Goal: Task Accomplishment & Management: Manage account settings

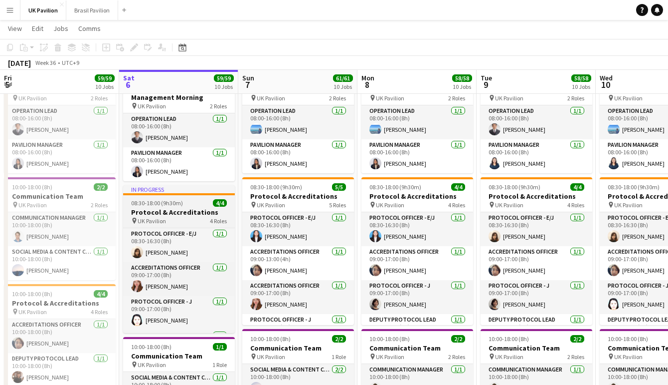
click at [158, 216] on h3 "Protocol & Accreditations" at bounding box center [179, 212] width 112 height 9
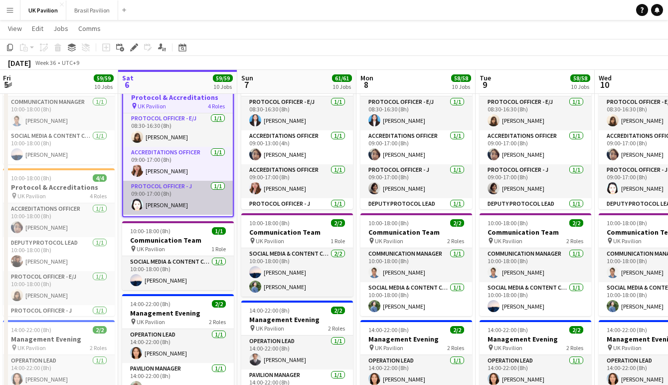
scroll to position [0, 237]
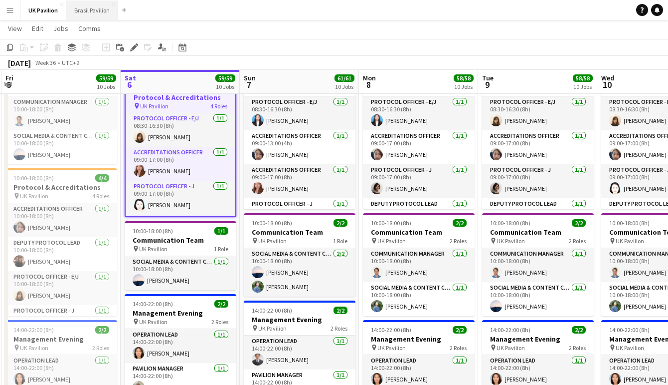
click at [96, 10] on button "Brasil Pavilion Close" at bounding box center [92, 9] width 52 height 19
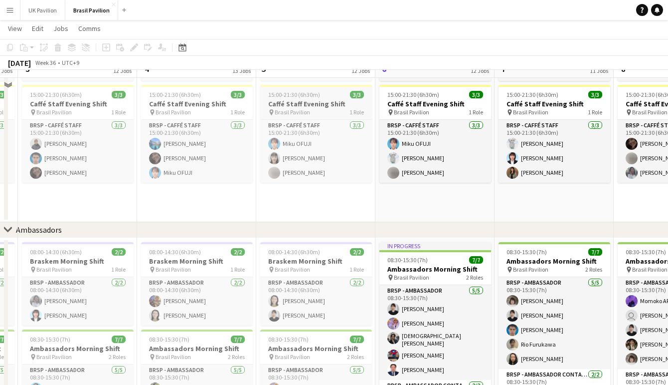
scroll to position [1004, 0]
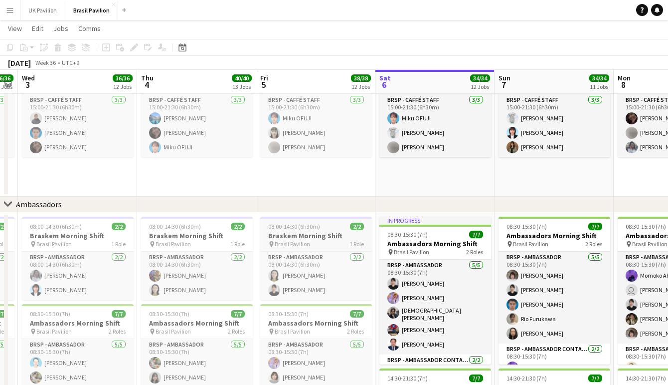
click at [310, 233] on app-job-card "08:00-14:30 (6h30m) 2/2 Braskem Morning Shift pin Brasil Pavilion 1 Role BRSP -…" at bounding box center [316, 257] width 112 height 83
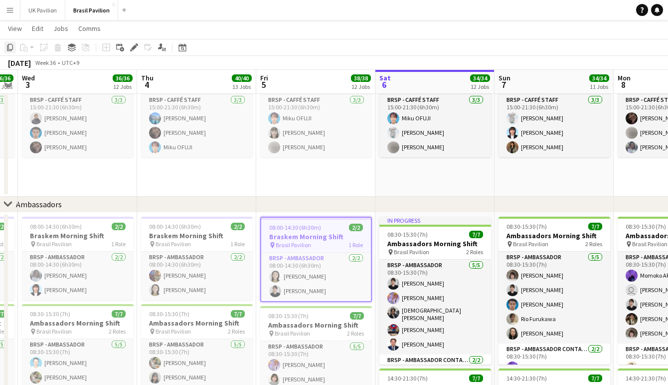
click at [9, 48] on icon "Copy" at bounding box center [10, 47] width 8 height 8
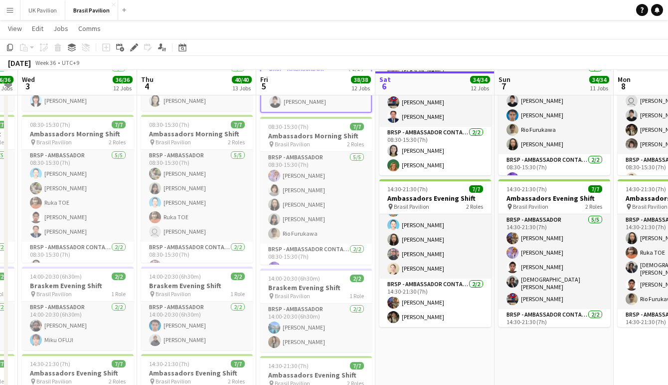
scroll to position [1195, 0]
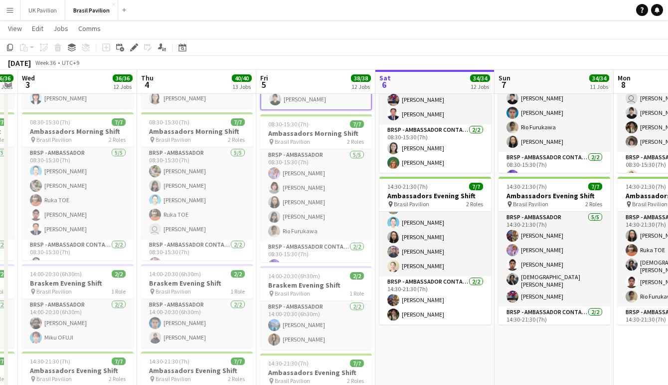
click at [448, 355] on app-date-cell "In progress 08:30-15:30 (7h) 7/7 Ambassadors Morning Shift pin Brasil Pavilion …" at bounding box center [435, 279] width 119 height 517
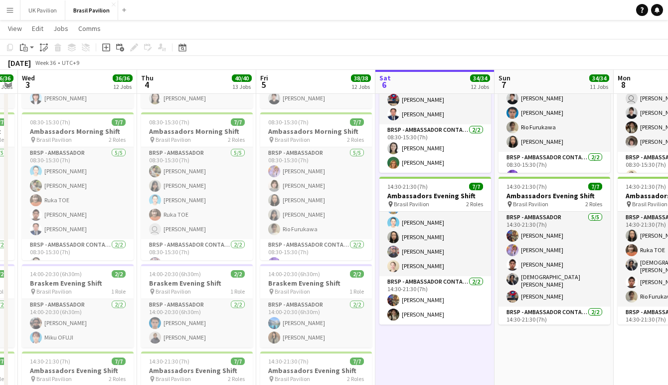
click at [536, 358] on app-date-cell "08:30-15:30 (7h) 7/7 Ambassadors Morning Shift pin Brasil Pavilion 2 Roles BRSP…" at bounding box center [554, 279] width 119 height 517
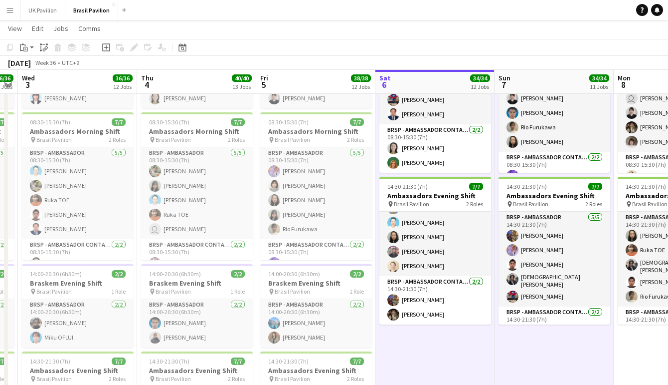
click at [631, 372] on app-date-cell "08:30-15:30 (7h) 7/7 Ambassadors Morning Shift pin Brasil Pavilion 2 Roles BRSP…" at bounding box center [673, 279] width 119 height 517
click at [33, 49] on app-action-btn "Paste" at bounding box center [27, 47] width 18 height 12
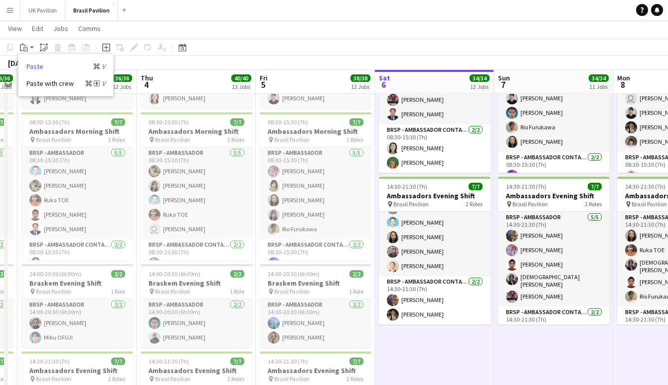
click at [43, 65] on link "Paste Command V" at bounding box center [65, 66] width 79 height 9
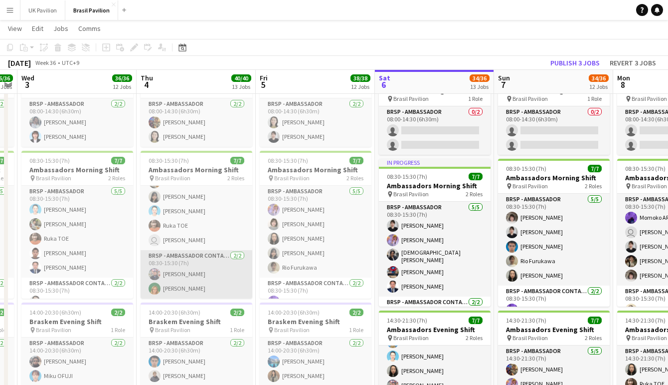
scroll to position [42, 0]
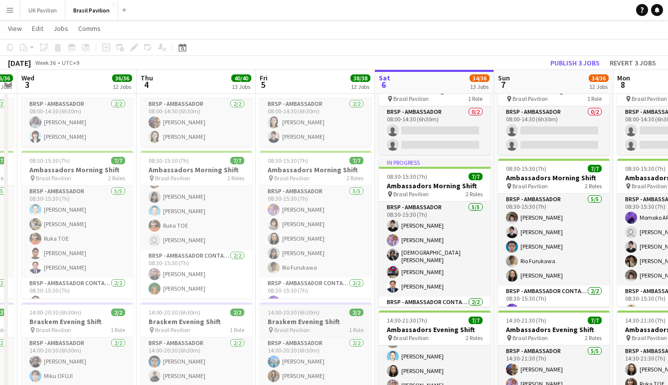
click at [310, 333] on span "Brasil Pavilion" at bounding box center [291, 329] width 35 height 7
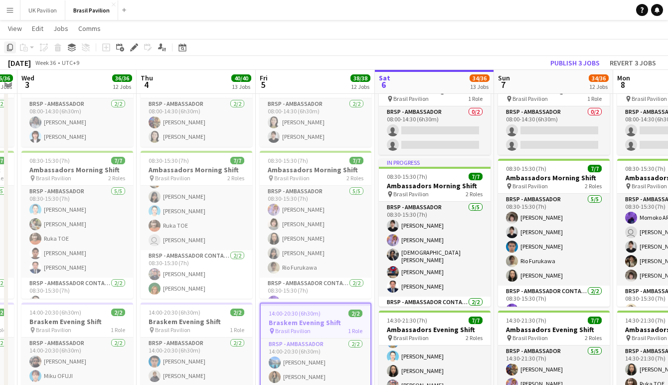
click at [10, 50] on icon "Copy" at bounding box center [10, 47] width 8 height 8
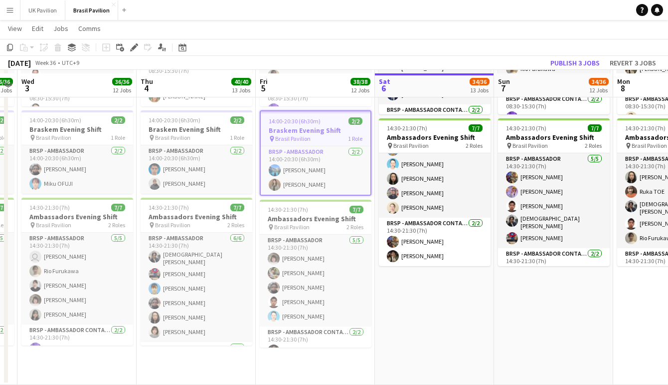
scroll to position [1352, 0]
click at [441, 315] on app-date-cell "Draft 08:00-14:30 (6h30m) 0/2 Braskem Morning Shift pin Brasil Pavilion 1 Role …" at bounding box center [434, 125] width 119 height 517
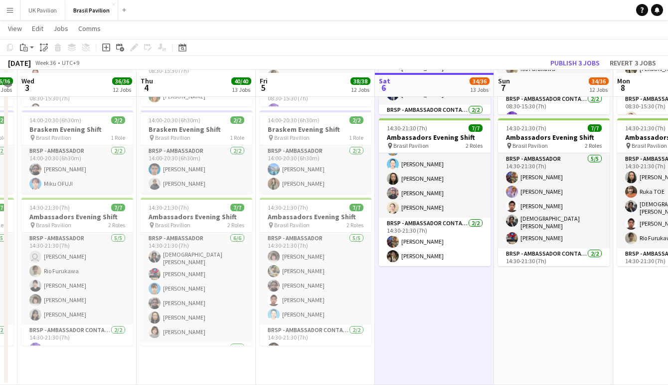
click at [538, 317] on app-date-cell "Draft 08:00-14:30 (6h30m) 0/2 Braskem Morning Shift pin Brasil Pavilion 1 Role …" at bounding box center [553, 125] width 119 height 517
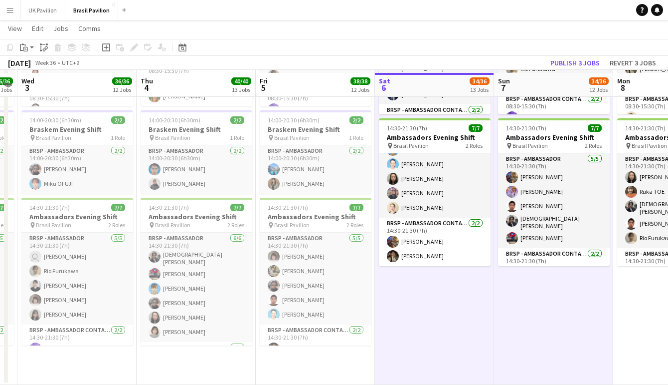
click at [647, 310] on app-date-cell "Draft 08:00-14:30 (6h30m) 0/2 Braskem Morning Shift pin Brasil Pavilion 1 Role …" at bounding box center [673, 125] width 119 height 517
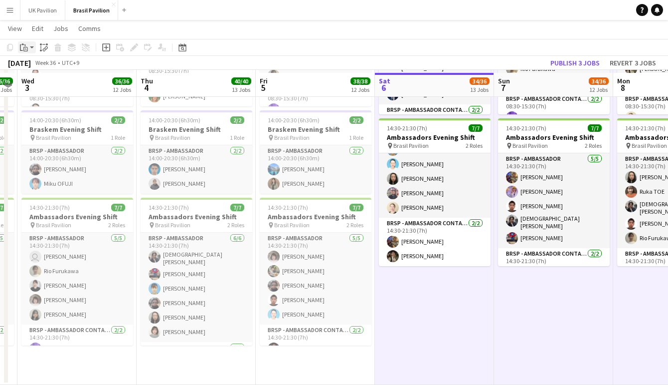
click at [23, 50] on icon "Paste" at bounding box center [24, 47] width 8 height 8
click at [32, 66] on link "Paste Command V" at bounding box center [65, 66] width 79 height 9
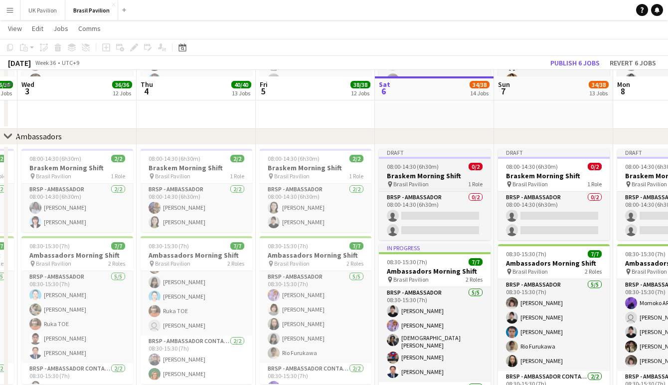
scroll to position [1070, 0]
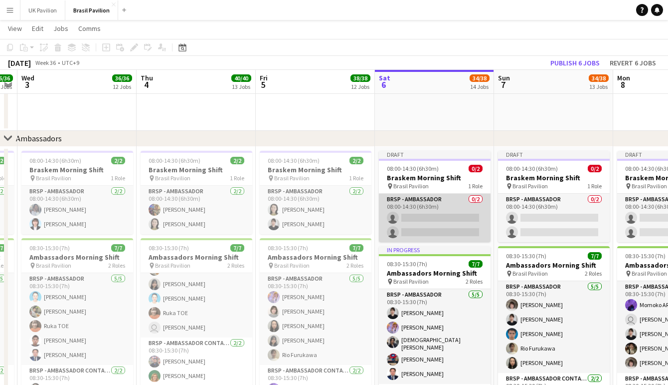
click at [430, 228] on app-card-role "BRSP - Ambassador 0/2 08:00-14:30 (6h30m) single-neutral-actions single-neutral…" at bounding box center [435, 218] width 112 height 48
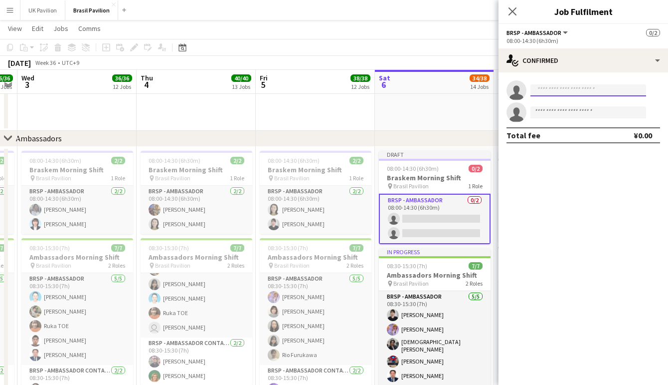
click at [550, 93] on input at bounding box center [589, 90] width 116 height 12
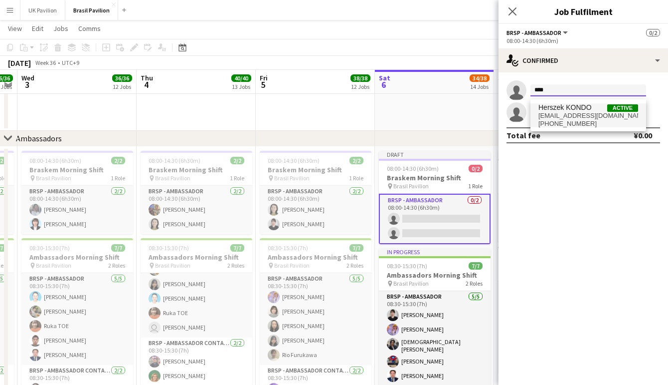
type input "****"
click at [562, 119] on span "[EMAIL_ADDRESS][DOMAIN_NAME]" at bounding box center [589, 116] width 100 height 8
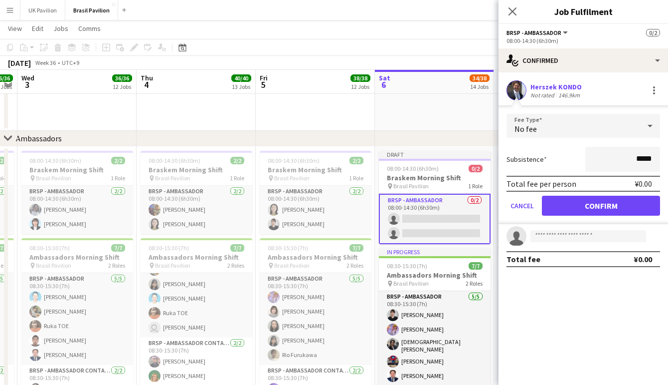
click at [602, 212] on button "Confirm" at bounding box center [601, 206] width 118 height 20
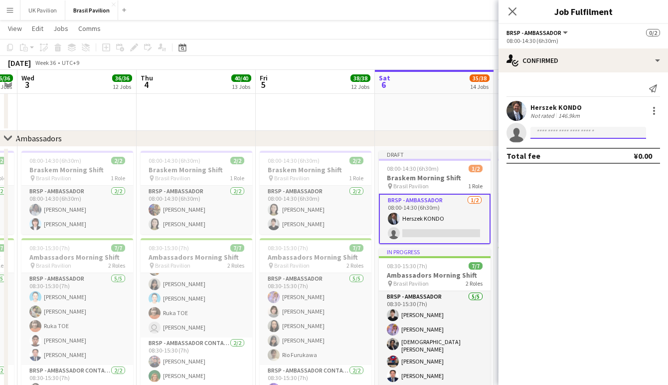
click at [543, 133] on input at bounding box center [589, 133] width 116 height 12
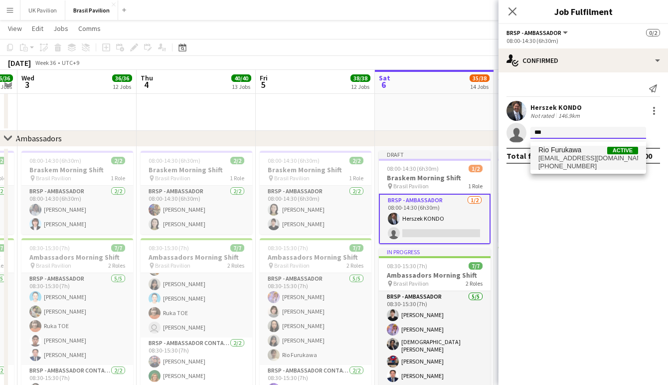
type input "***"
click at [560, 167] on span "[PHONE_NUMBER]" at bounding box center [589, 166] width 100 height 8
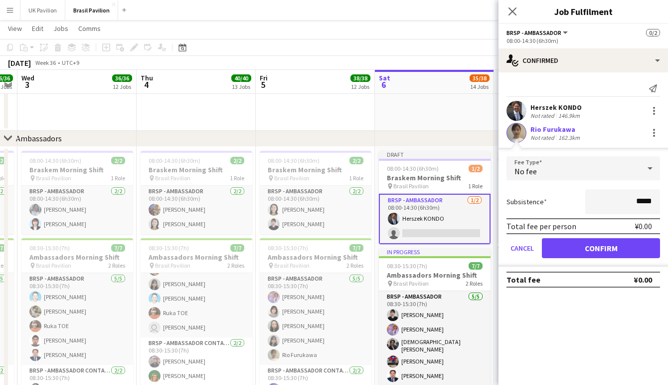
click at [582, 256] on button "Confirm" at bounding box center [601, 248] width 118 height 20
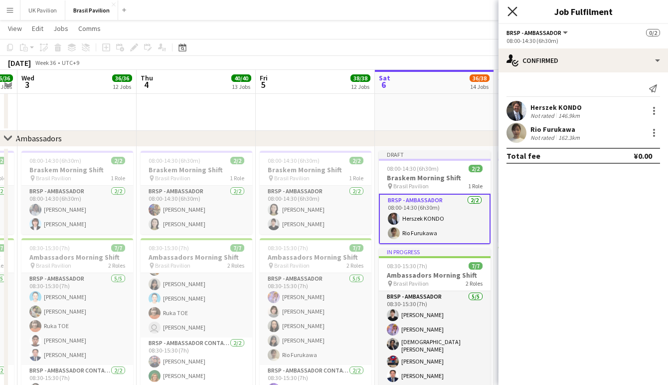
click at [512, 12] on icon at bounding box center [512, 10] width 9 height 9
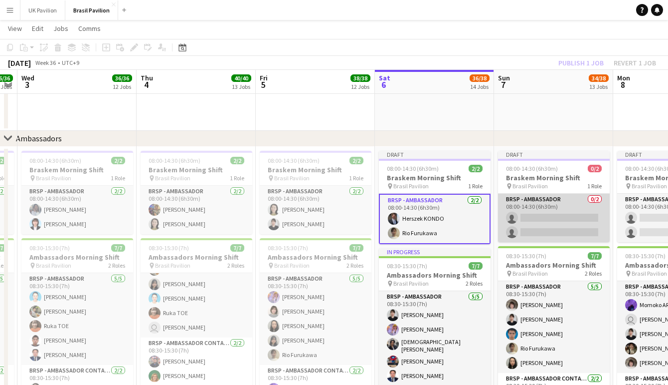
click at [540, 225] on app-card-role "BRSP - Ambassador 0/2 08:00-14:30 (6h30m) single-neutral-actions single-neutral…" at bounding box center [554, 218] width 112 height 48
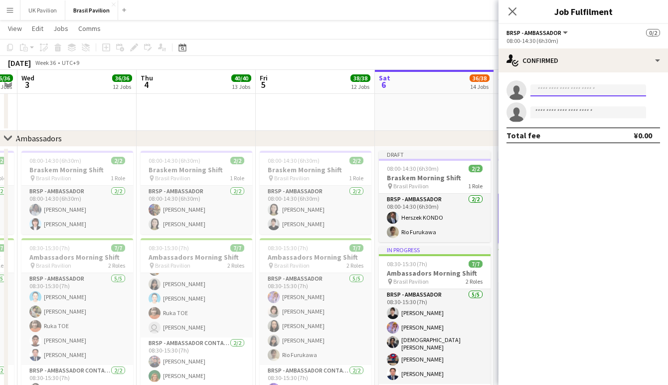
click at [546, 90] on input at bounding box center [589, 90] width 116 height 12
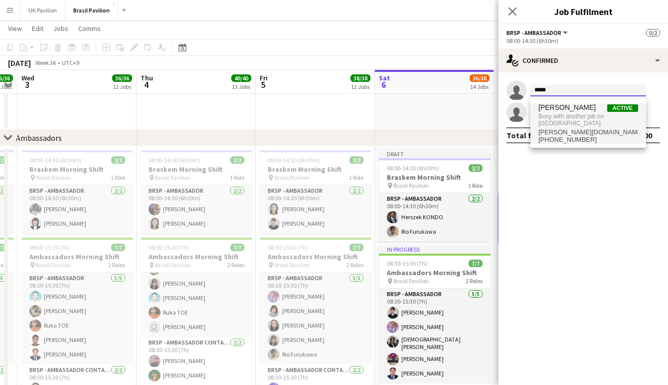
scroll to position [1073, 0]
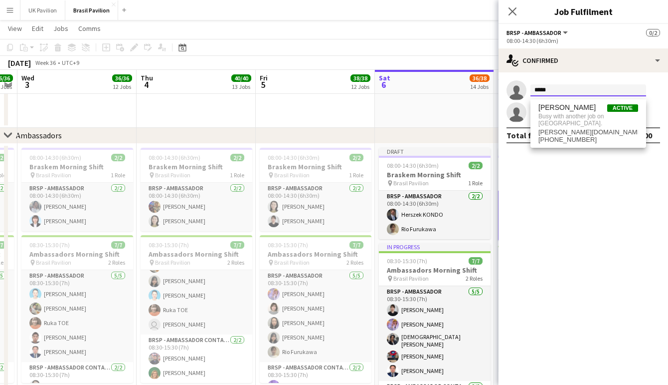
type input "*****"
click at [576, 209] on mat-expansion-panel "check Confirmed single-neutral-actions ***** single-neutral-actions Total fee ¥…" at bounding box center [584, 228] width 170 height 312
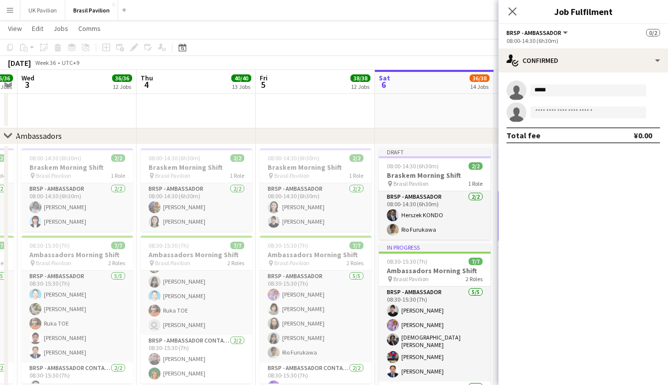
scroll to position [1070, 1]
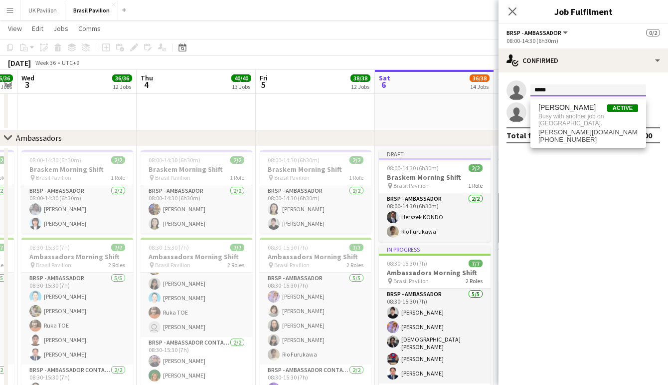
drag, startPoint x: 527, startPoint y: 92, endPoint x: 519, endPoint y: 92, distance: 7.5
click at [519, 92] on app-invite-slot "single-neutral-actions *****" at bounding box center [584, 90] width 170 height 20
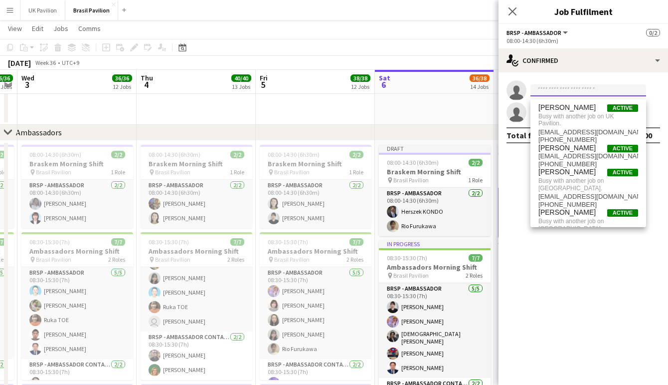
scroll to position [1076, 3]
click at [557, 241] on mat-expansion-panel "check Confirmed single-neutral-actions single-neutral-actions Total fee ¥0.00" at bounding box center [584, 228] width 170 height 312
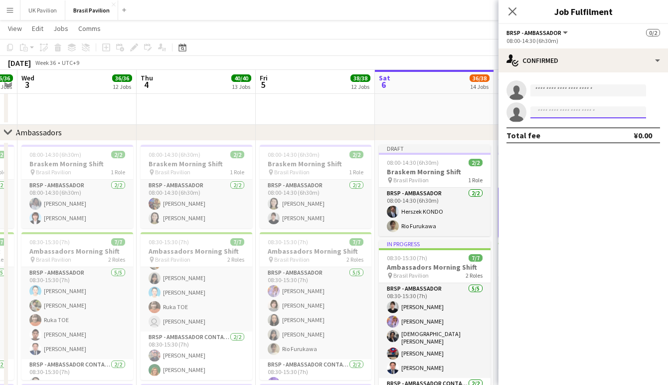
click at [543, 117] on input at bounding box center [589, 112] width 116 height 12
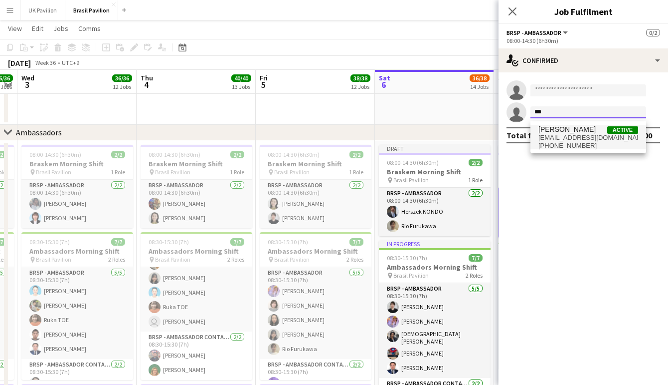
type input "***"
click at [565, 141] on span "[EMAIL_ADDRESS][DOMAIN_NAME]" at bounding box center [589, 138] width 100 height 8
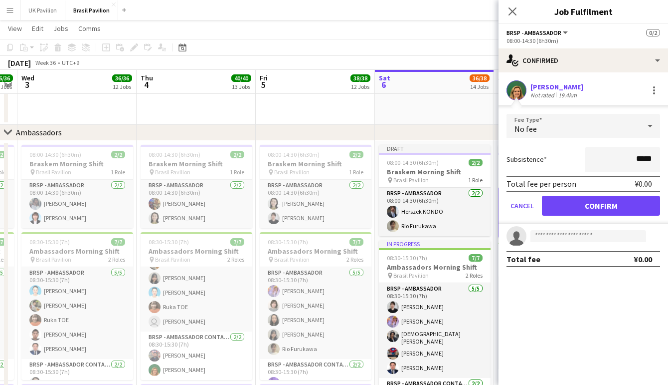
click at [576, 211] on button "Confirm" at bounding box center [601, 206] width 118 height 20
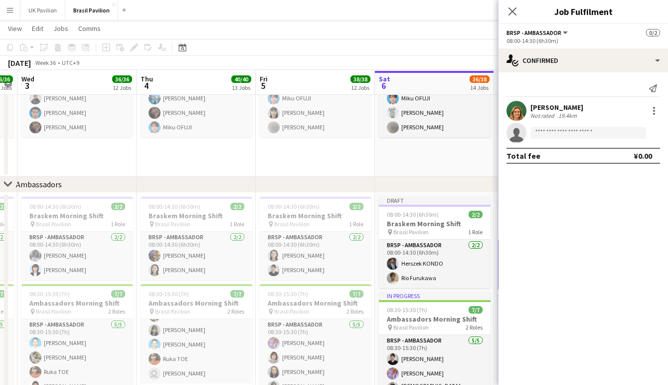
scroll to position [1019, 0]
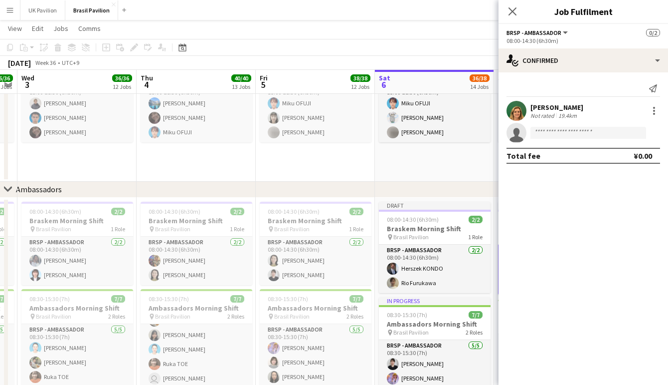
drag, startPoint x: 515, startPoint y: 12, endPoint x: 510, endPoint y: 11, distance: 5.0
click at [515, 12] on icon "Close pop-in" at bounding box center [513, 11] width 8 height 8
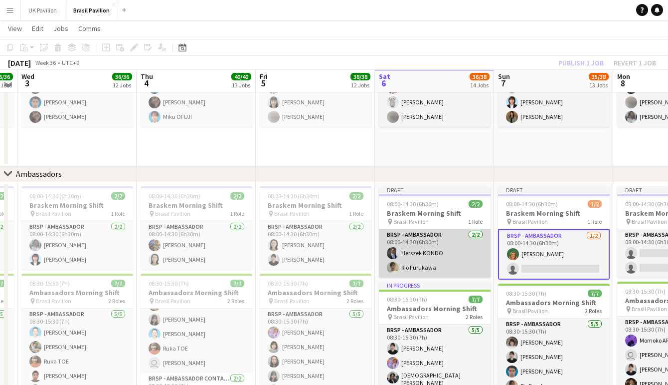
scroll to position [1036, 0]
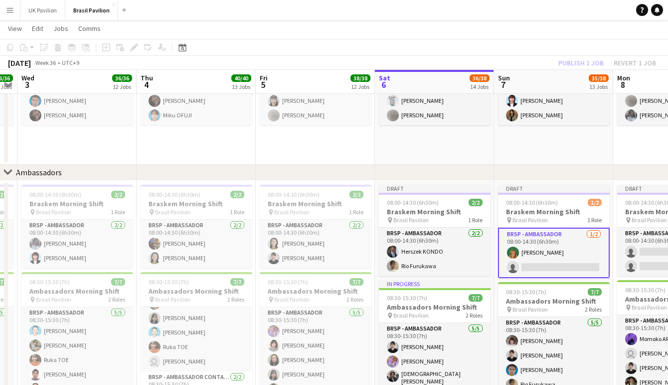
click at [200, 8] on app-navbar "Menu Boards Boards Boards All jobs Status Workforce Workforce My Workforce Recr…" at bounding box center [334, 10] width 668 height 20
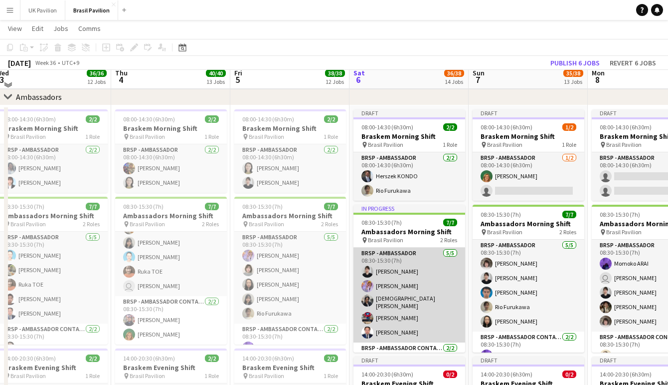
scroll to position [1100, 0]
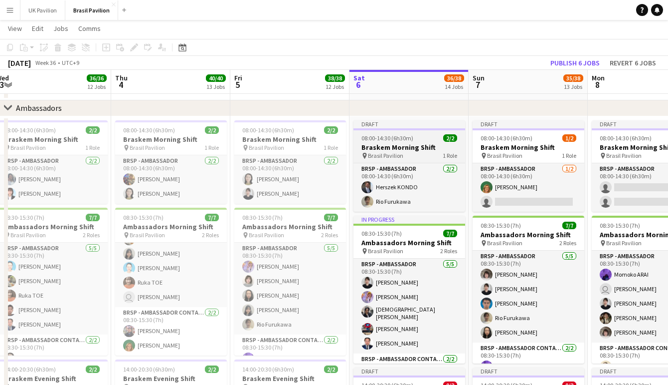
click at [391, 152] on h3 "Braskem Morning Shift" at bounding box center [410, 147] width 112 height 9
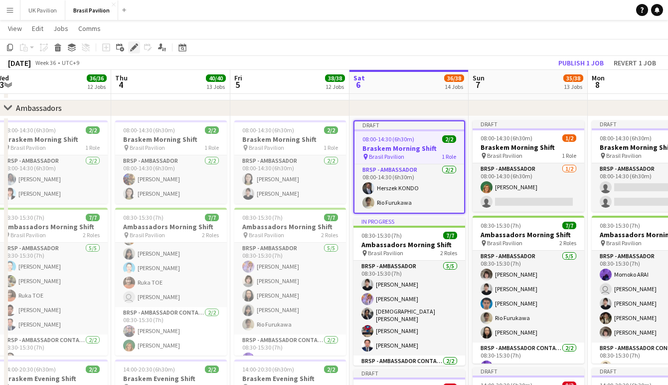
click at [136, 48] on icon "Edit" at bounding box center [134, 47] width 8 height 8
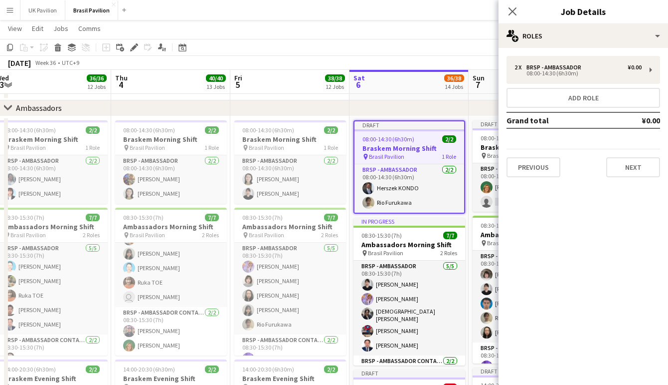
click at [537, 171] on button "Previous" at bounding box center [534, 167] width 54 height 20
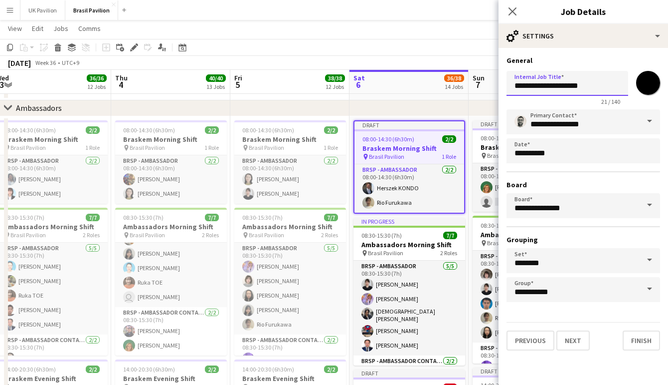
drag, startPoint x: 515, startPoint y: 89, endPoint x: 548, endPoint y: 90, distance: 33.5
click at [548, 90] on input "**********" at bounding box center [568, 83] width 122 height 25
type input "**********"
click at [583, 350] on button "Next" at bounding box center [573, 340] width 33 height 20
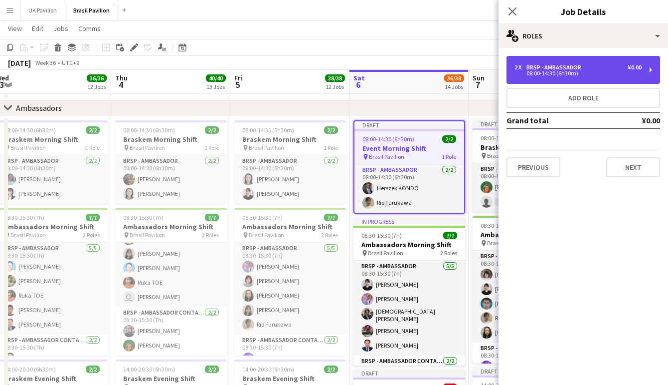
click at [539, 67] on div "BRSP - Ambassador" at bounding box center [556, 67] width 59 height 7
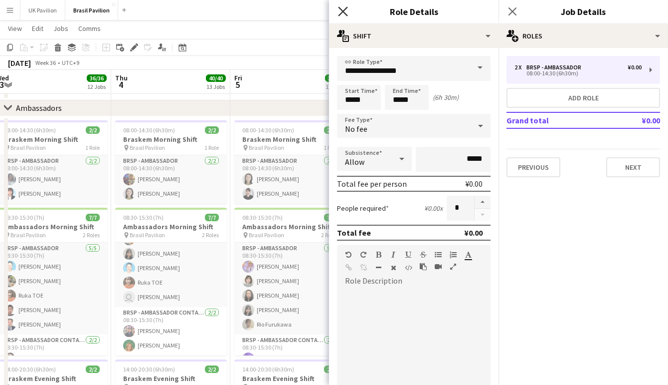
click at [341, 11] on icon "Close pop-in" at bounding box center [342, 10] width 9 height 9
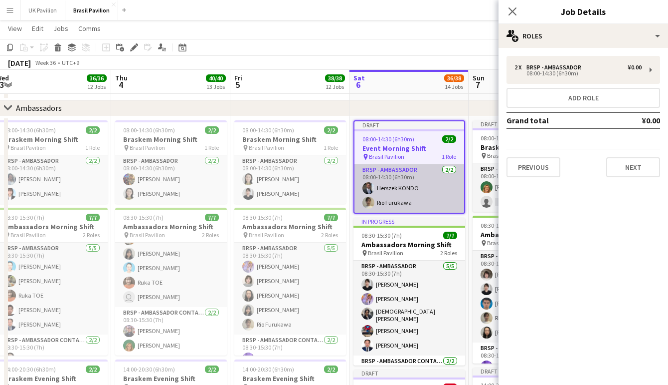
click at [430, 210] on app-card-role "BRSP - Ambassador [DATE] 08:00-14:30 (6h30m) [PERSON_NAME]" at bounding box center [410, 188] width 110 height 48
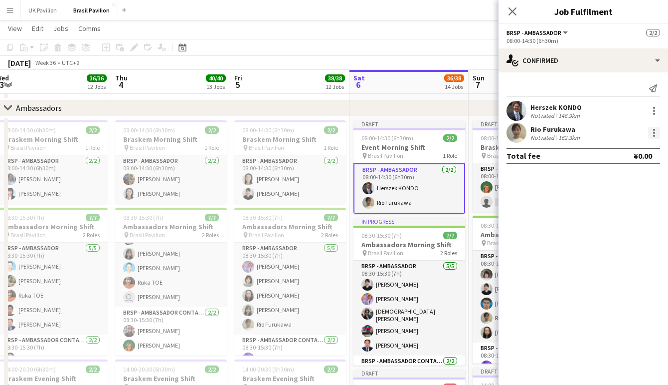
click at [657, 138] on div at bounding box center [654, 133] width 12 height 12
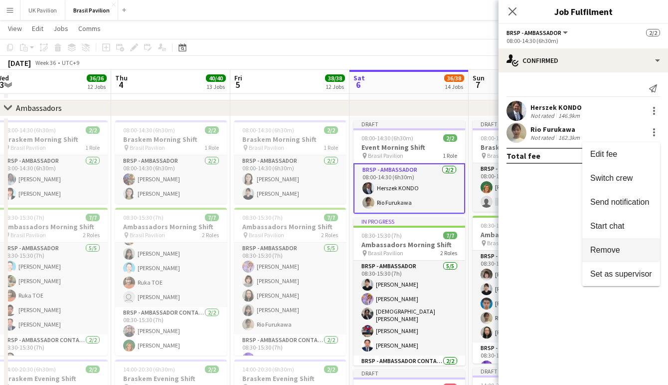
click at [623, 252] on span "Remove" at bounding box center [622, 249] width 62 height 9
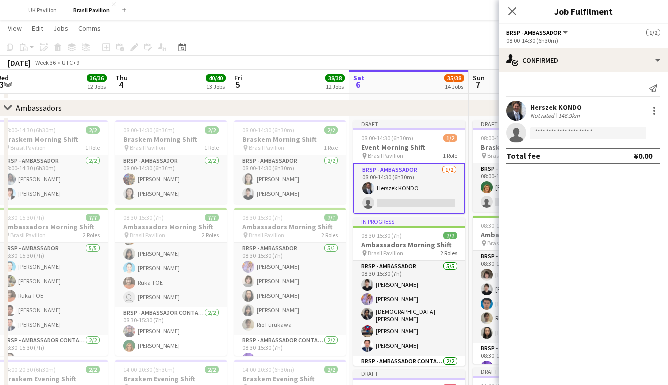
drag, startPoint x: 513, startPoint y: 12, endPoint x: 487, endPoint y: 29, distance: 30.7
click at [513, 12] on icon at bounding box center [513, 11] width 8 height 8
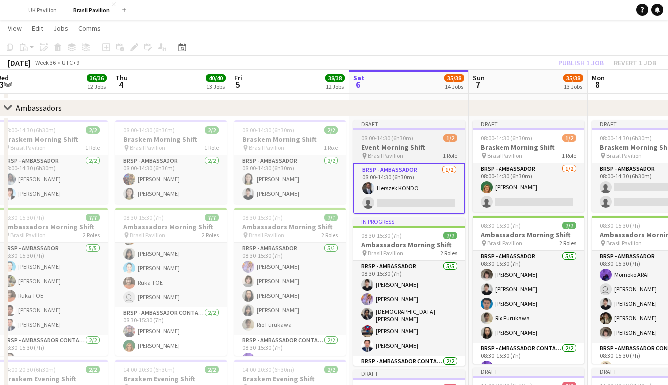
click at [400, 142] on span "08:00-14:30 (6h30m)" at bounding box center [388, 137] width 52 height 7
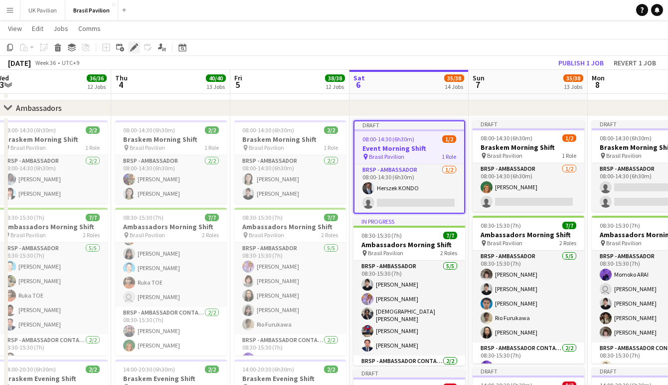
click at [133, 50] on icon at bounding box center [133, 47] width 5 height 5
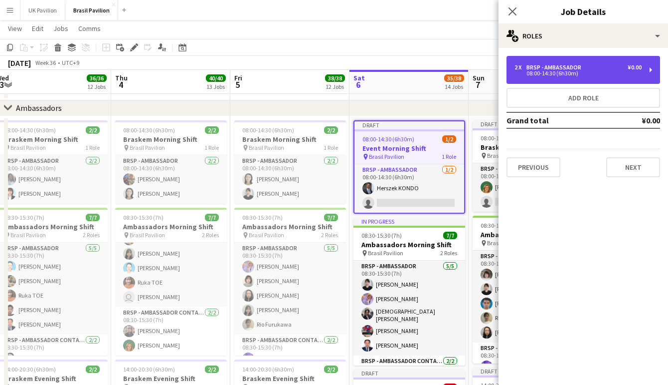
click at [545, 69] on div "BRSP - Ambassador" at bounding box center [556, 67] width 59 height 7
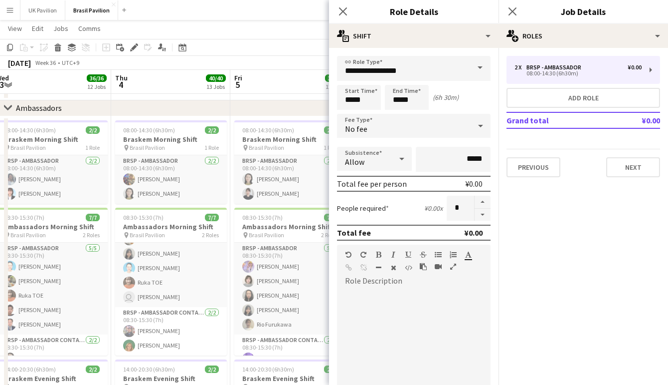
click at [476, 221] on button "button" at bounding box center [483, 215] width 16 height 12
type input "*"
click at [343, 12] on icon at bounding box center [342, 10] width 9 height 9
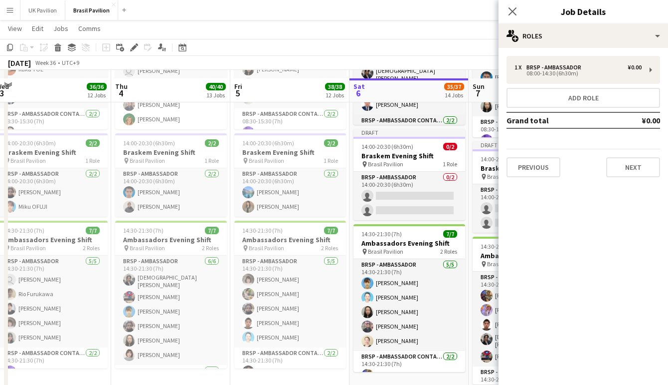
scroll to position [1342, 0]
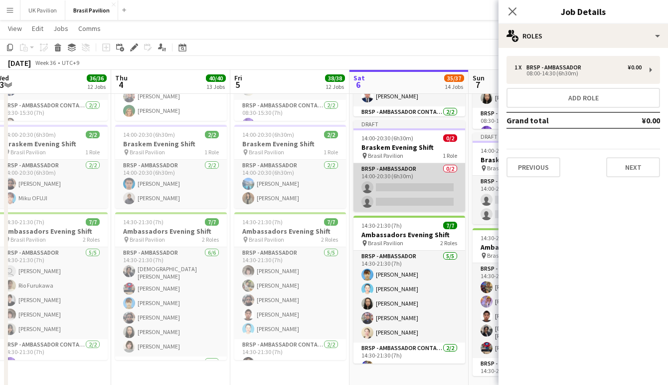
click at [411, 200] on app-card-role "BRSP - Ambassador 0/2 14:00-20:30 (6h30m) single-neutral-actions single-neutral…" at bounding box center [410, 187] width 112 height 48
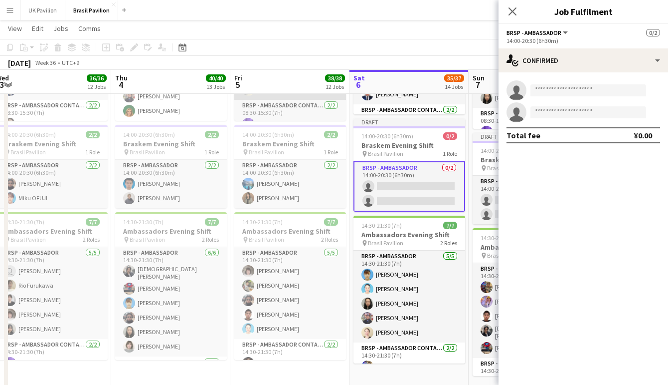
drag, startPoint x: 415, startPoint y: 149, endPoint x: 302, endPoint y: 103, distance: 121.7
click at [415, 149] on h3 "Braskem Evening Shift" at bounding box center [410, 145] width 112 height 9
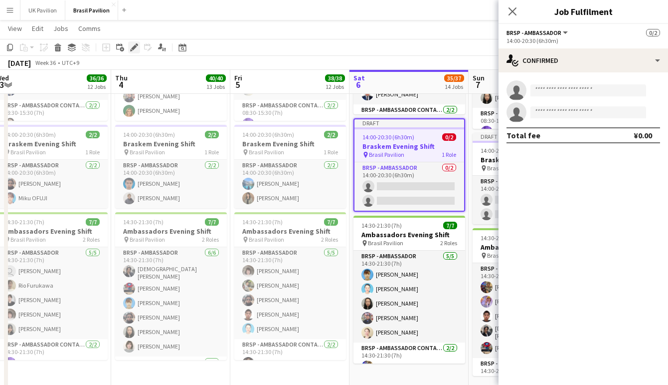
click at [132, 46] on icon "Edit" at bounding box center [134, 47] width 8 height 8
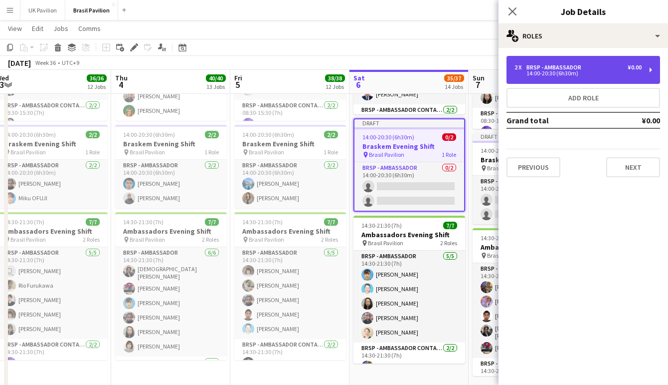
click at [554, 64] on div "BRSP - Ambassador" at bounding box center [556, 67] width 59 height 7
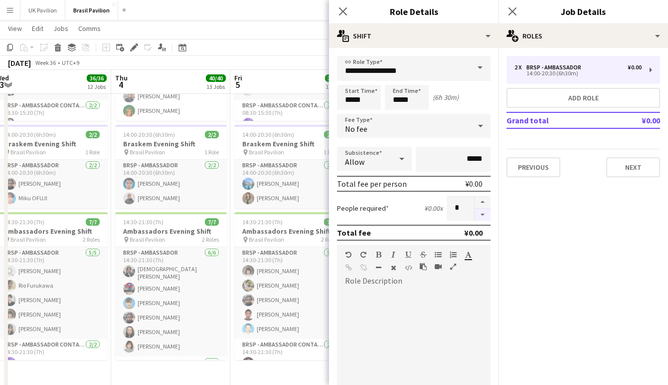
click at [484, 221] on button "button" at bounding box center [483, 215] width 16 height 12
type input "*"
click at [340, 10] on icon "Close pop-in" at bounding box center [342, 10] width 9 height 9
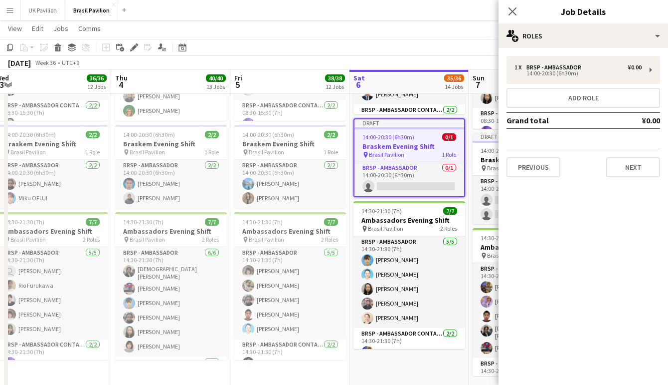
click at [526, 171] on button "Previous" at bounding box center [534, 167] width 54 height 20
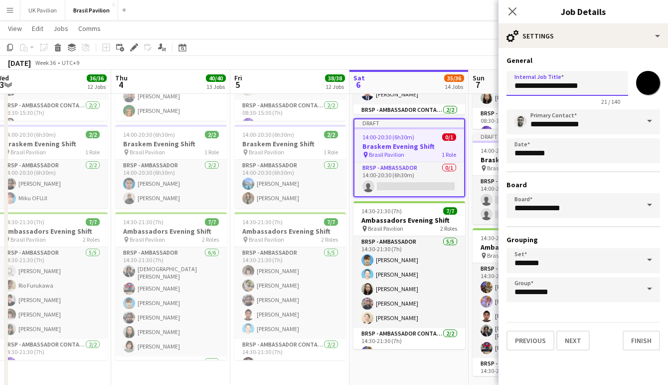
drag, startPoint x: 514, startPoint y: 89, endPoint x: 549, endPoint y: 89, distance: 34.9
click at [549, 89] on input "**********" at bounding box center [568, 83] width 122 height 25
type input "**********"
click at [582, 350] on button "Next" at bounding box center [573, 340] width 33 height 20
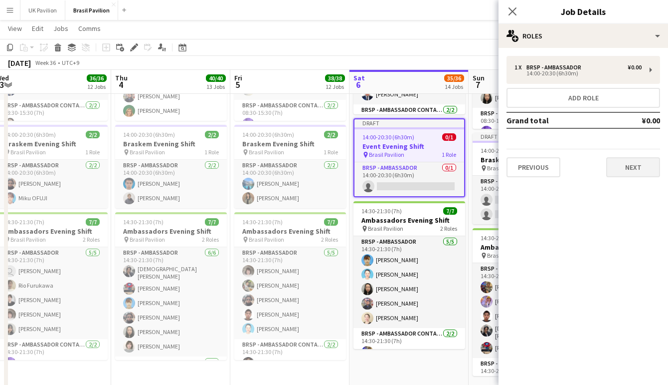
click at [634, 175] on button "Next" at bounding box center [634, 167] width 54 height 20
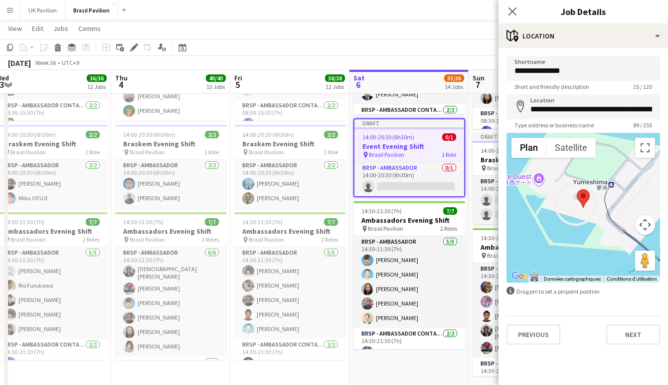
click at [513, 9] on icon "Close pop-in" at bounding box center [513, 11] width 8 height 8
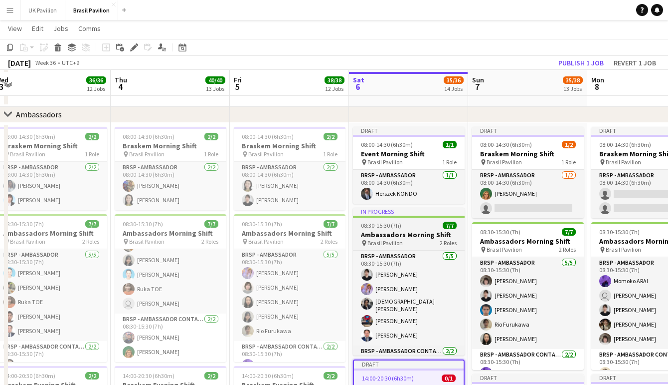
scroll to position [1098, 0]
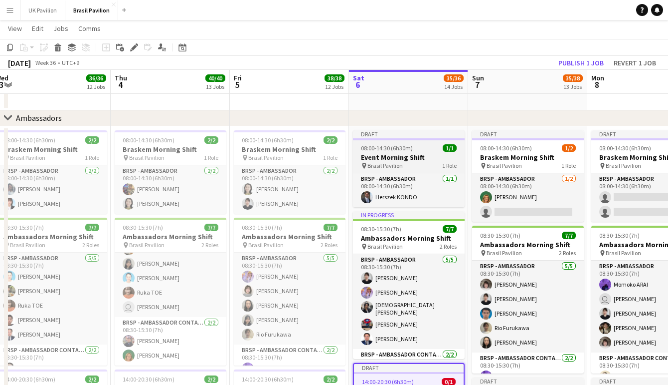
click at [399, 156] on h3 "Event Morning Shift" at bounding box center [409, 157] width 112 height 9
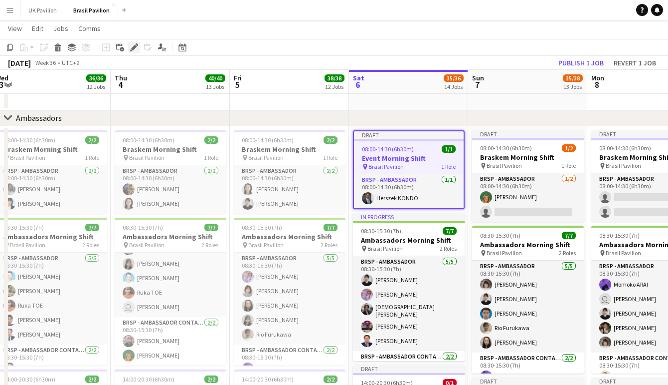
click at [134, 50] on icon "Edit" at bounding box center [134, 47] width 8 height 8
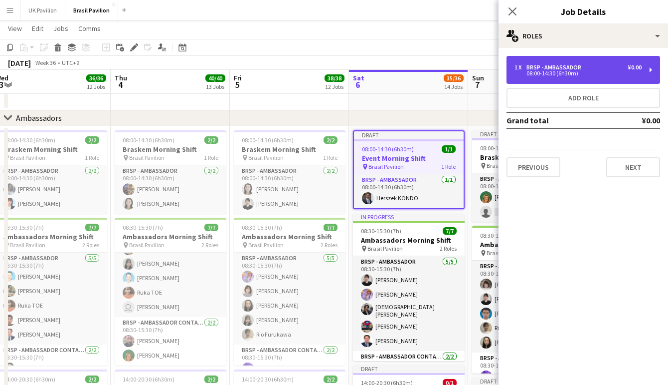
click at [557, 73] on div "08:00-14:30 (6h30m)" at bounding box center [578, 73] width 127 height 5
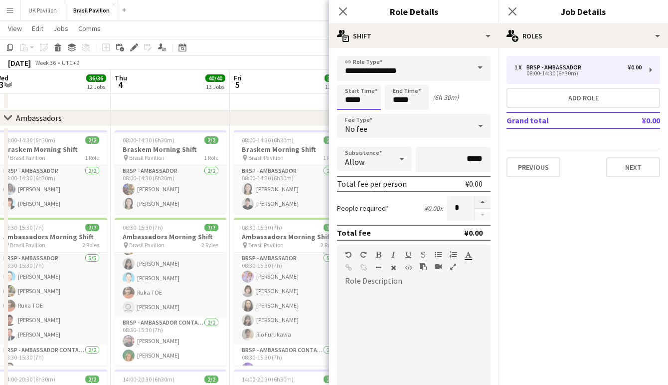
click at [357, 102] on input "*****" at bounding box center [359, 97] width 44 height 25
type input "*****"
click at [352, 83] on div at bounding box center [349, 80] width 20 height 10
drag, startPoint x: 411, startPoint y: 102, endPoint x: 403, endPoint y: 90, distance: 14.1
click at [411, 102] on input "*****" at bounding box center [407, 97] width 44 height 25
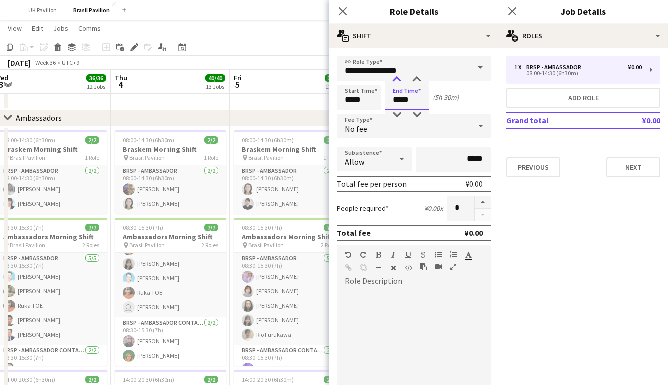
click at [398, 79] on div at bounding box center [397, 80] width 20 height 10
click at [417, 116] on div at bounding box center [417, 115] width 20 height 10
type input "*****"
click at [417, 116] on div at bounding box center [417, 115] width 20 height 10
click at [404, 167] on icon at bounding box center [402, 159] width 12 height 20
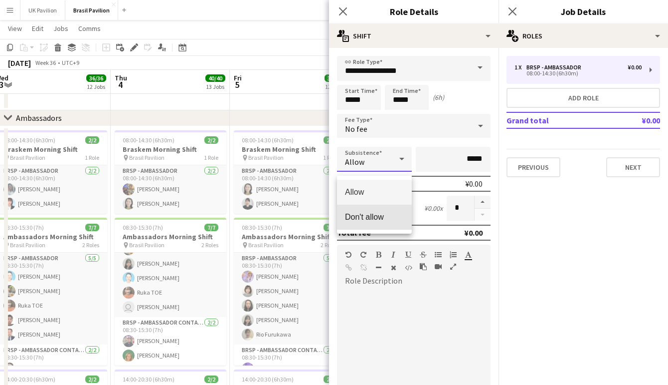
drag, startPoint x: 382, startPoint y: 219, endPoint x: 370, endPoint y: 179, distance: 42.1
click at [382, 219] on span "Don't allow" at bounding box center [374, 216] width 59 height 9
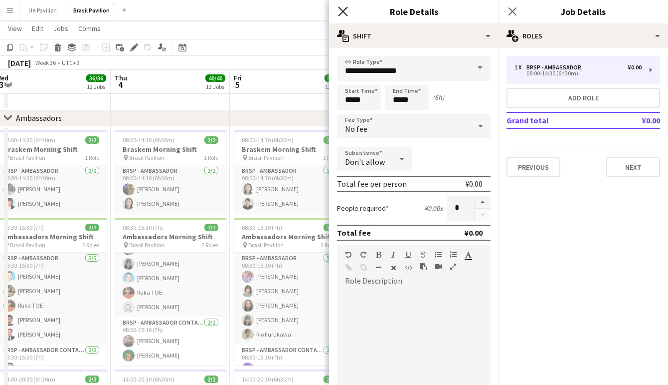
click at [346, 13] on icon "Close pop-in" at bounding box center [342, 10] width 9 height 9
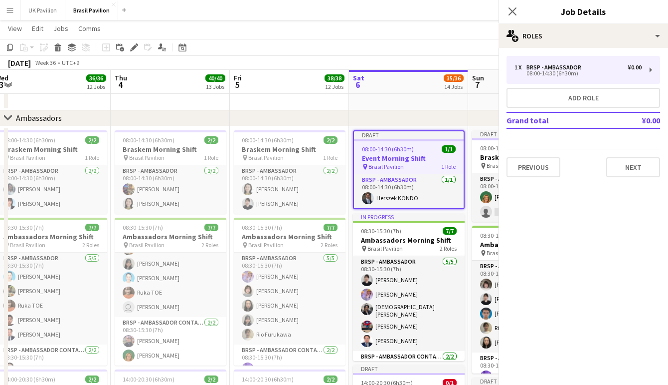
scroll to position [0, 0]
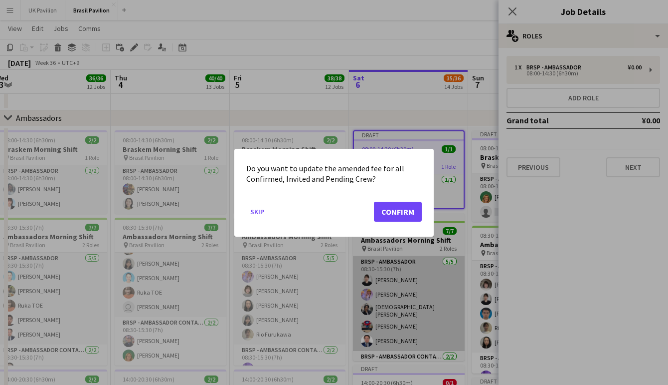
drag, startPoint x: 400, startPoint y: 212, endPoint x: 404, endPoint y: 207, distance: 6.4
click at [400, 211] on button "Confirm" at bounding box center [398, 211] width 48 height 20
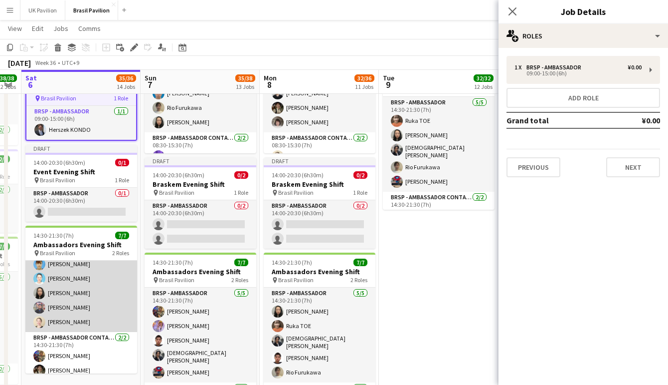
scroll to position [26, 0]
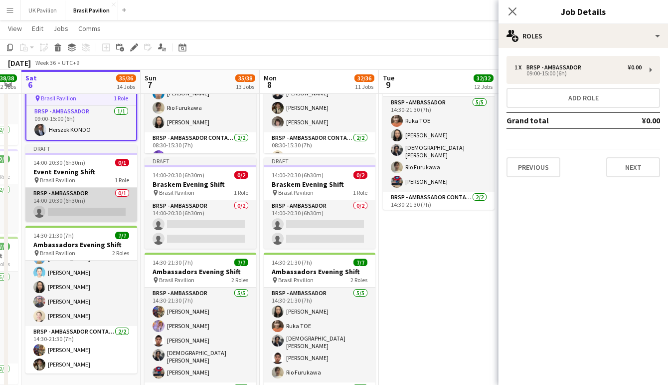
click at [81, 220] on app-card-role "BRSP - Ambassador 0/1 14:00-20:30 (6h30m) single-neutral-actions" at bounding box center [81, 205] width 112 height 34
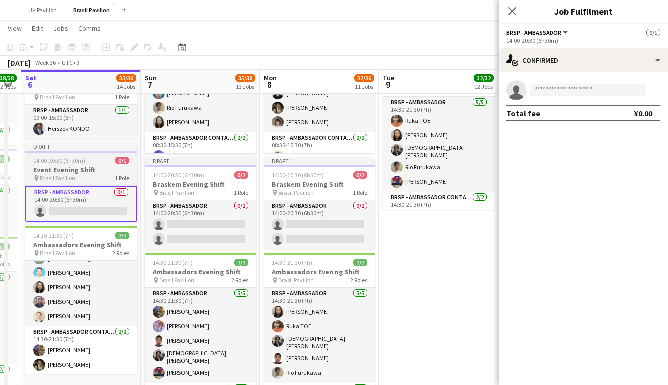
click at [73, 164] on span "14:00-20:30 (6h30m)" at bounding box center [59, 160] width 52 height 7
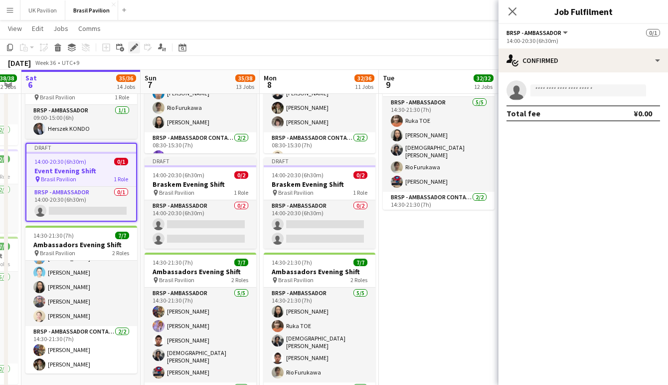
click at [134, 45] on icon "Edit" at bounding box center [134, 47] width 8 height 8
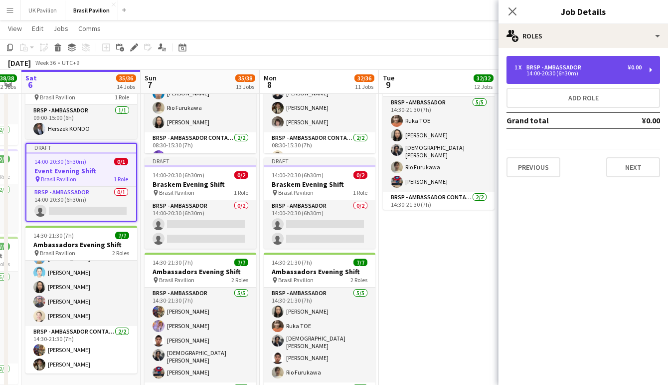
drag, startPoint x: 567, startPoint y: 74, endPoint x: 560, endPoint y: 75, distance: 7.5
click at [567, 74] on div "14:00-20:30 (6h30m)" at bounding box center [578, 73] width 127 height 5
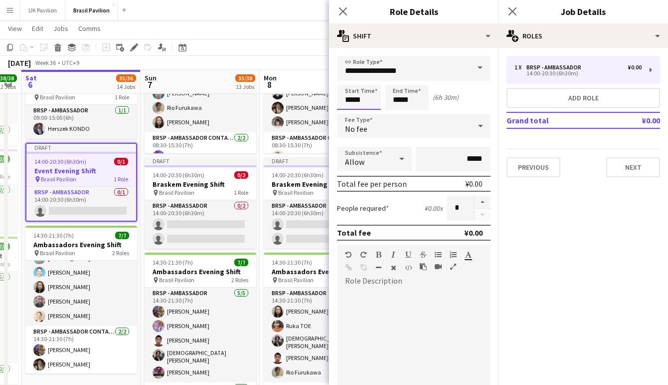
click at [366, 104] on input "*****" at bounding box center [359, 97] width 44 height 25
click at [369, 83] on div at bounding box center [369, 80] width 20 height 10
type input "*****"
click at [369, 83] on div at bounding box center [369, 80] width 20 height 10
click at [402, 107] on input "*****" at bounding box center [407, 97] width 44 height 25
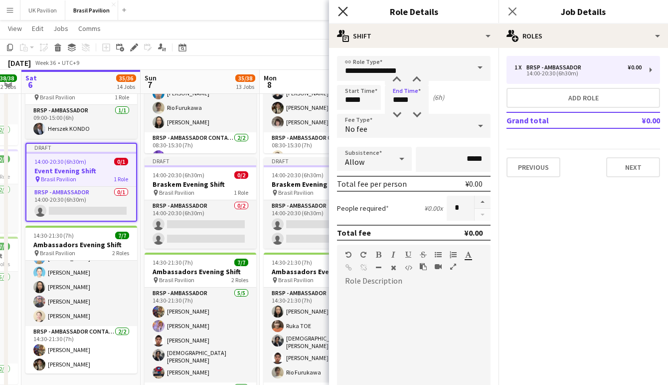
click at [343, 11] on icon at bounding box center [342, 10] width 9 height 9
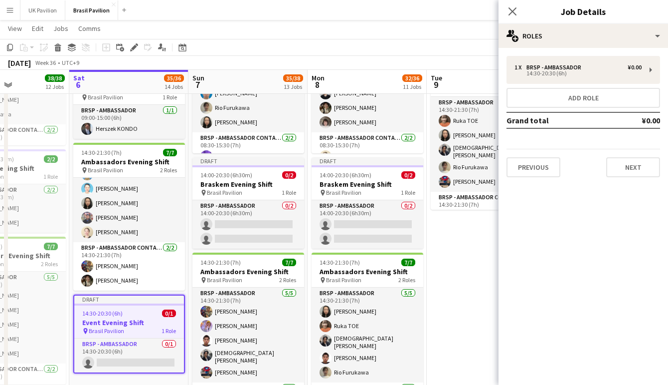
scroll to position [42, 0]
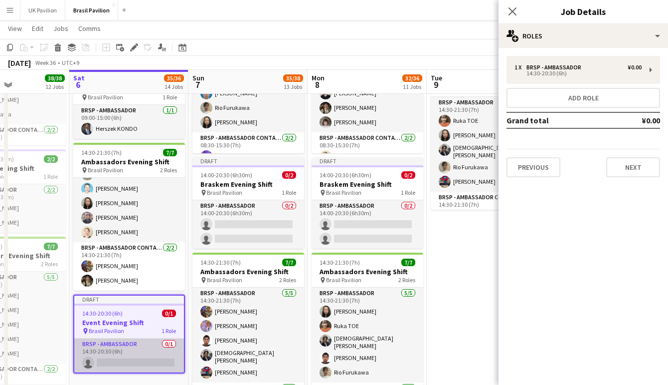
click at [128, 364] on app-card-role "BRSP - Ambassador 0/1 14:30-20:30 (6h) single-neutral-actions" at bounding box center [129, 355] width 110 height 34
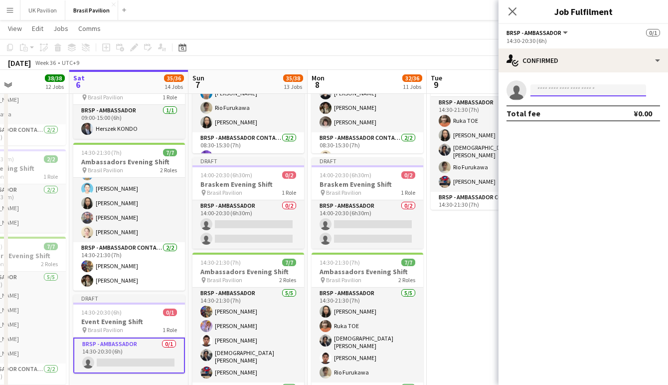
click at [540, 95] on input at bounding box center [589, 90] width 116 height 12
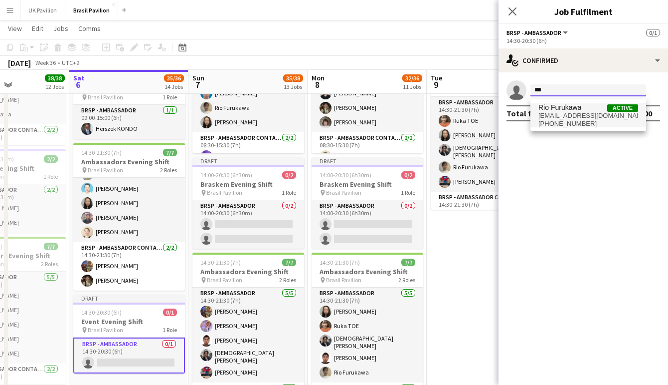
type input "***"
click at [567, 128] on span "[PHONE_NUMBER]" at bounding box center [589, 124] width 100 height 8
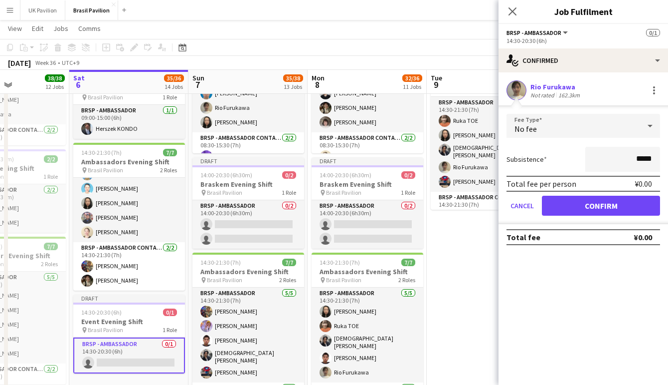
click at [584, 214] on button "Confirm" at bounding box center [601, 206] width 118 height 20
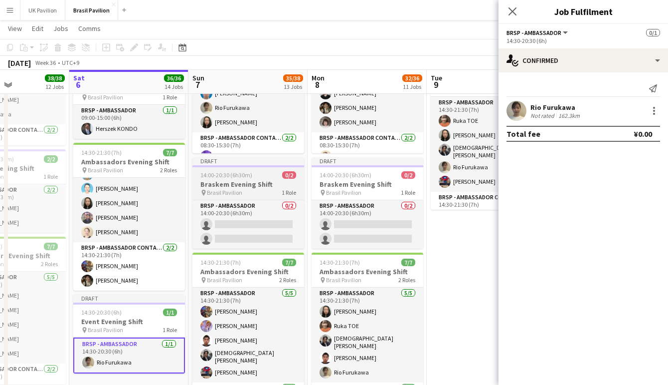
click at [244, 188] on h3 "Braskem Evening Shift" at bounding box center [249, 184] width 112 height 9
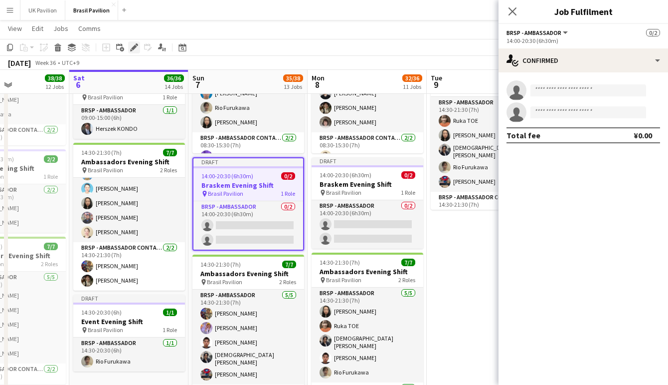
click at [133, 50] on icon "Edit" at bounding box center [134, 47] width 8 height 8
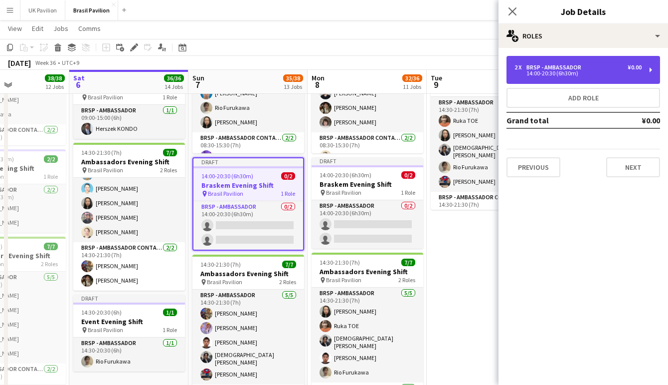
click at [542, 68] on div "BRSP - Ambassador" at bounding box center [556, 67] width 59 height 7
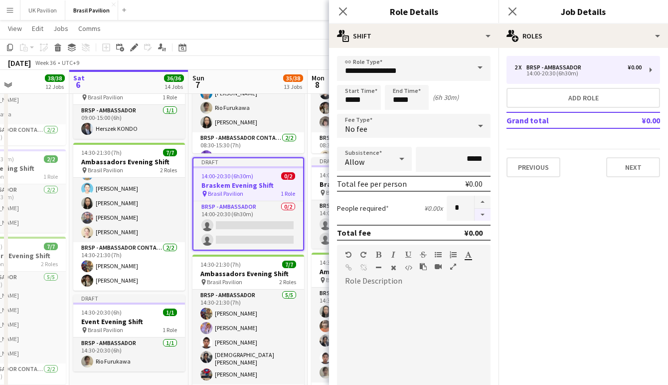
click at [483, 221] on button "button" at bounding box center [483, 215] width 16 height 12
type input "*"
click at [364, 95] on input "*****" at bounding box center [359, 97] width 44 height 25
click at [369, 79] on div at bounding box center [369, 80] width 20 height 10
type input "*****"
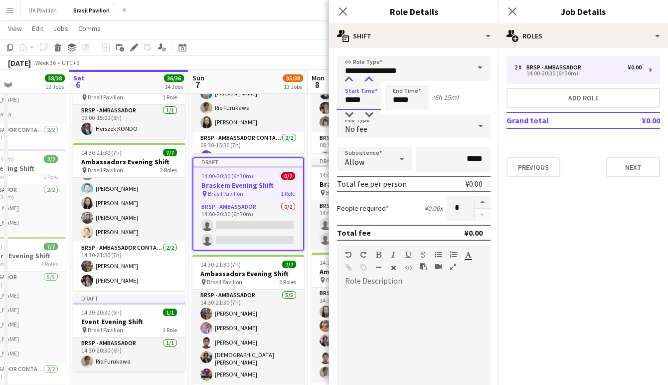
click at [369, 79] on div at bounding box center [369, 80] width 20 height 10
click at [403, 168] on icon at bounding box center [402, 159] width 12 height 20
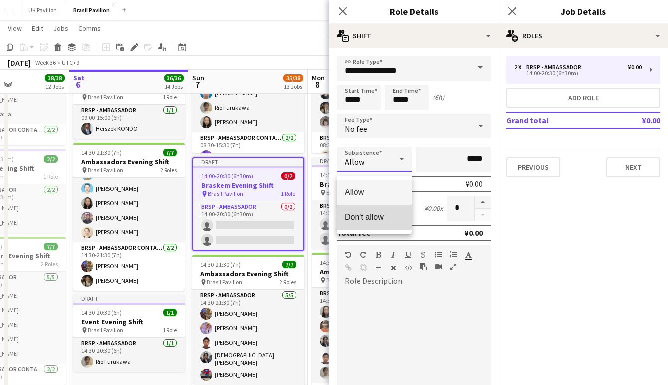
click at [381, 221] on span "Don't allow" at bounding box center [374, 216] width 59 height 9
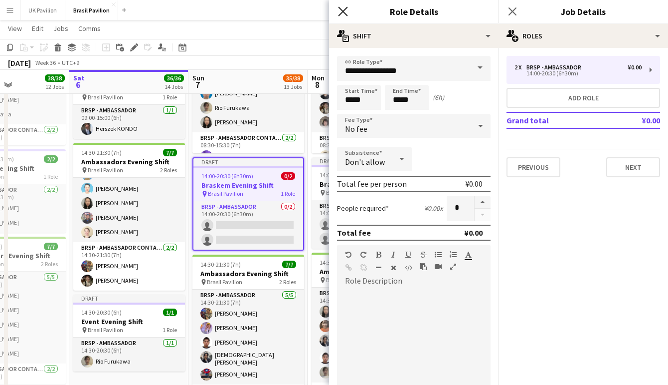
click at [342, 10] on icon "Close pop-in" at bounding box center [342, 10] width 9 height 9
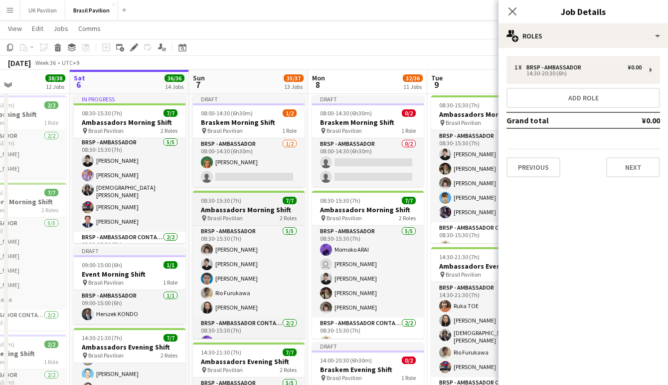
scroll to position [1133, 0]
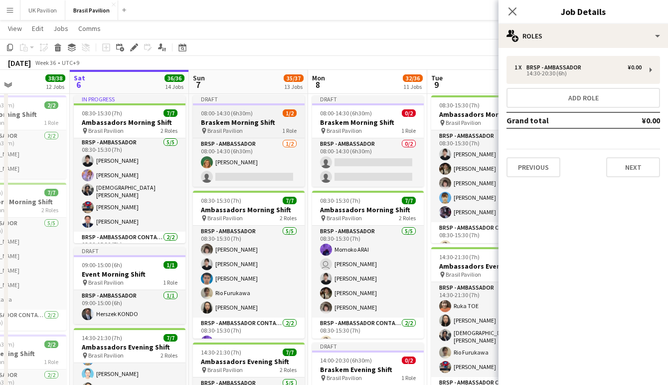
click at [240, 127] on h3 "Braskem Morning Shift" at bounding box center [249, 122] width 112 height 9
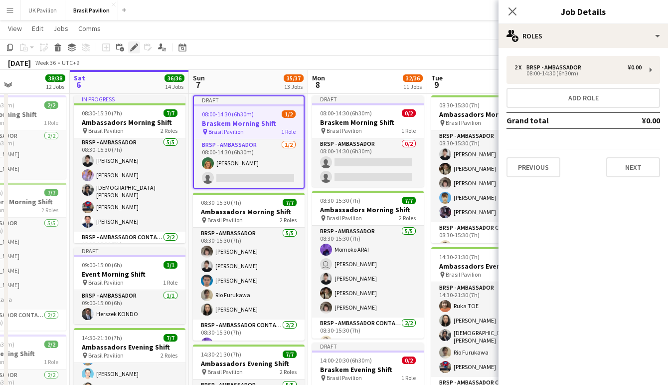
click at [136, 49] on icon "Edit" at bounding box center [134, 47] width 8 height 8
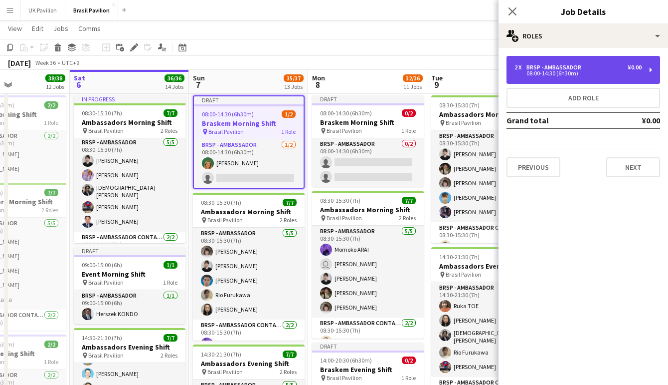
click at [579, 73] on div "08:00-14:30 (6h30m)" at bounding box center [578, 73] width 127 height 5
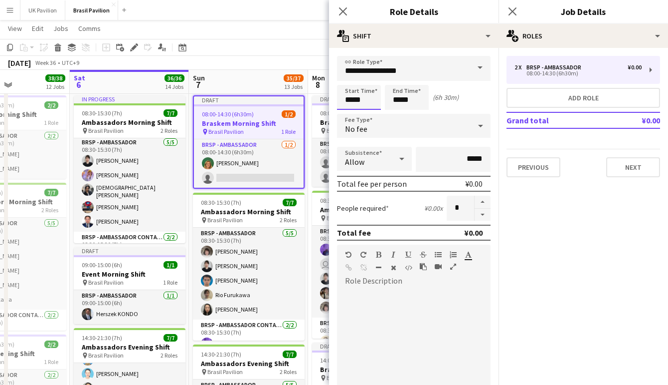
click at [366, 105] on input "*****" at bounding box center [359, 97] width 44 height 25
type input "*****"
click at [354, 84] on div at bounding box center [349, 80] width 20 height 10
click at [407, 104] on input "*****" at bounding box center [407, 97] width 44 height 25
click at [397, 79] on div at bounding box center [397, 80] width 20 height 10
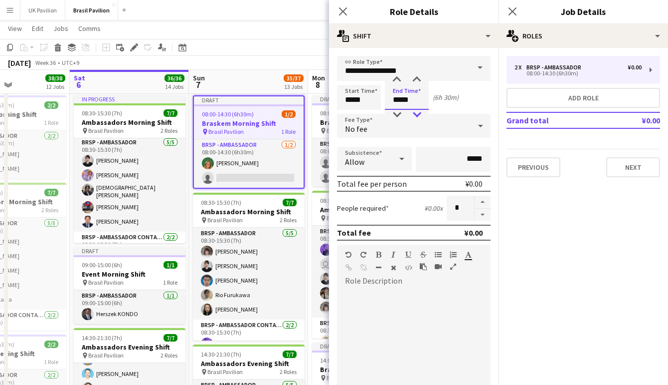
click at [420, 115] on div at bounding box center [417, 115] width 20 height 10
type input "*****"
click at [420, 115] on div at bounding box center [417, 115] width 20 height 10
click at [397, 164] on icon at bounding box center [402, 159] width 12 height 20
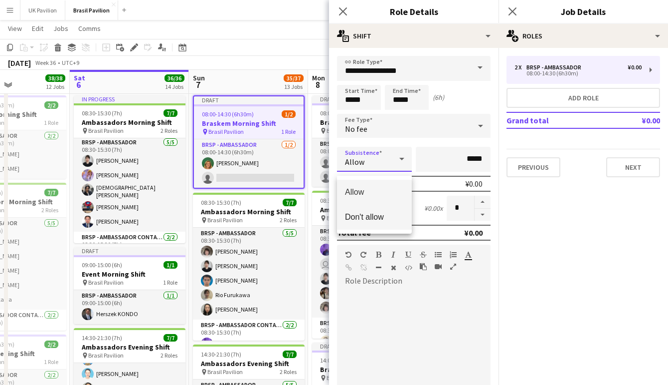
click at [382, 215] on span "Don't allow" at bounding box center [374, 216] width 59 height 9
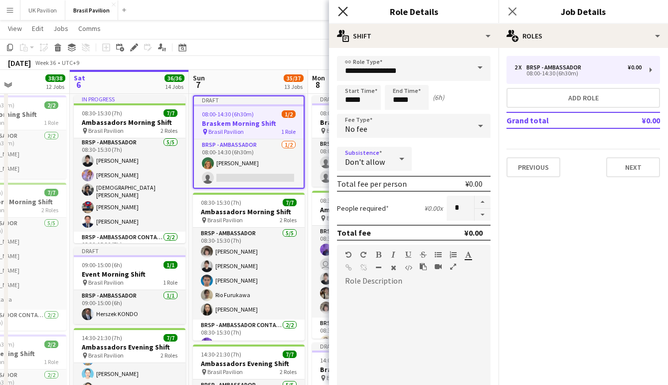
click at [344, 8] on icon "Close pop-in" at bounding box center [342, 10] width 9 height 9
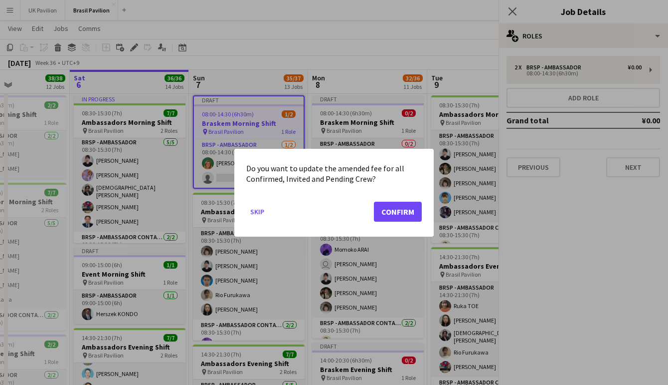
scroll to position [0, 0]
click at [397, 212] on button "Confirm" at bounding box center [398, 211] width 48 height 20
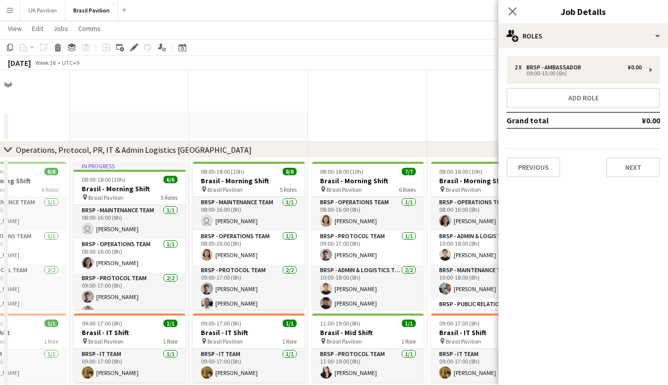
scroll to position [1133, 0]
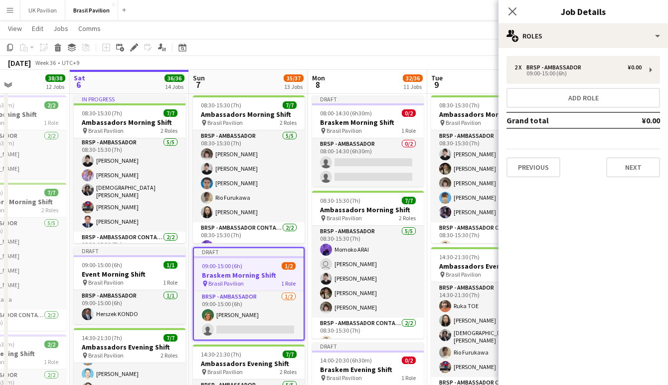
click at [229, 277] on h3 "Braskem Morning Shift" at bounding box center [249, 274] width 110 height 9
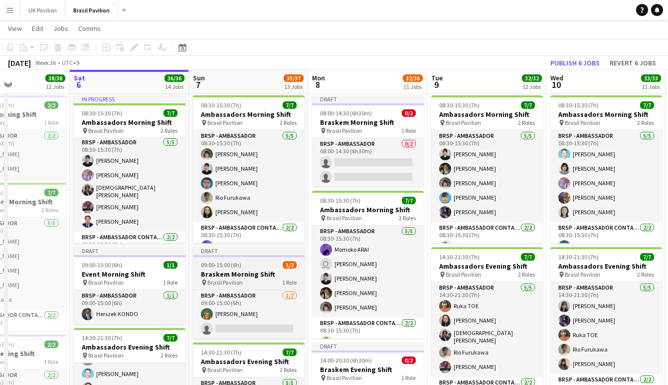
click at [229, 277] on h3 "Braskem Morning Shift" at bounding box center [249, 273] width 112 height 9
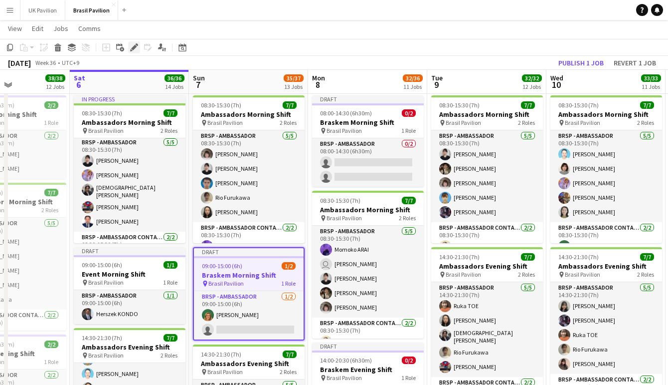
click at [135, 47] on icon at bounding box center [133, 47] width 5 height 5
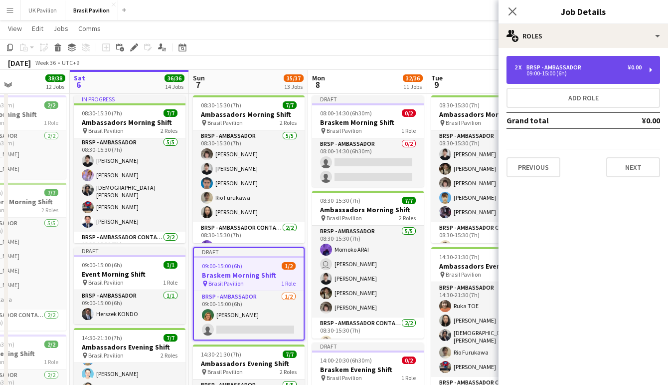
click at [542, 75] on div "09:00-15:00 (6h)" at bounding box center [578, 73] width 127 height 5
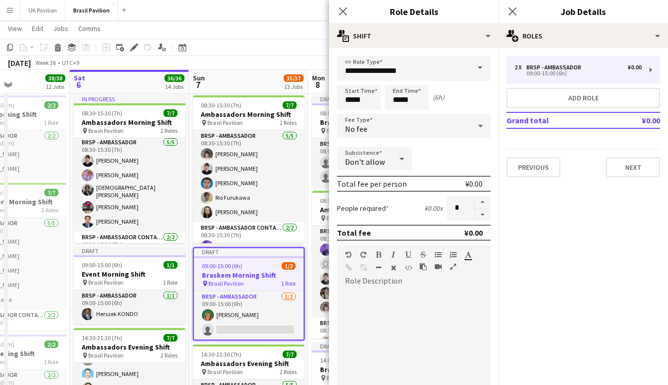
drag, startPoint x: 482, startPoint y: 220, endPoint x: 473, endPoint y: 210, distance: 13.8
click at [482, 220] on button "button" at bounding box center [483, 215] width 16 height 12
type input "*"
click at [346, 11] on icon "Close pop-in" at bounding box center [342, 10] width 9 height 9
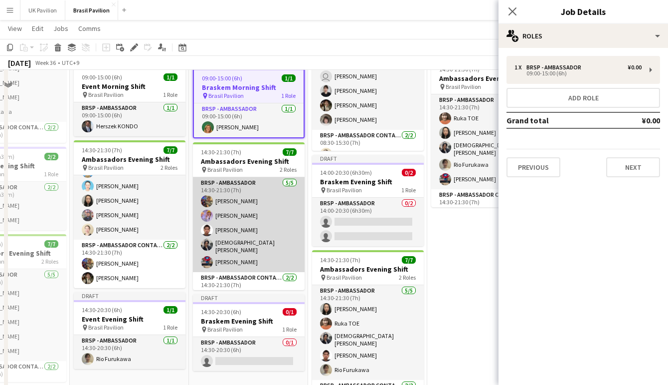
scroll to position [1202, 0]
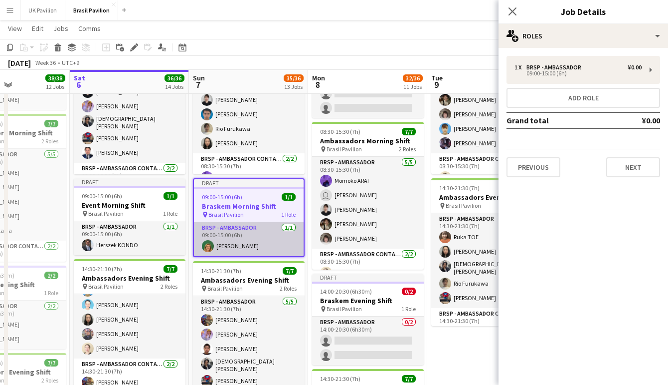
click at [252, 251] on app-card-role "BRSP - Ambassador [DATE] 09:00-15:00 (6h) [PERSON_NAME]" at bounding box center [249, 239] width 110 height 34
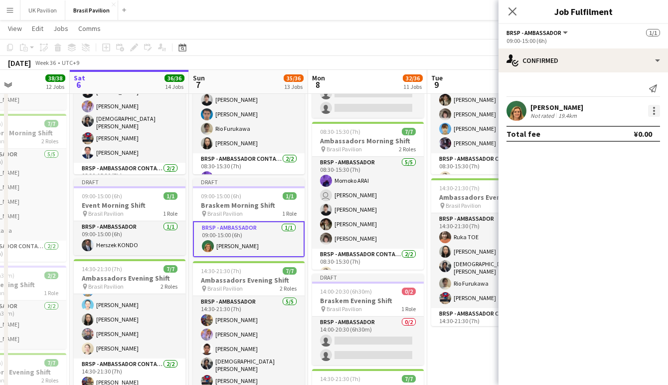
click at [652, 116] on div at bounding box center [654, 111] width 12 height 12
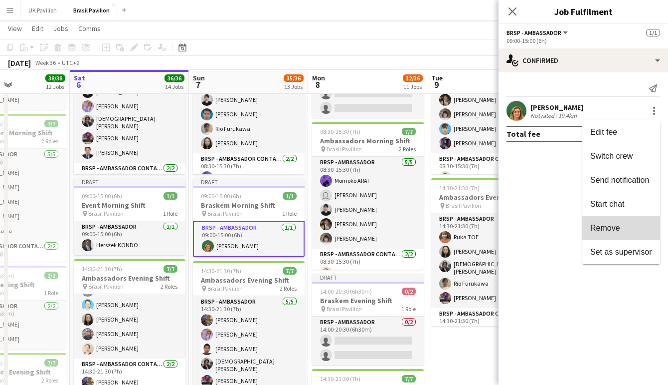
click at [591, 232] on span "Remove" at bounding box center [606, 227] width 30 height 8
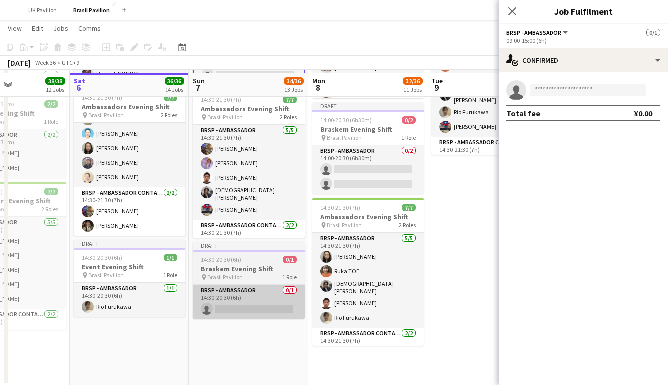
scroll to position [1376, 0]
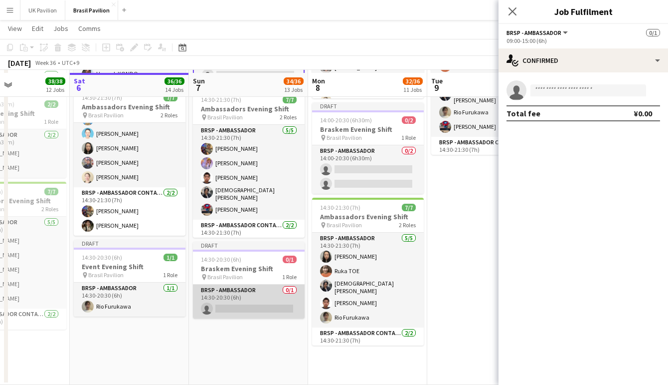
click at [246, 309] on app-card-role "BRSP - Ambassador 0/1 14:30-20:30 (6h) single-neutral-actions" at bounding box center [249, 301] width 112 height 34
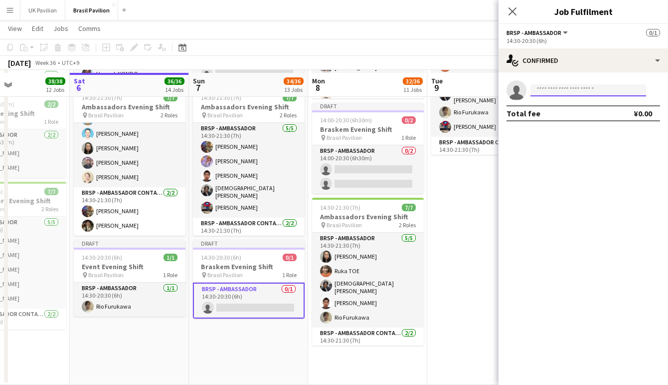
click at [551, 94] on input at bounding box center [589, 90] width 116 height 12
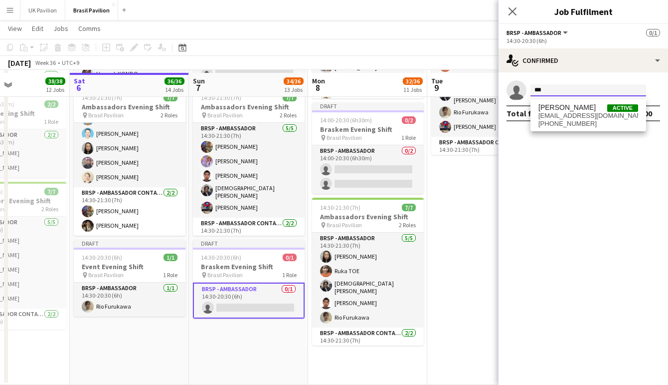
scroll to position [1376, 2]
type input "***"
click at [558, 128] on span "[PHONE_NUMBER]" at bounding box center [589, 124] width 100 height 8
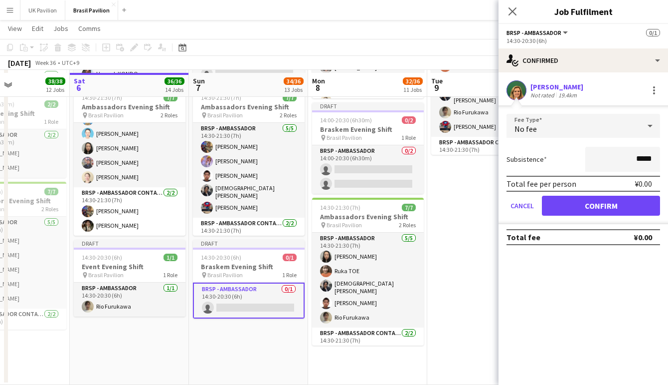
scroll to position [1376, 0]
click at [593, 210] on button "Confirm" at bounding box center [601, 206] width 118 height 20
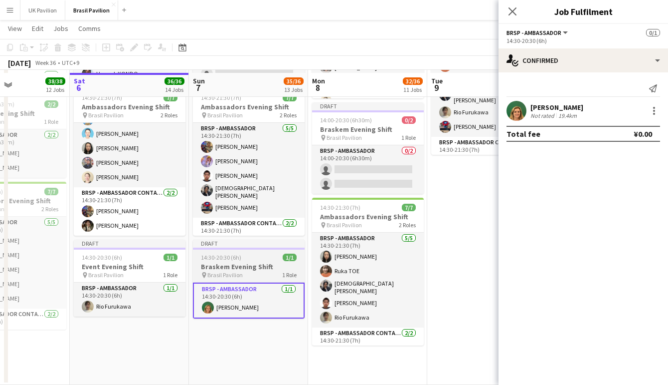
click at [223, 266] on h3 "Braskem Evening Shift" at bounding box center [249, 266] width 112 height 9
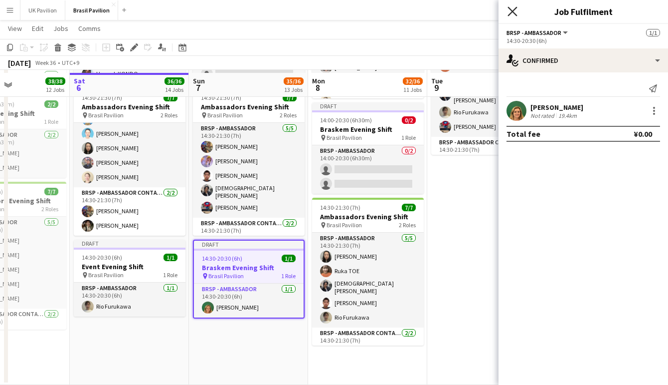
click at [514, 10] on icon at bounding box center [512, 10] width 9 height 9
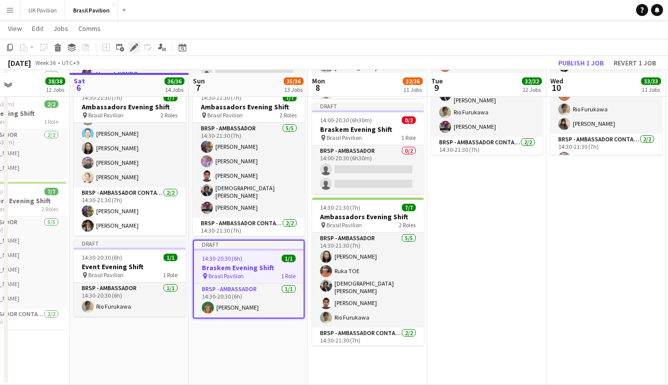
click at [134, 43] on div "Edit" at bounding box center [134, 47] width 12 height 12
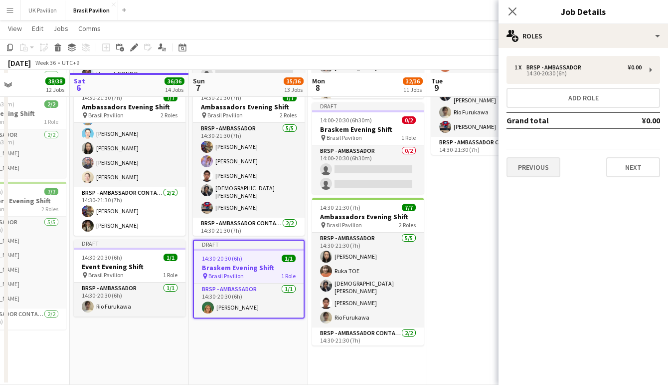
click at [541, 169] on button "Previous" at bounding box center [534, 167] width 54 height 20
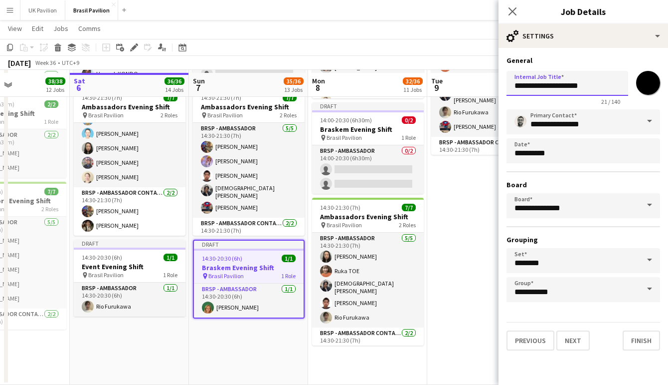
drag, startPoint x: 514, startPoint y: 89, endPoint x: 550, endPoint y: 90, distance: 35.4
click at [550, 90] on input "**********" at bounding box center [568, 83] width 122 height 25
type input "**********"
click at [636, 350] on button "Finish" at bounding box center [641, 340] width 37 height 20
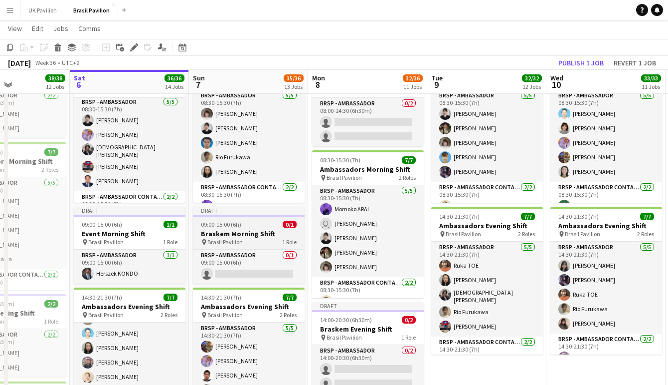
scroll to position [1173, 0]
click at [235, 225] on span "09:00-15:00 (6h)" at bounding box center [221, 223] width 40 height 7
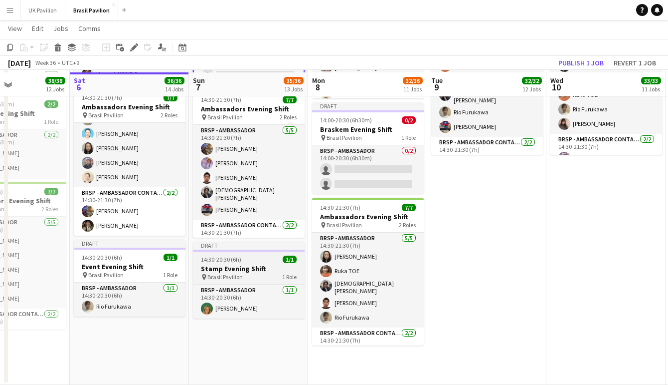
scroll to position [1376, 0]
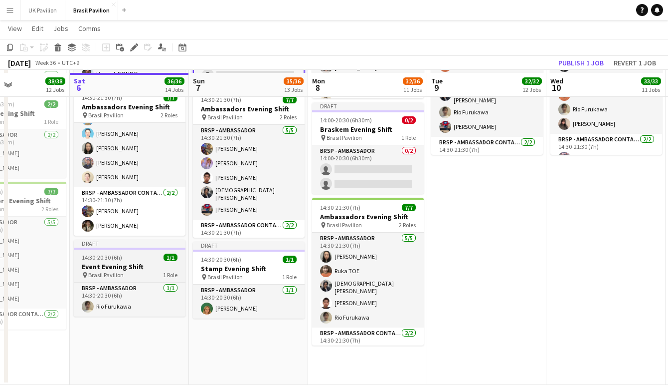
click at [136, 261] on div "14:30-20:30 (6h) 1/1" at bounding box center [130, 256] width 112 height 7
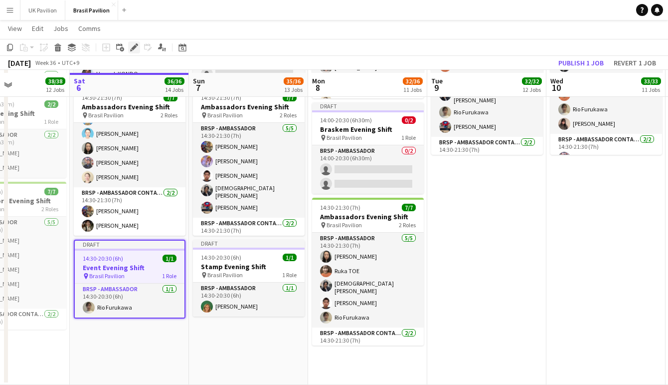
click at [135, 48] on icon "Edit" at bounding box center [134, 47] width 8 height 8
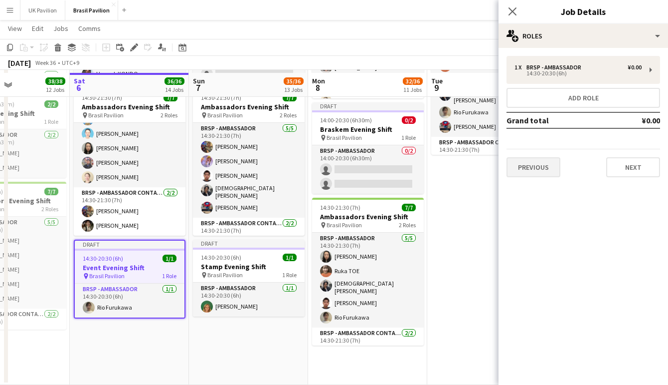
click at [526, 169] on button "Previous" at bounding box center [534, 167] width 54 height 20
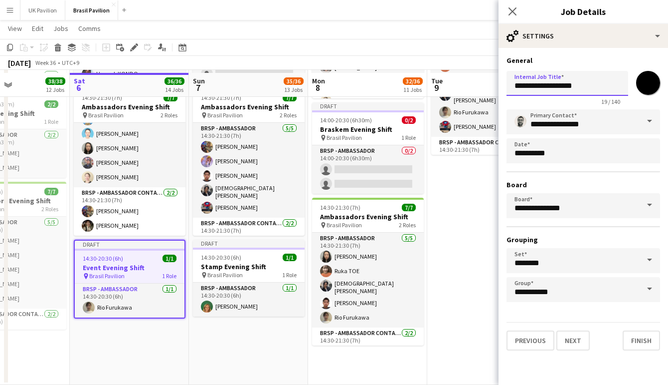
drag, startPoint x: 537, startPoint y: 86, endPoint x: 507, endPoint y: 87, distance: 29.9
click at [507, 87] on input "**********" at bounding box center [568, 83] width 122 height 25
type input "**********"
click at [629, 350] on button "Finish" at bounding box center [641, 340] width 37 height 20
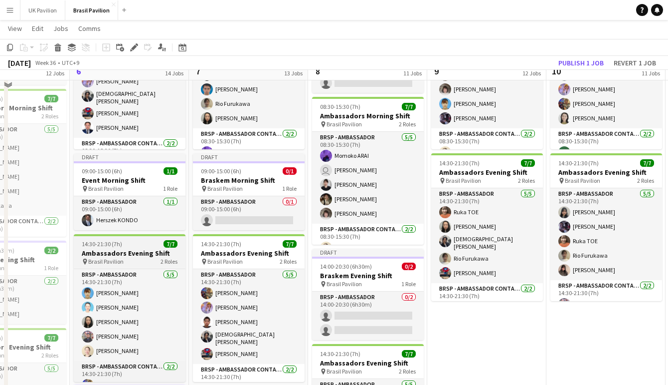
scroll to position [1212, 0]
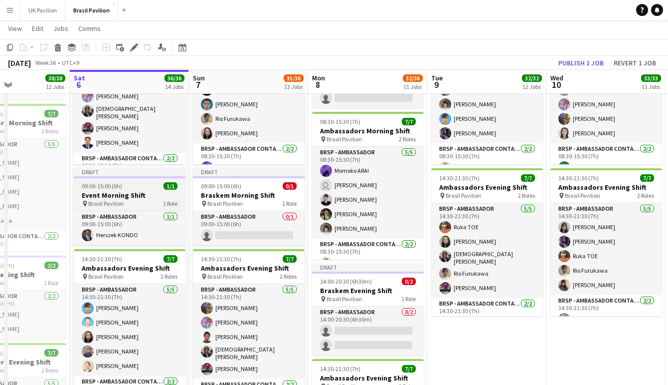
click at [121, 194] on h3 "Event Morning Shift" at bounding box center [130, 195] width 112 height 9
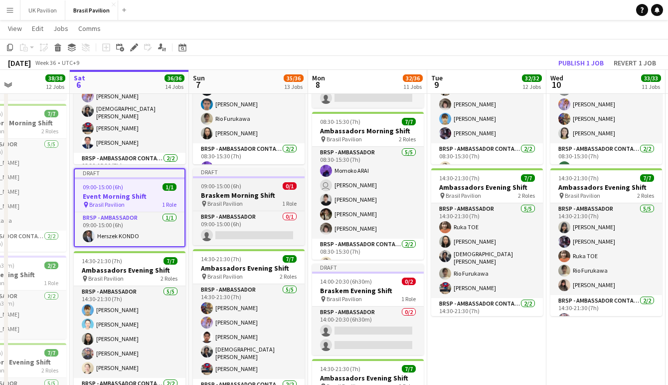
click at [219, 195] on h3 "Braskem Morning Shift" at bounding box center [249, 195] width 112 height 9
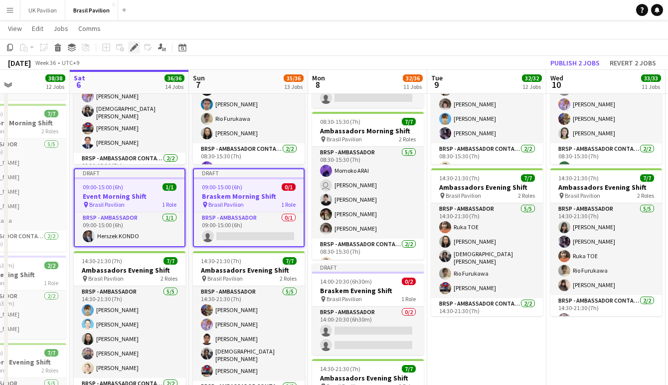
click at [137, 50] on icon "Edit" at bounding box center [134, 47] width 8 height 8
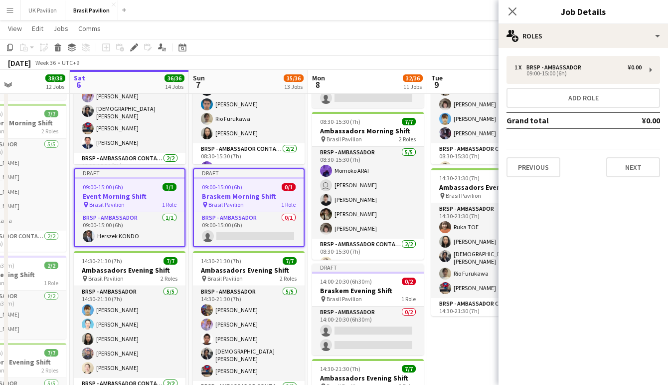
click at [545, 177] on button "Previous" at bounding box center [534, 167] width 54 height 20
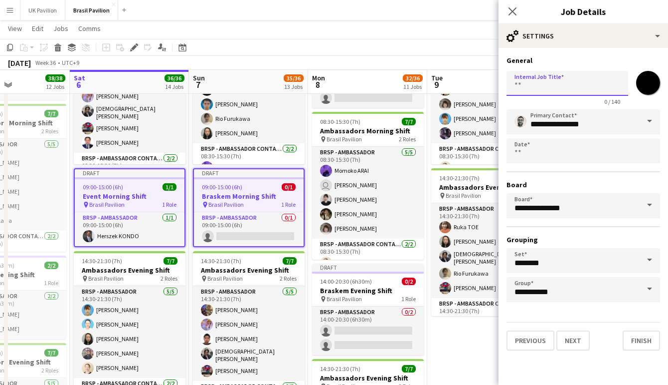
drag, startPoint x: 537, startPoint y: 89, endPoint x: 496, endPoint y: 90, distance: 40.9
type input "**********"
click at [647, 350] on button "Finish" at bounding box center [641, 340] width 37 height 20
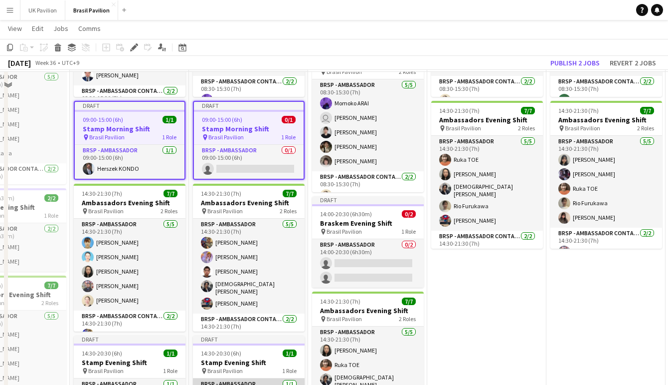
scroll to position [1226, 0]
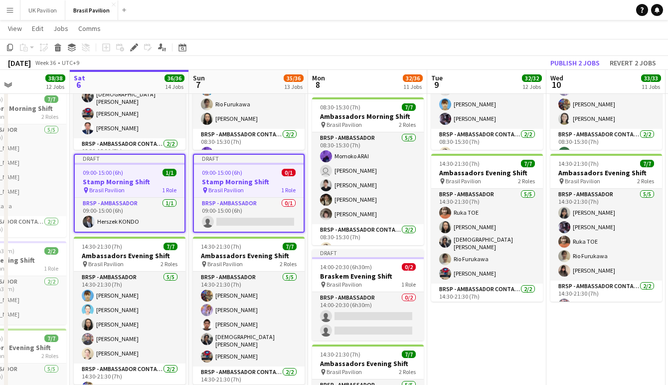
click at [466, 347] on app-date-cell "08:30-15:30 (7h) 7/7 Ambassadors Morning Shift pin Brasil Pavilion 2 Roles BRSP…" at bounding box center [487, 264] width 119 height 533
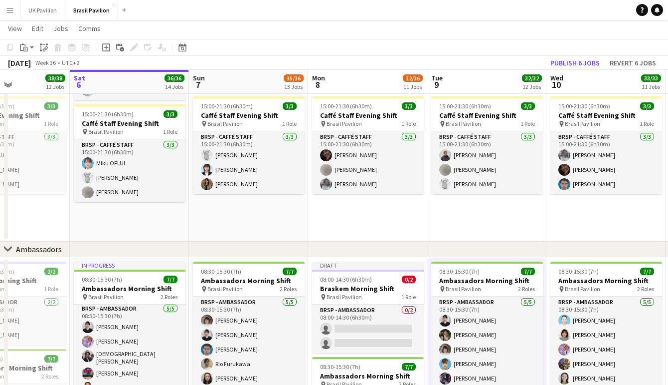
scroll to position [967, 0]
click at [342, 288] on h3 "Braskem Morning Shift" at bounding box center [368, 287] width 112 height 9
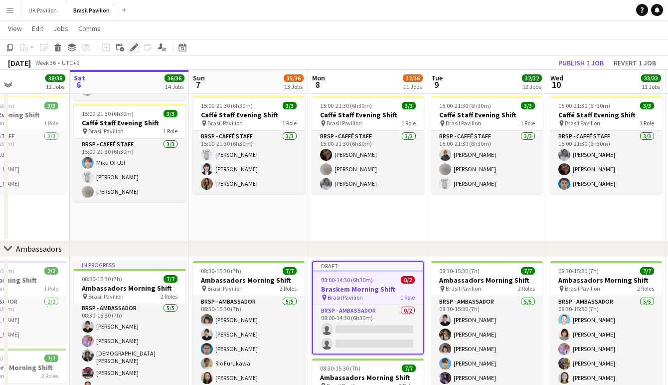
click at [135, 47] on icon at bounding box center [133, 47] width 5 height 5
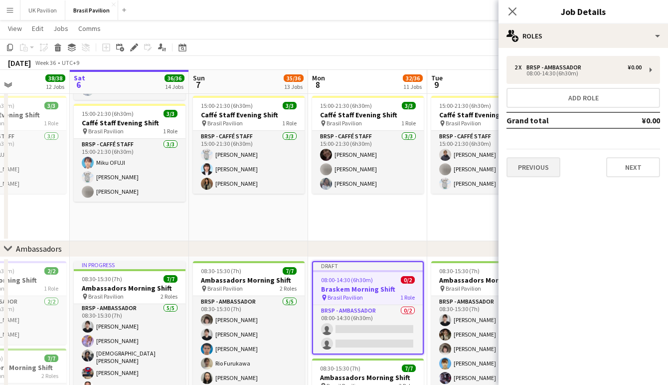
click at [535, 168] on button "Previous" at bounding box center [534, 167] width 54 height 20
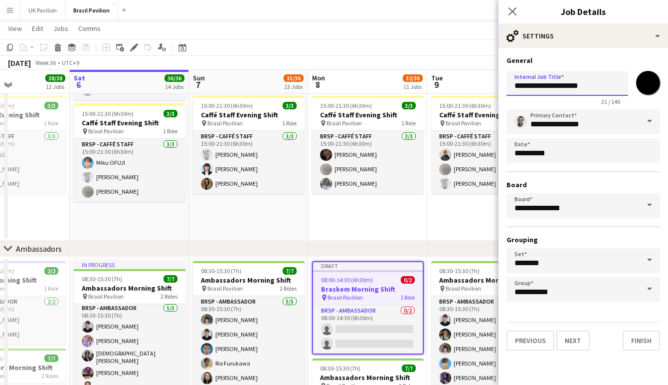
drag, startPoint x: 550, startPoint y: 88, endPoint x: 507, endPoint y: 87, distance: 42.4
click at [506, 87] on form "**********" at bounding box center [584, 203] width 170 height 294
type input "**********"
click at [587, 350] on button "Next" at bounding box center [573, 340] width 33 height 20
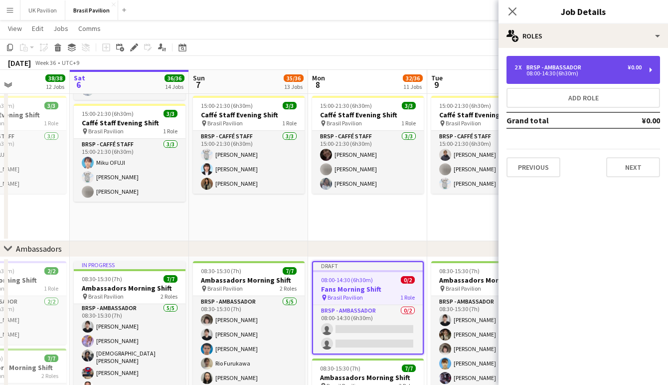
click at [549, 71] on div "08:00-14:30 (6h30m)" at bounding box center [578, 73] width 127 height 5
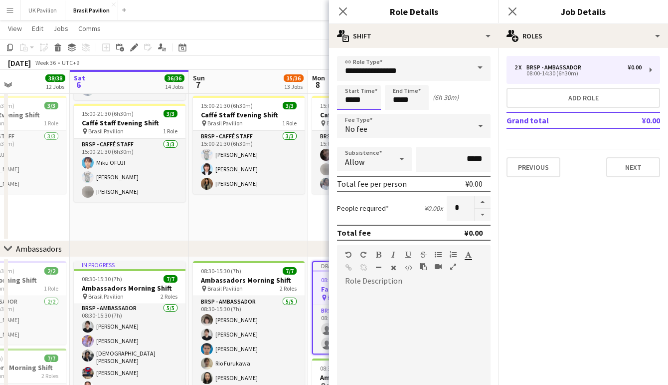
click at [366, 106] on input "*****" at bounding box center [359, 97] width 44 height 25
click at [371, 82] on div at bounding box center [369, 80] width 20 height 10
type input "*****"
drag, startPoint x: 371, startPoint y: 82, endPoint x: 387, endPoint y: 90, distance: 17.8
click at [371, 82] on div at bounding box center [369, 80] width 20 height 10
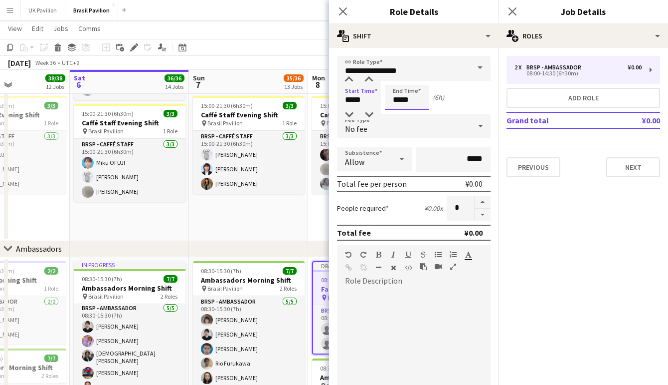
click at [414, 107] on input "*****" at bounding box center [407, 97] width 44 height 25
type input "*****"
click at [416, 79] on div at bounding box center [417, 80] width 20 height 10
click at [398, 166] on icon at bounding box center [402, 159] width 12 height 20
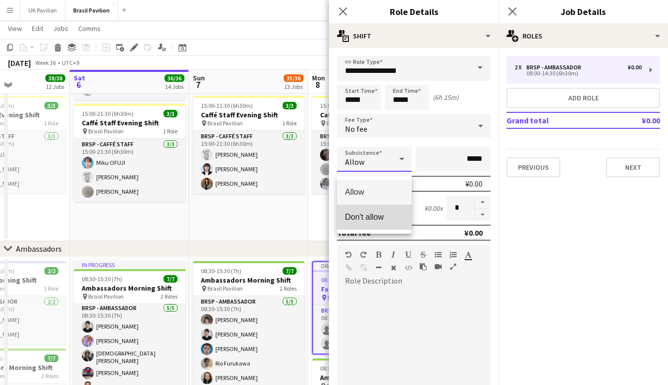
click at [375, 215] on span "Don't allow" at bounding box center [374, 216] width 59 height 9
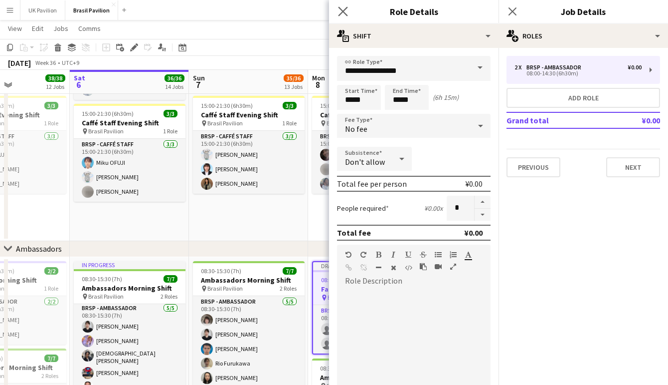
drag, startPoint x: 345, startPoint y: 10, endPoint x: 344, endPoint y: 18, distance: 7.6
click at [345, 10] on icon "Close pop-in" at bounding box center [342, 10] width 9 height 9
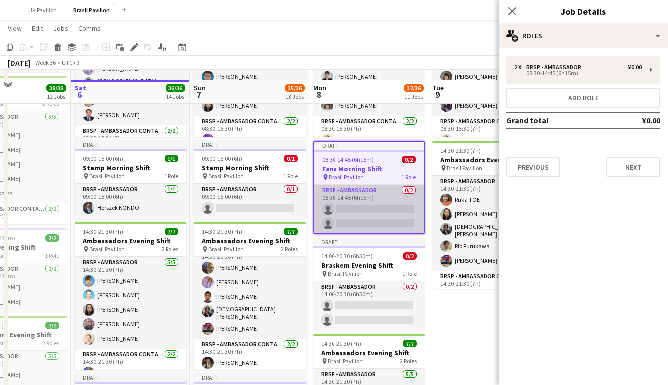
scroll to position [1251, 0]
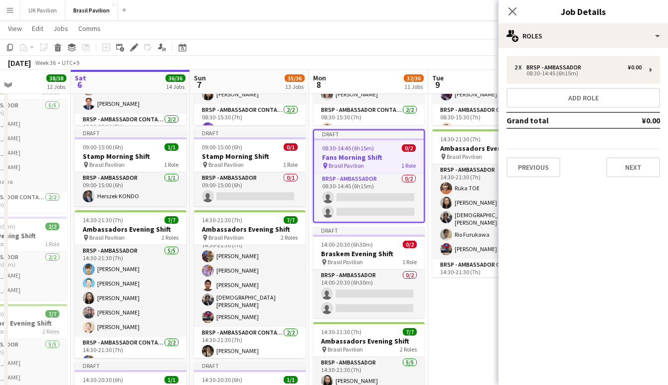
click at [352, 149] on span "08:30-14:45 (6h15m)" at bounding box center [348, 147] width 52 height 7
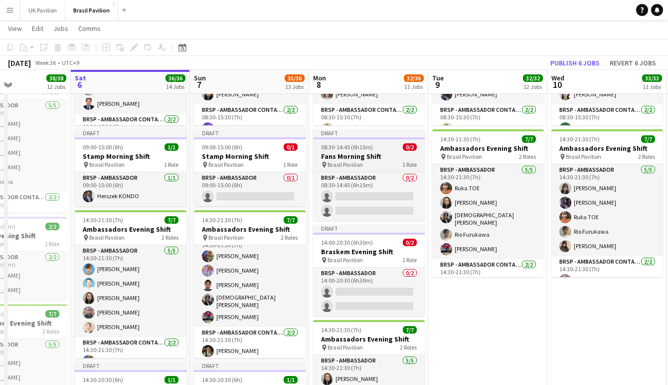
click at [355, 157] on h3 "Fans Morning Shift" at bounding box center [369, 156] width 112 height 9
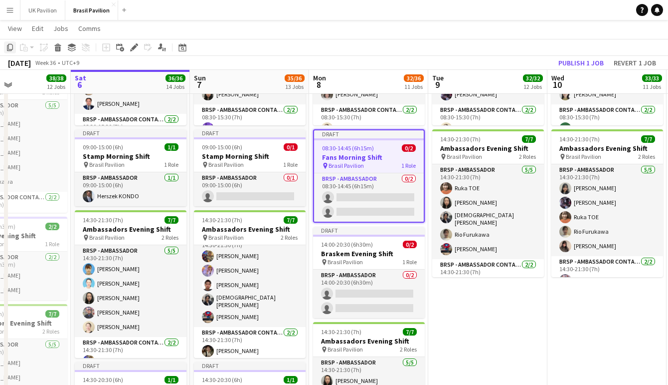
click at [10, 46] on icon "Copy" at bounding box center [10, 47] width 8 height 8
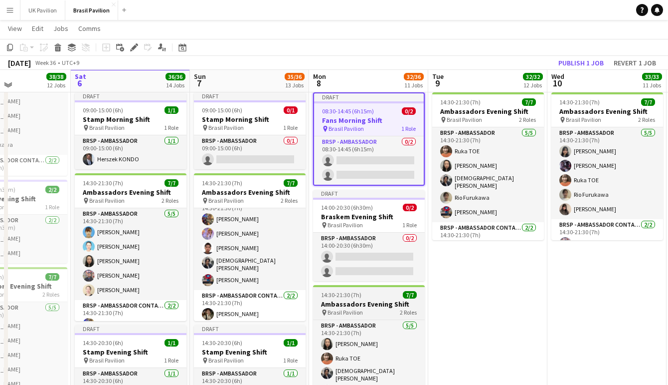
scroll to position [1286, 0]
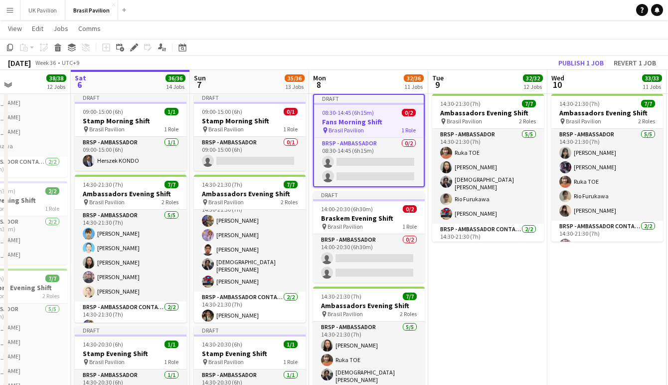
click at [469, 324] on app-date-cell "08:30-15:30 (7h) 7/7 Ambassadors Morning Shift pin Brasil Pavilion 2 Roles BRSP…" at bounding box center [488, 200] width 119 height 524
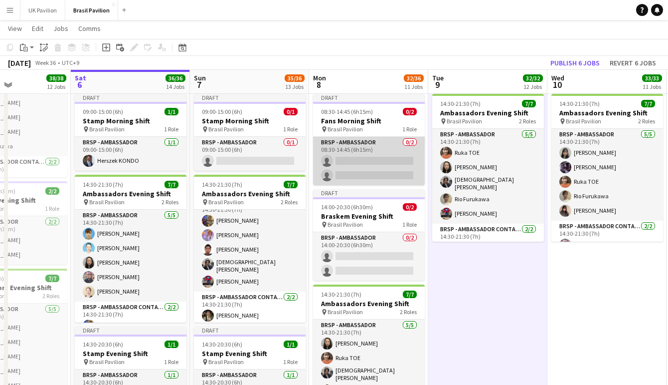
click at [349, 156] on app-card-role "BRSP - Ambassador 0/2 08:30-14:45 (6h15m) single-neutral-actions single-neutral…" at bounding box center [369, 161] width 112 height 48
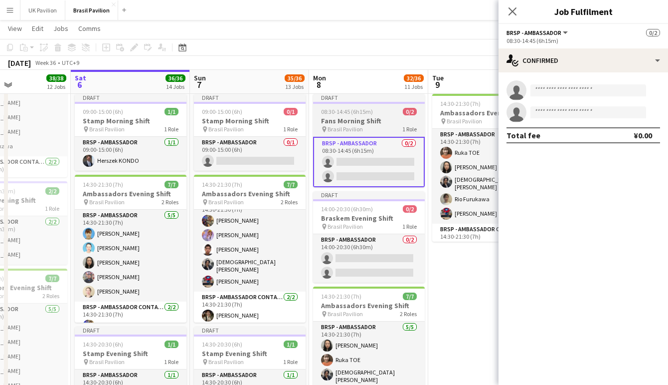
click at [360, 125] on h3 "Fans Morning Shift" at bounding box center [369, 120] width 112 height 9
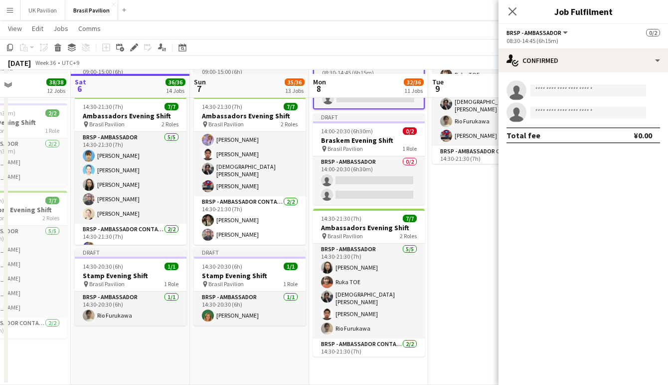
scroll to position [1367, 0]
click at [253, 350] on app-date-cell "08:30-15:30 (7h) 7/7 Ambassadors Morning Shift pin Brasil Pavilion 2 Roles BRSP…" at bounding box center [249, 122] width 119 height 524
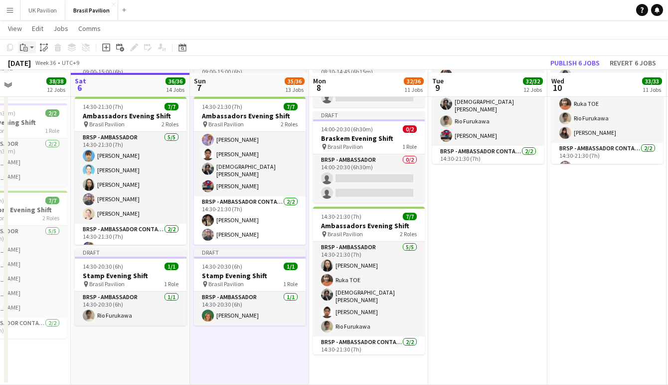
click at [24, 49] on icon at bounding box center [25, 49] width 4 height 4
click at [40, 69] on link "Paste Command V" at bounding box center [65, 66] width 79 height 9
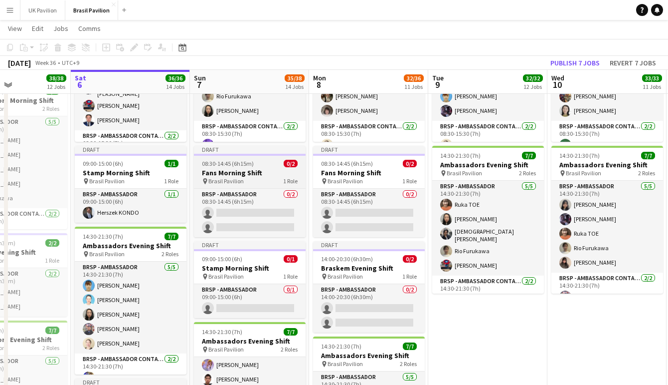
scroll to position [1234, 2]
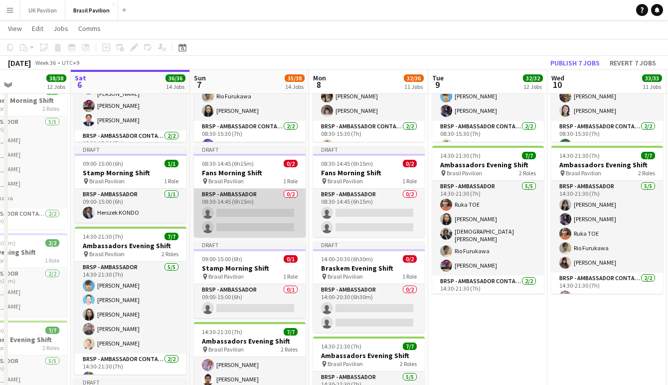
click at [246, 228] on app-card-role "BRSP - Ambassador 0/2 08:30-14:45 (6h15m) single-neutral-actions single-neutral…" at bounding box center [250, 213] width 112 height 48
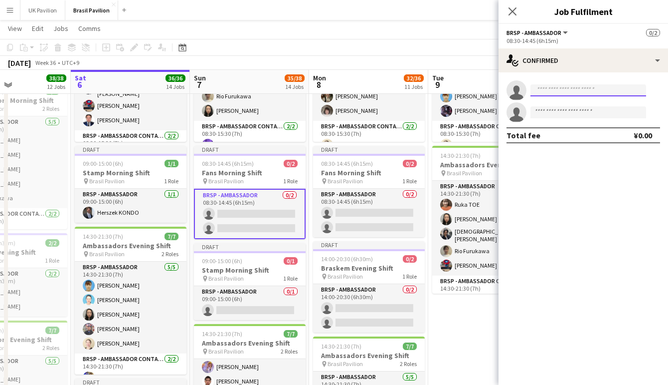
click at [564, 92] on input at bounding box center [589, 90] width 116 height 12
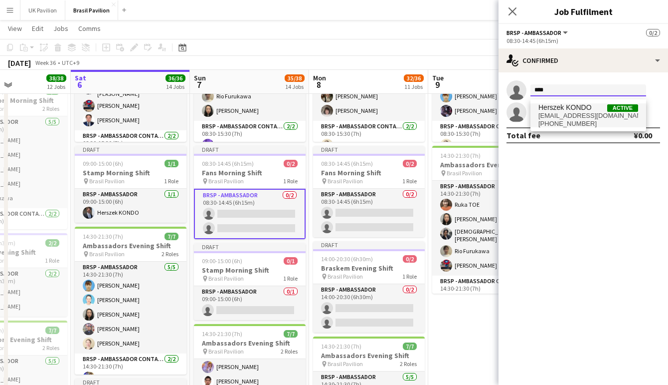
type input "****"
click at [567, 111] on span "Herszek KONDO" at bounding box center [565, 107] width 53 height 8
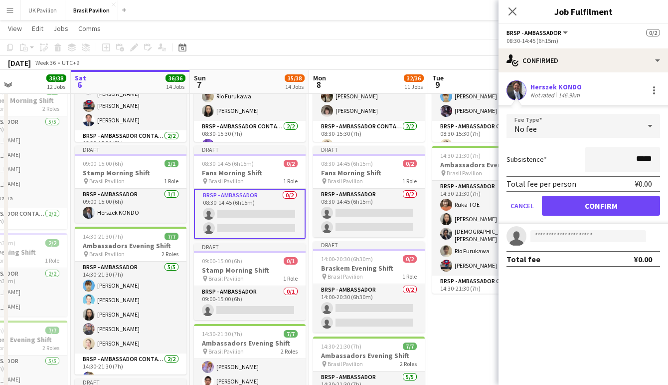
click at [577, 208] on button "Confirm" at bounding box center [601, 206] width 118 height 20
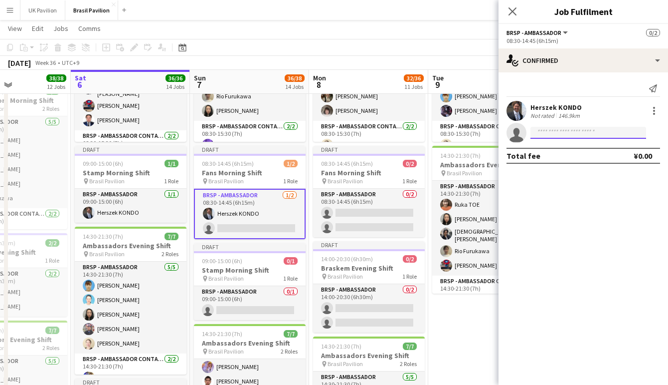
click at [537, 135] on input at bounding box center [589, 133] width 116 height 12
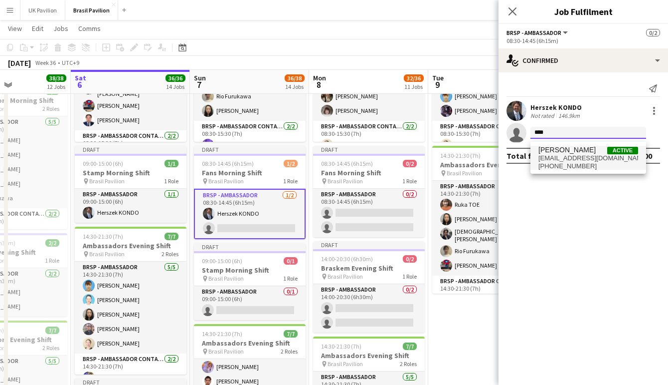
type input "****"
click at [558, 162] on span "[EMAIL_ADDRESS][DOMAIN_NAME]" at bounding box center [589, 158] width 100 height 8
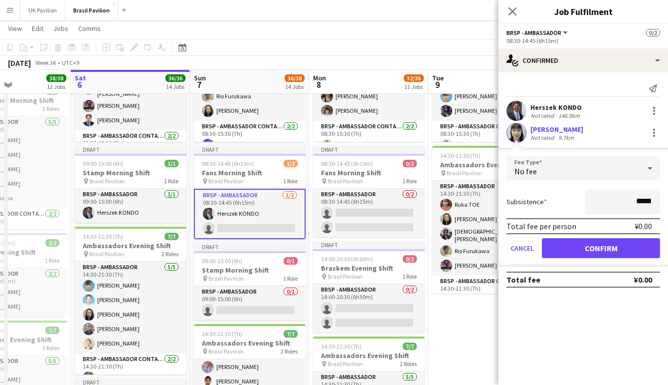
scroll to position [1234, 0]
click at [586, 254] on button "Confirm" at bounding box center [601, 248] width 118 height 20
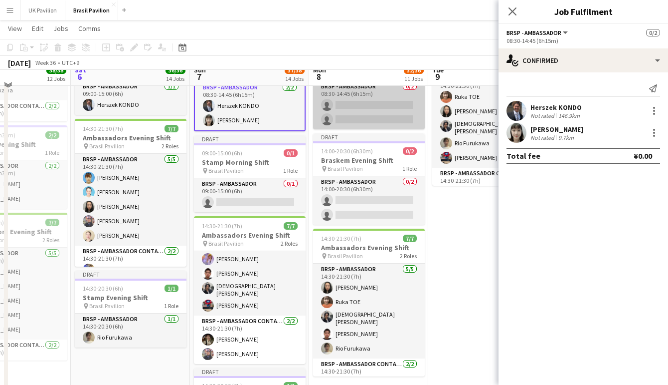
scroll to position [1282, 0]
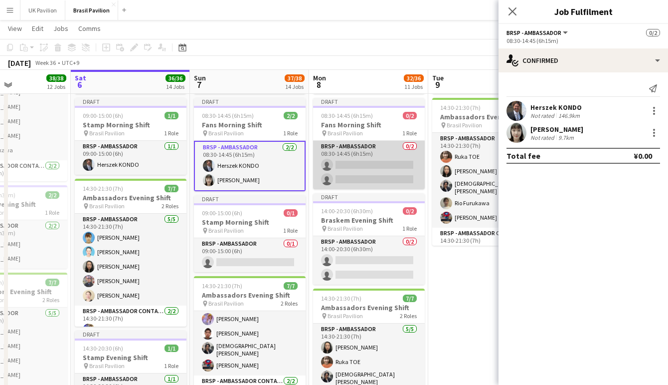
click at [362, 179] on app-card-role "BRSP - Ambassador 0/2 08:30-14:45 (6h15m) single-neutral-actions single-neutral…" at bounding box center [369, 165] width 112 height 48
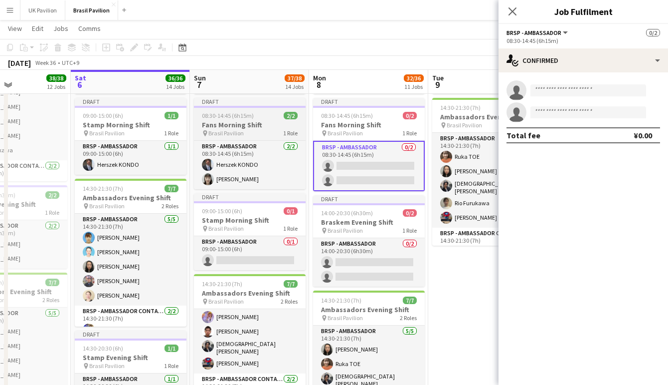
click at [237, 122] on app-job-card "Draft 08:30-14:45 (6h15m) 2/2 Fans Morning Shift pin Brasil Pavilion 1 Role BRS…" at bounding box center [250, 143] width 112 height 91
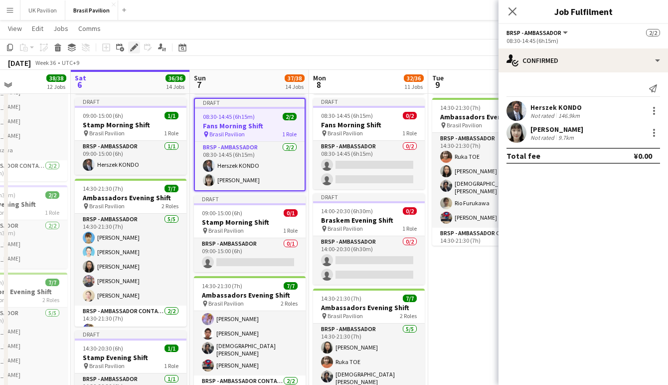
click at [133, 48] on icon at bounding box center [133, 47] width 5 height 5
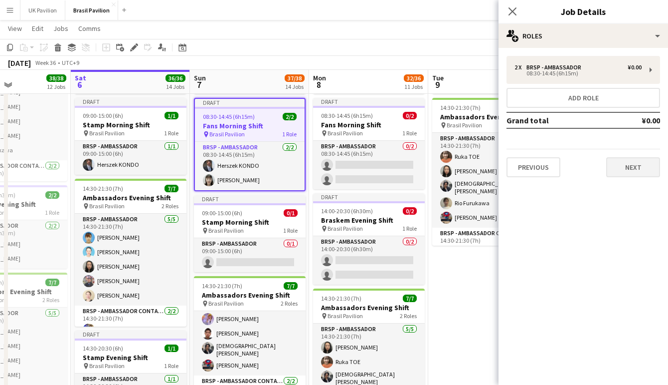
click at [637, 168] on button "Next" at bounding box center [634, 167] width 54 height 20
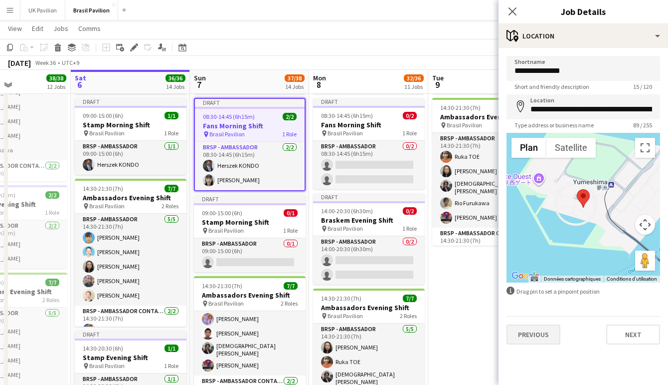
click at [540, 344] on button "Previous" at bounding box center [534, 334] width 54 height 20
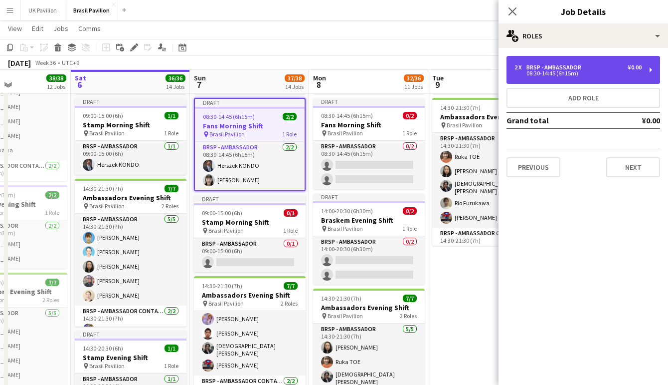
click at [536, 76] on div "08:30-14:45 (6h15m)" at bounding box center [578, 73] width 127 height 5
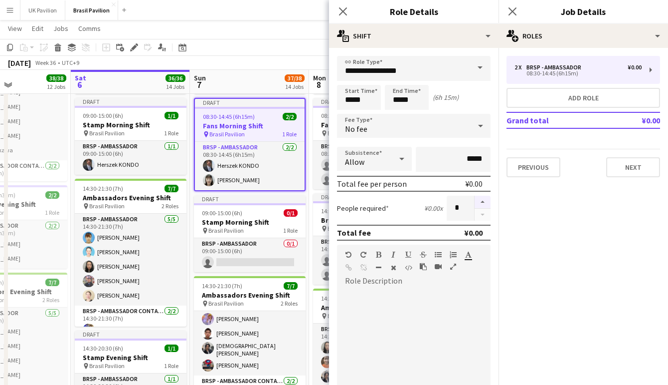
click at [484, 209] on button "button" at bounding box center [483, 202] width 16 height 13
type input "*"
click at [347, 16] on app-icon "Close pop-in" at bounding box center [343, 11] width 14 height 14
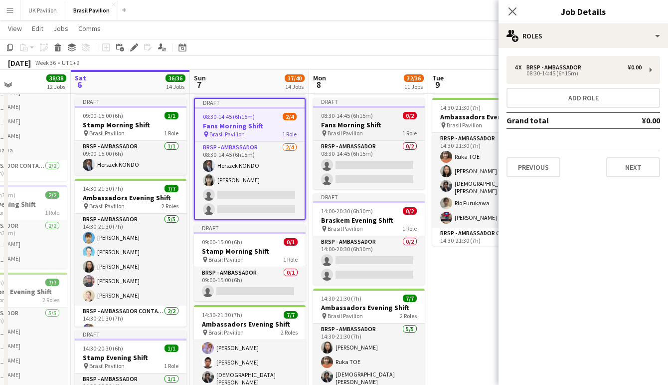
click at [362, 119] on span "08:30-14:45 (6h15m)" at bounding box center [347, 115] width 52 height 7
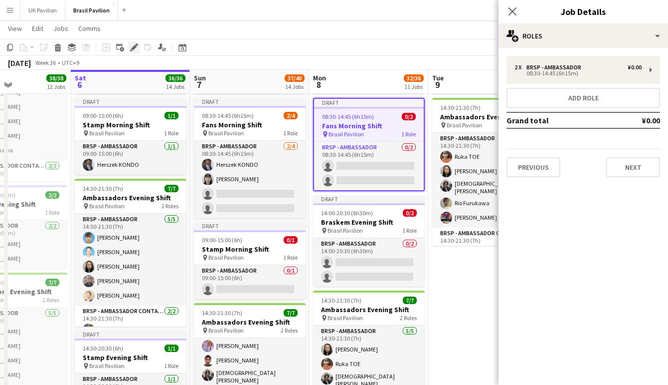
click at [131, 46] on icon "Edit" at bounding box center [134, 47] width 8 height 8
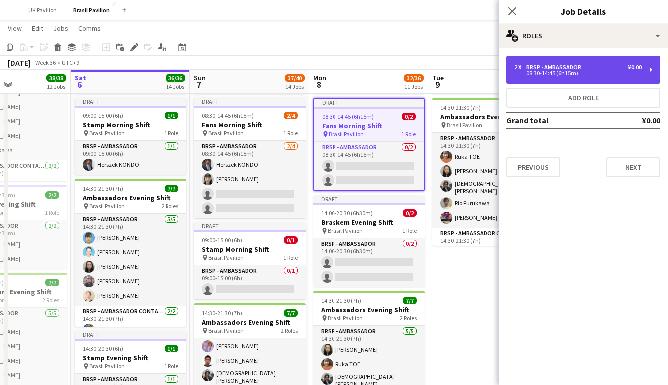
click at [540, 68] on div "BRSP - Ambassador" at bounding box center [556, 67] width 59 height 7
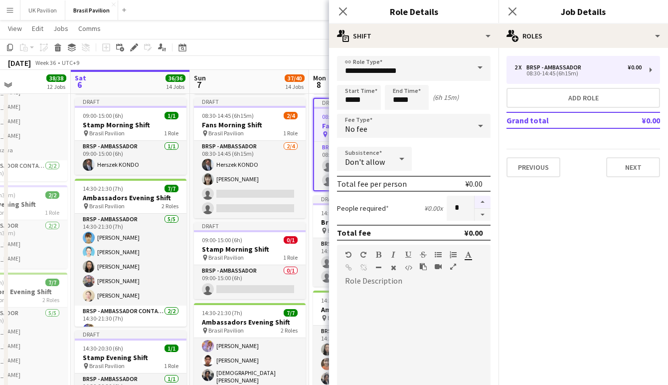
click at [483, 204] on button "button" at bounding box center [483, 202] width 16 height 13
type input "*"
click at [344, 11] on icon "Close pop-in" at bounding box center [342, 10] width 9 height 9
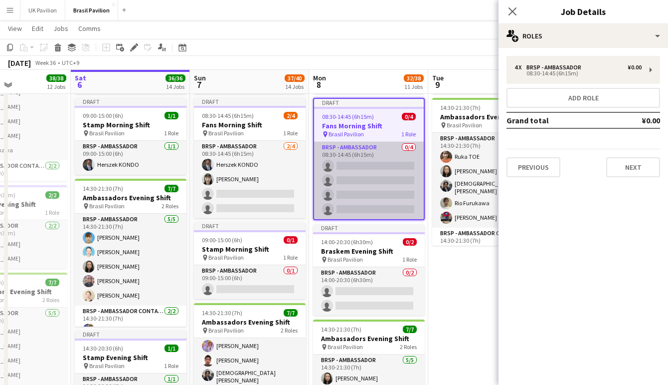
click at [376, 183] on app-card-role "BRSP - Ambassador 0/4 08:30-14:45 (6h15m) single-neutral-actions single-neutral…" at bounding box center [369, 180] width 110 height 77
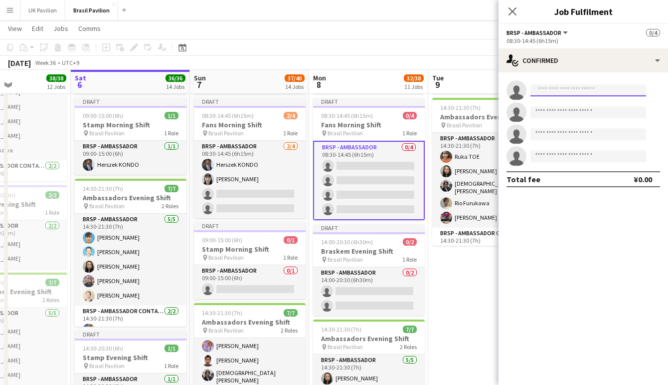
click at [555, 88] on input at bounding box center [589, 90] width 116 height 12
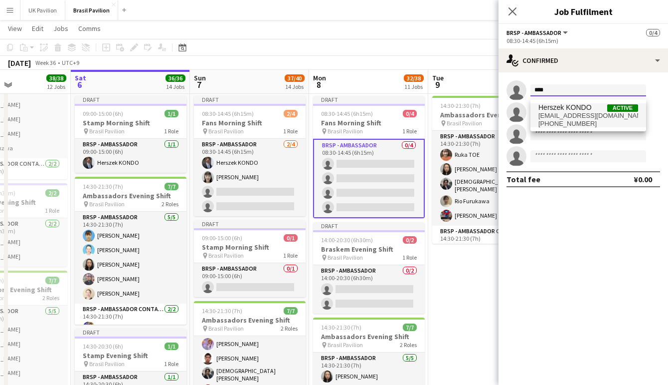
type input "****"
click at [554, 122] on span "[PHONE_NUMBER]" at bounding box center [589, 124] width 100 height 8
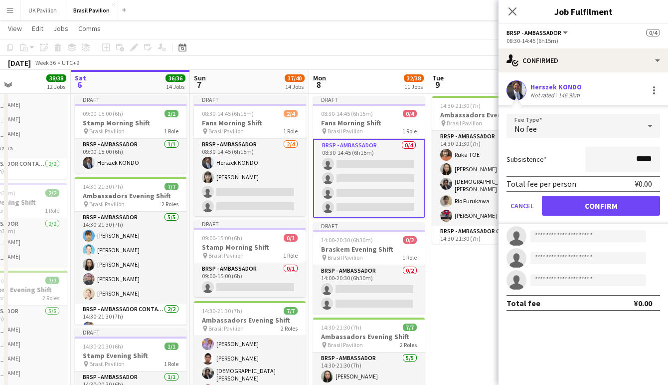
click at [588, 215] on button "Confirm" at bounding box center [601, 206] width 118 height 20
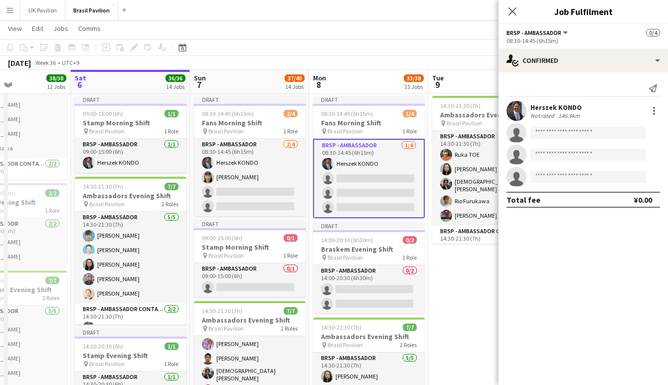
scroll to position [1284, 2]
click at [549, 136] on input at bounding box center [589, 133] width 116 height 12
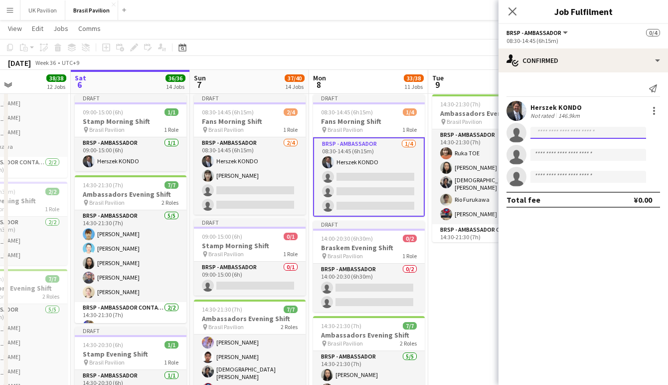
scroll to position [1289, 2]
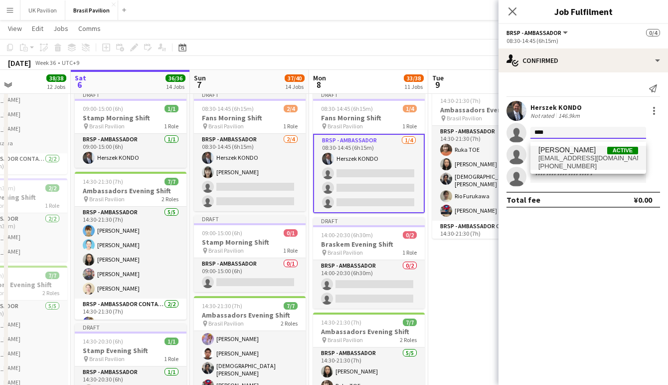
type input "****"
click at [566, 154] on span "[PERSON_NAME]" at bounding box center [567, 150] width 57 height 8
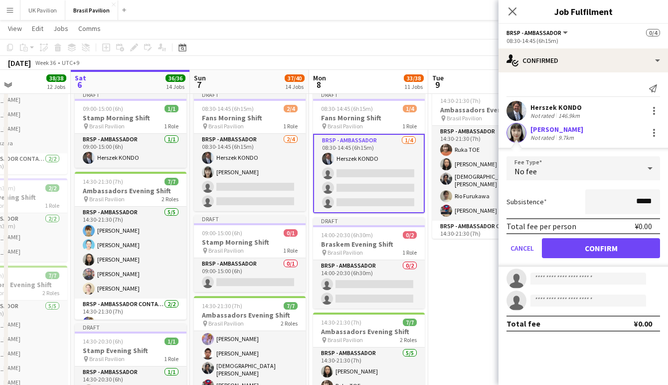
click at [577, 255] on button "Confirm" at bounding box center [601, 248] width 118 height 20
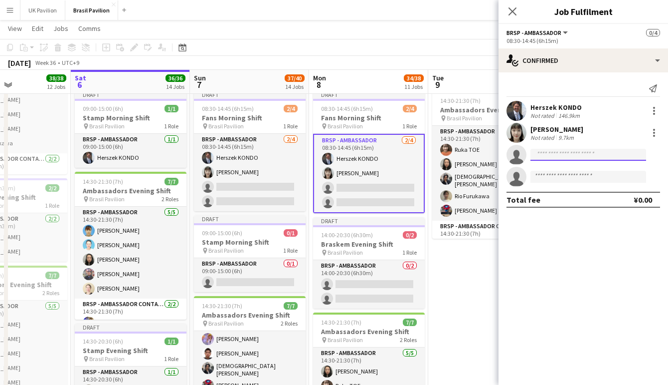
click at [543, 158] on input at bounding box center [589, 155] width 116 height 12
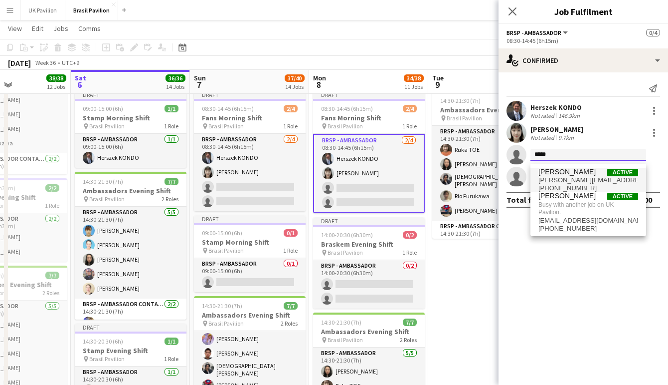
type input "*******"
drag, startPoint x: 570, startPoint y: 175, endPoint x: 581, endPoint y: 180, distance: 11.9
click at [581, 180] on span "[PERSON_NAME][EMAIL_ADDRESS][PERSON_NAME][DOMAIN_NAME]" at bounding box center [589, 180] width 100 height 8
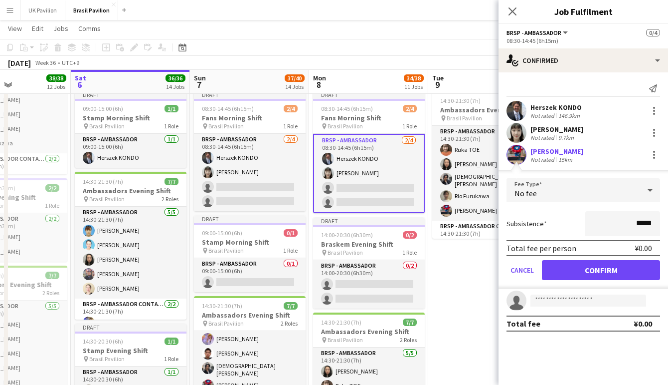
click at [593, 272] on button "Confirm" at bounding box center [601, 270] width 118 height 20
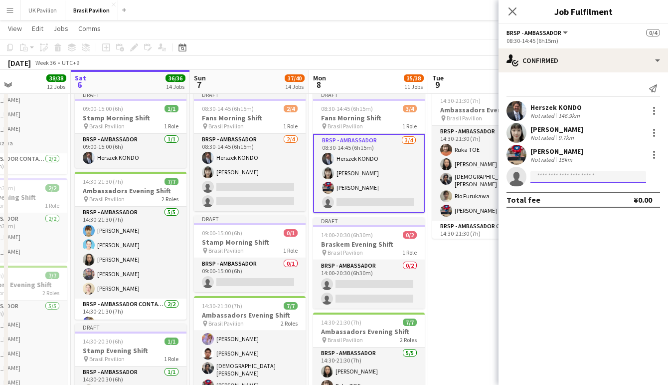
click at [542, 179] on input at bounding box center [589, 177] width 116 height 12
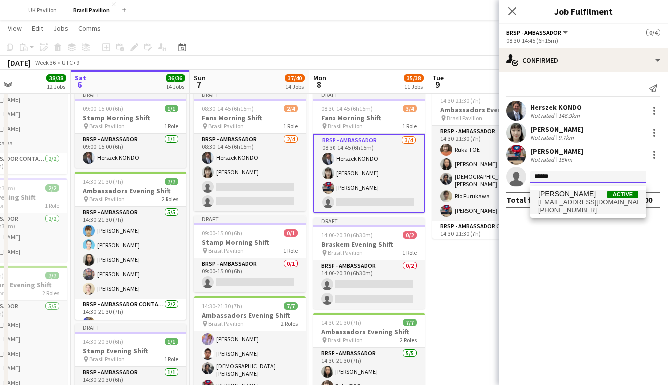
type input "******"
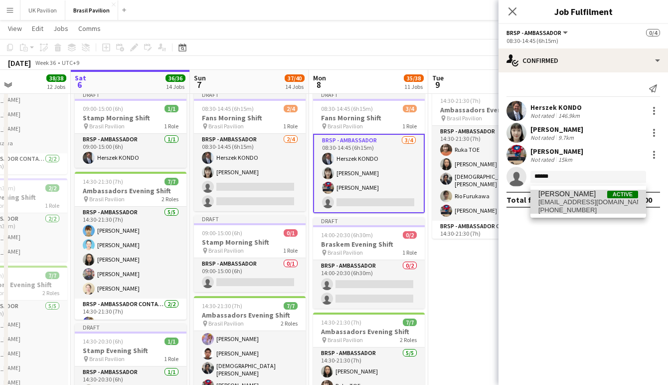
click at [571, 212] on span "[PHONE_NUMBER]" at bounding box center [589, 210] width 100 height 8
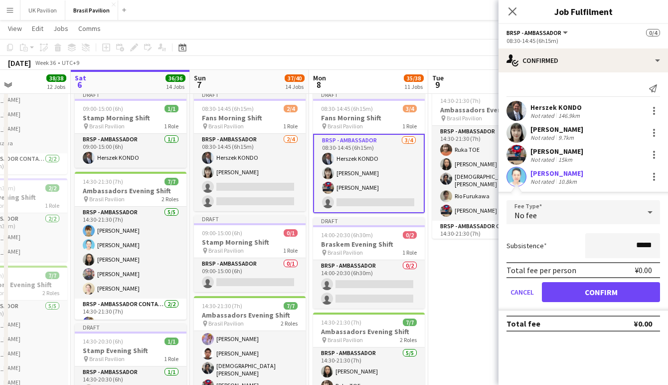
scroll to position [1289, 0]
click at [594, 297] on button "Confirm" at bounding box center [601, 292] width 118 height 20
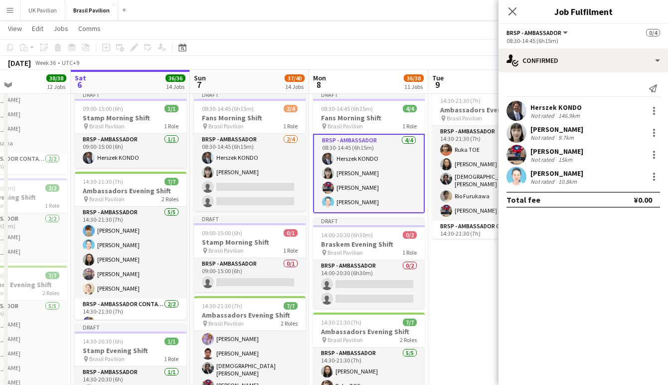
drag, startPoint x: 510, startPoint y: 5, endPoint x: 497, endPoint y: 17, distance: 18.0
click at [510, 5] on app-icon "Close pop-in" at bounding box center [513, 11] width 12 height 12
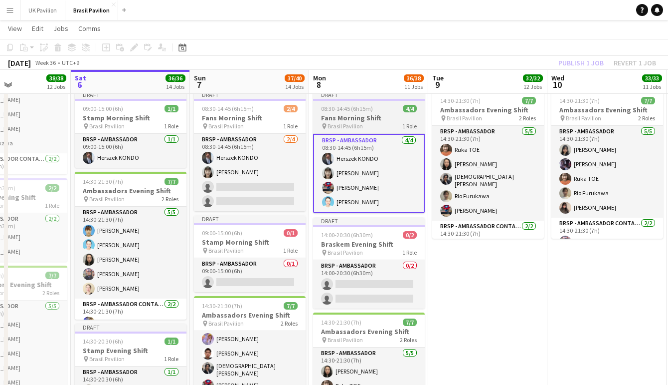
click at [344, 119] on h3 "Fans Morning Shift" at bounding box center [369, 117] width 112 height 9
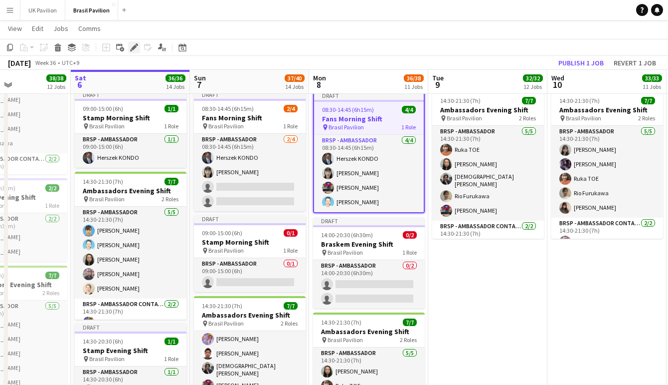
click at [136, 45] on icon "Edit" at bounding box center [134, 47] width 8 height 8
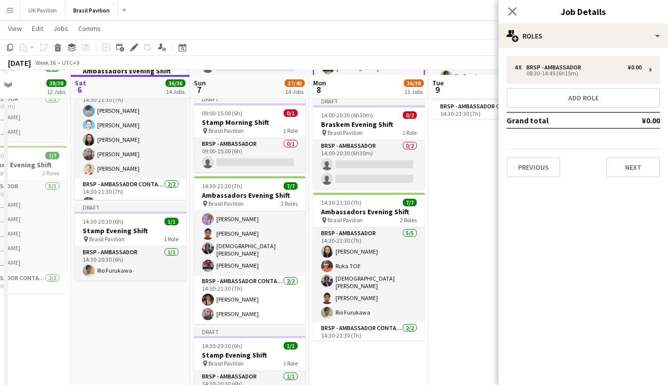
scroll to position [1414, 0]
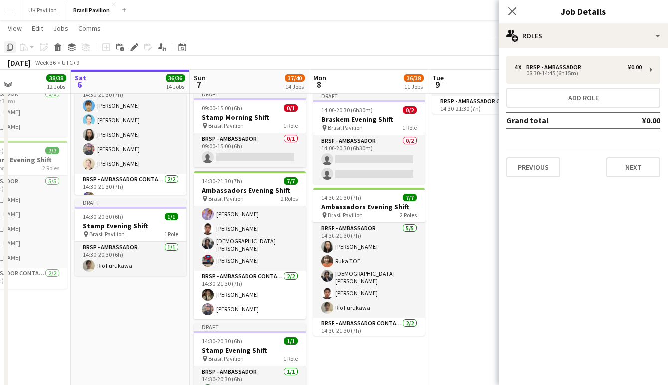
click at [11, 45] on icon "Copy" at bounding box center [10, 47] width 8 height 8
click at [512, 13] on icon at bounding box center [512, 10] width 9 height 9
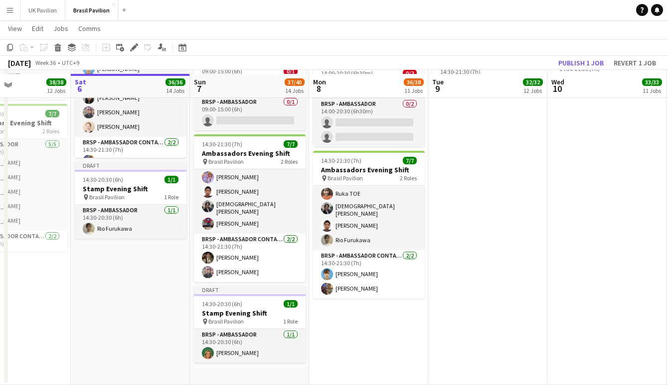
scroll to position [1454, 0]
click at [251, 380] on app-date-cell "08:30-15:30 (7h) 7/7 Ambassadors Morning Shift pin Brasil Pavilion 2 Roles BRSP…" at bounding box center [249, 80] width 119 height 612
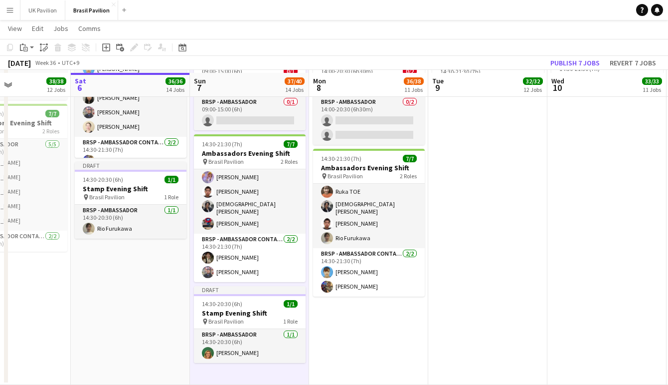
click at [335, 361] on app-date-cell "08:30-15:30 (7h) 7/7 Ambassadors Morning Shift pin Brasil Pavilion 2 Roles BRSP…" at bounding box center [368, 80] width 119 height 612
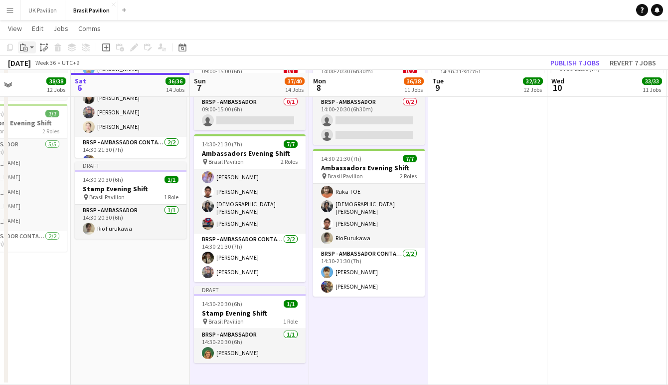
click at [27, 49] on icon "Paste" at bounding box center [24, 47] width 8 height 8
click at [36, 67] on link "Paste Command V" at bounding box center [65, 66] width 79 height 9
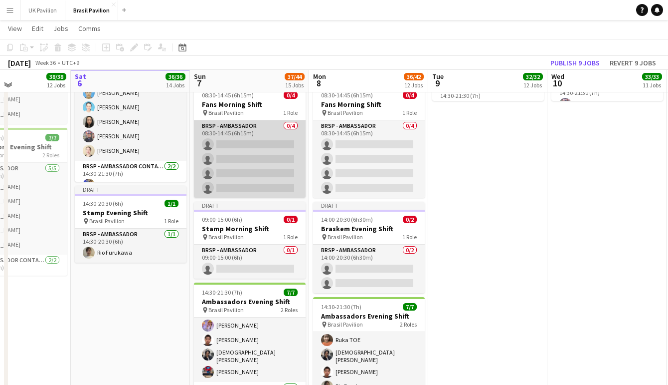
scroll to position [1425, 0]
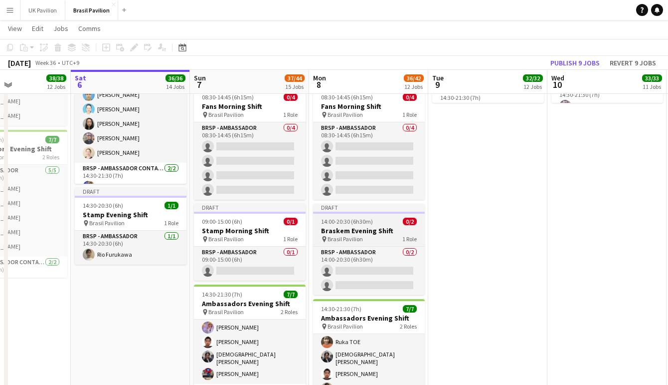
click at [359, 235] on h3 "Braskem Evening Shift" at bounding box center [369, 230] width 112 height 9
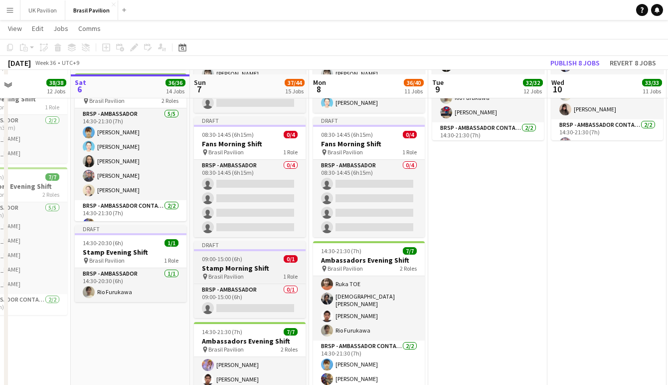
scroll to position [1385, 0]
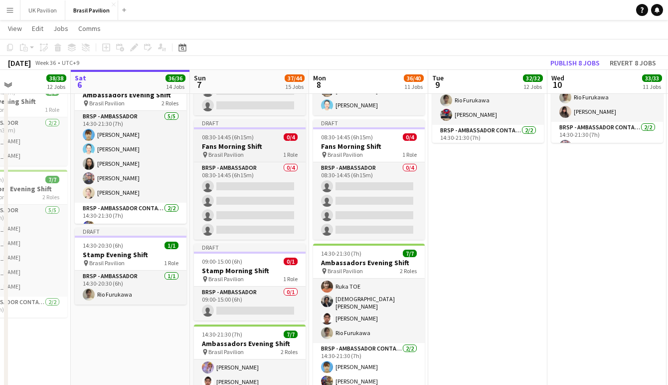
click at [244, 151] on h3 "Fans Morning Shift" at bounding box center [250, 146] width 112 height 9
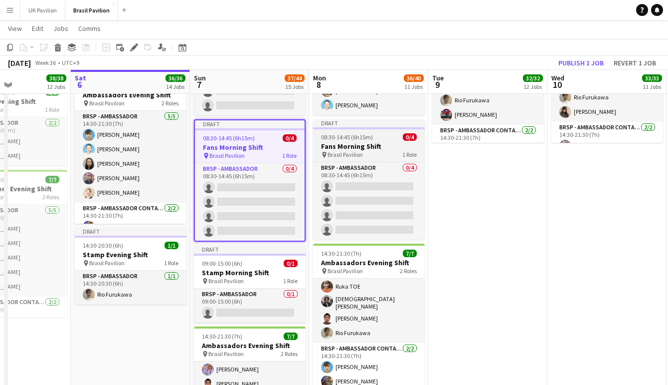
click at [341, 151] on h3 "Fans Morning Shift" at bounding box center [369, 146] width 112 height 9
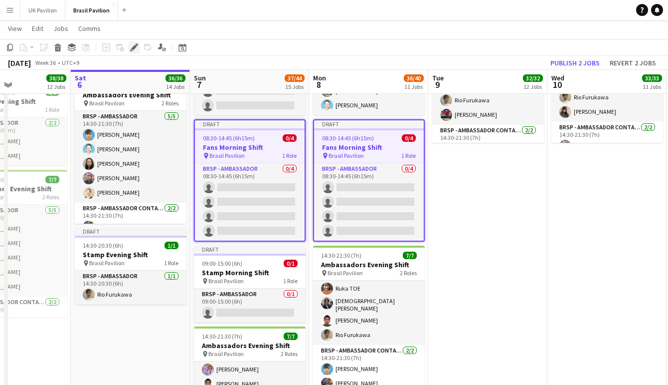
click at [134, 48] on icon at bounding box center [133, 47] width 5 height 5
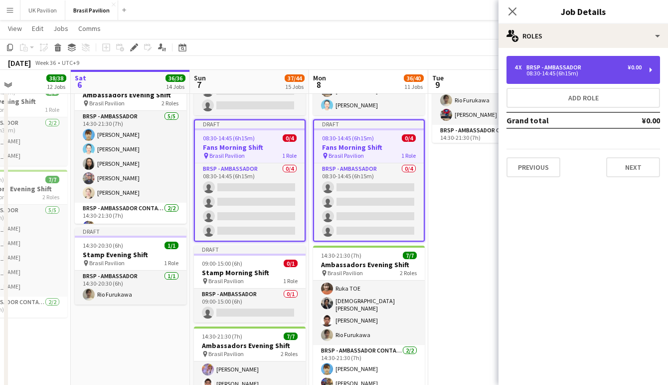
click at [542, 76] on div "08:30-14:45 (6h15m)" at bounding box center [578, 73] width 127 height 5
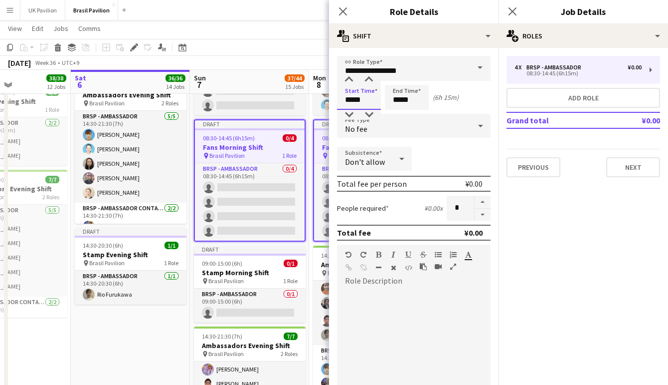
click at [362, 105] on input "*****" at bounding box center [359, 97] width 44 height 25
click at [353, 84] on div at bounding box center [349, 80] width 20 height 10
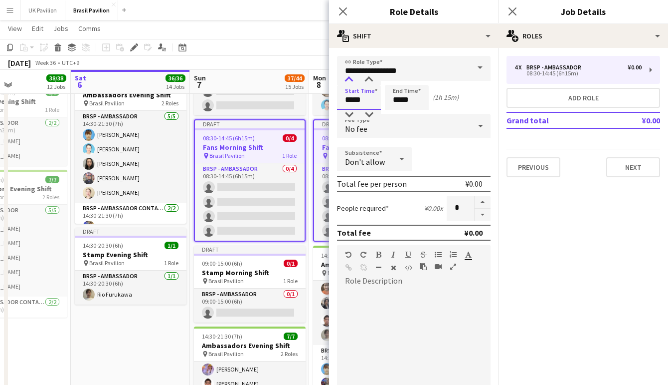
click at [353, 84] on div at bounding box center [349, 80] width 20 height 10
type input "*****"
click at [375, 114] on div at bounding box center [369, 115] width 20 height 10
click at [399, 104] on input "*****" at bounding box center [407, 97] width 44 height 25
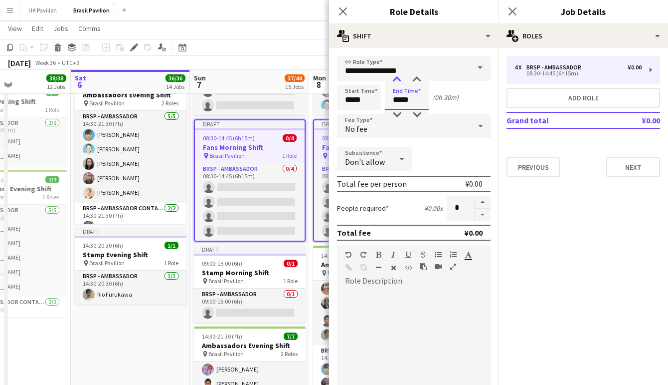
click at [399, 80] on div at bounding box center [397, 80] width 20 height 10
click at [398, 83] on div at bounding box center [397, 80] width 20 height 10
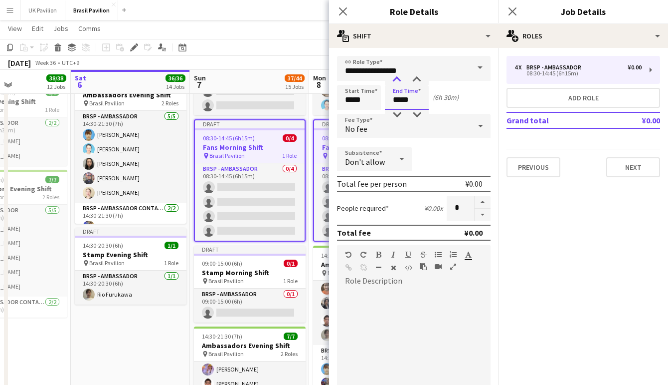
click at [398, 83] on div at bounding box center [397, 80] width 20 height 10
type input "*****"
click at [418, 115] on div at bounding box center [417, 115] width 20 height 10
click at [344, 11] on icon at bounding box center [342, 10] width 9 height 9
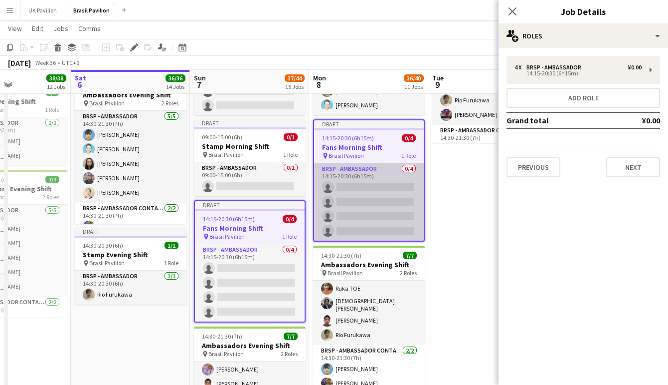
click at [359, 235] on app-card-role "BRSP - Ambassador 0/4 14:15-20:30 (6h15m) single-neutral-actions single-neutral…" at bounding box center [369, 201] width 110 height 77
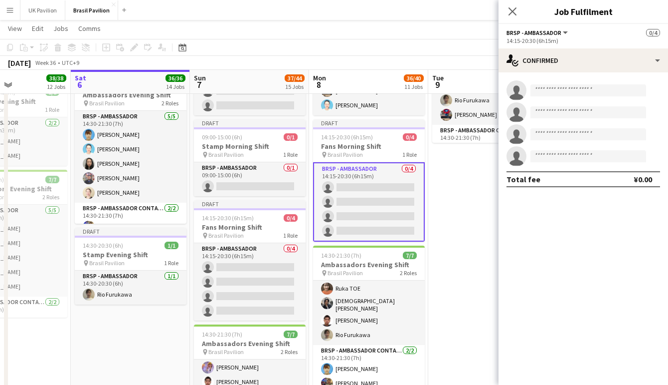
click at [578, 278] on mat-expansion-panel "check Confirmed single-neutral-actions single-neutral-actions single-neutral-ac…" at bounding box center [584, 228] width 170 height 312
click at [447, 246] on app-date-cell "08:30-15:30 (7h) 7/7 Ambassadors Morning Shift pin Brasil Pavilion 2 Roles BRSP…" at bounding box center [488, 207] width 119 height 736
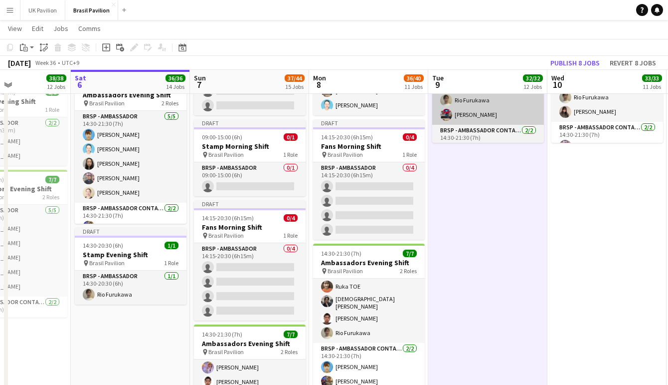
scroll to position [0, 286]
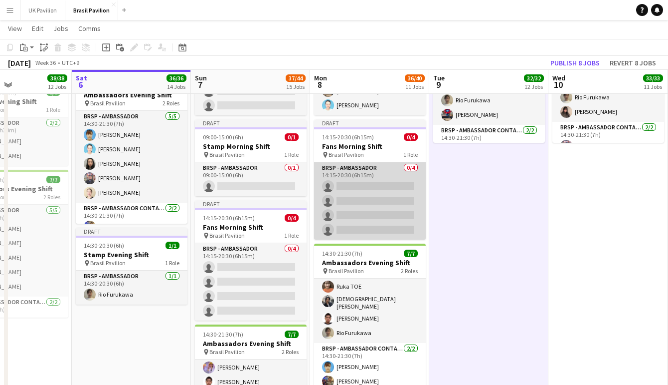
click at [370, 191] on app-card-role "BRSP - Ambassador 0/4 14:15-20:30 (6h15m) single-neutral-actions single-neutral…" at bounding box center [370, 200] width 112 height 77
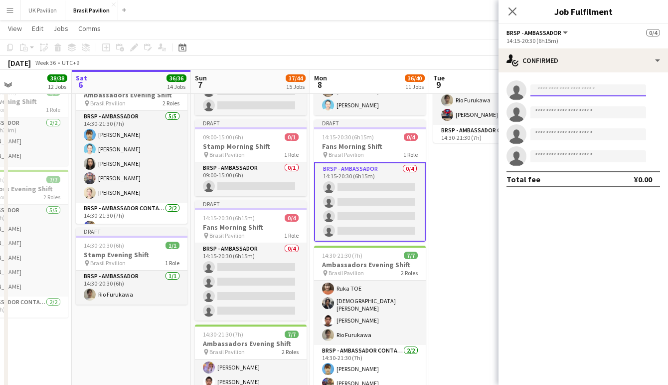
click at [531, 93] on input at bounding box center [589, 90] width 116 height 12
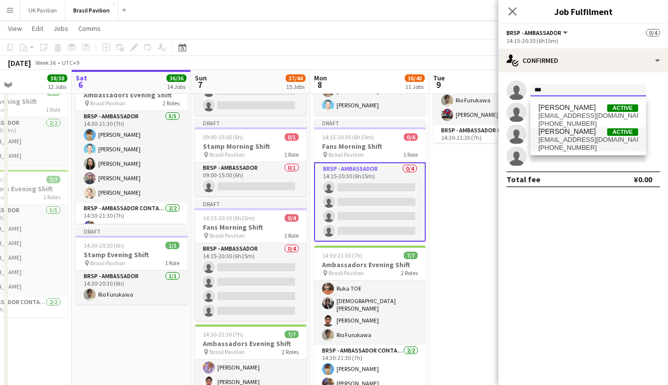
type input "***"
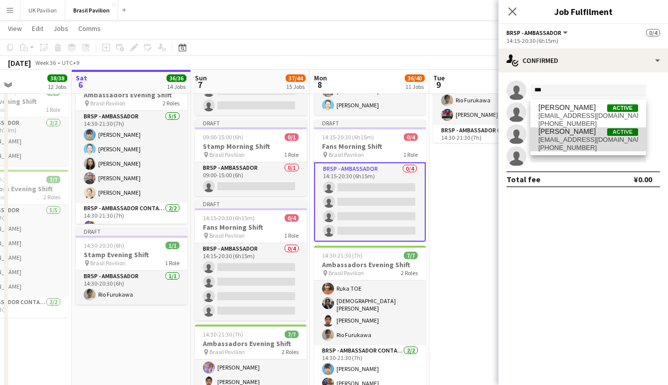
click at [560, 141] on span "[EMAIL_ADDRESS][DOMAIN_NAME]" at bounding box center [589, 140] width 100 height 8
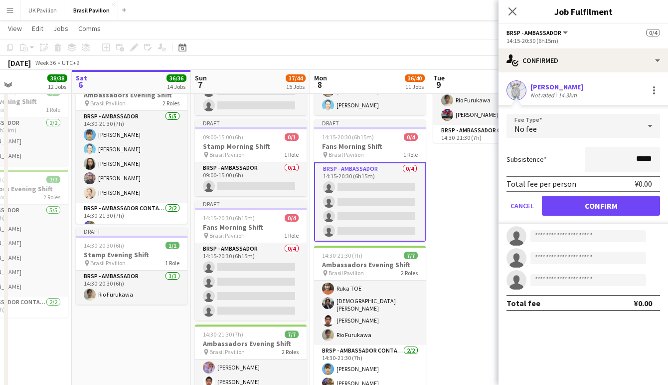
click at [588, 207] on button "Confirm" at bounding box center [601, 206] width 118 height 20
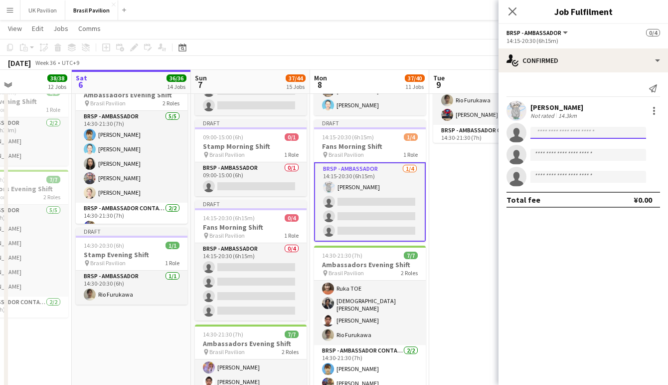
click at [549, 138] on input at bounding box center [589, 133] width 116 height 12
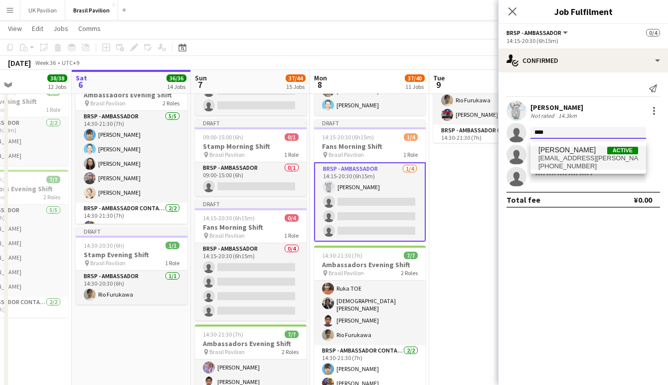
type input "****"
click at [569, 154] on span "[PERSON_NAME]" at bounding box center [567, 150] width 57 height 8
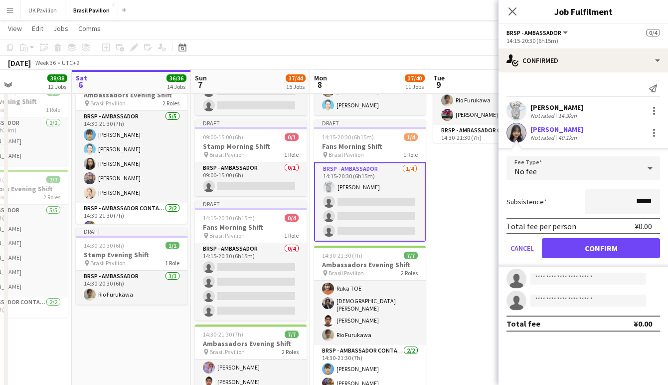
click at [575, 253] on button "Confirm" at bounding box center [601, 248] width 118 height 20
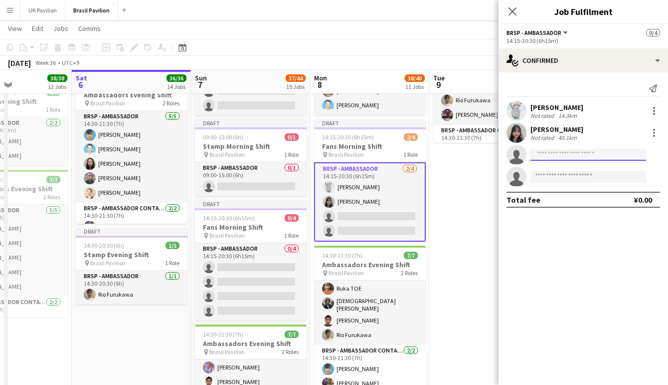
click at [548, 157] on input at bounding box center [589, 155] width 116 height 12
type input "*****"
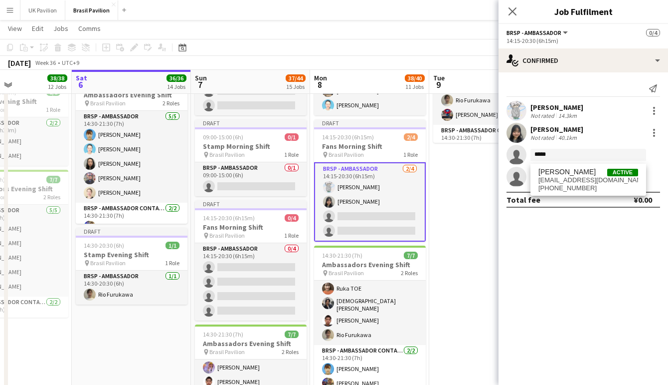
click at [557, 159] on input "*****" at bounding box center [589, 155] width 116 height 12
click at [563, 178] on span "[EMAIL_ADDRESS][DOMAIN_NAME]" at bounding box center [589, 180] width 100 height 8
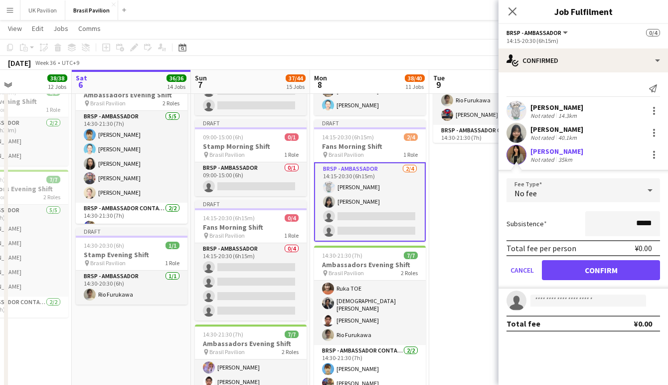
click at [570, 277] on button "Confirm" at bounding box center [601, 270] width 118 height 20
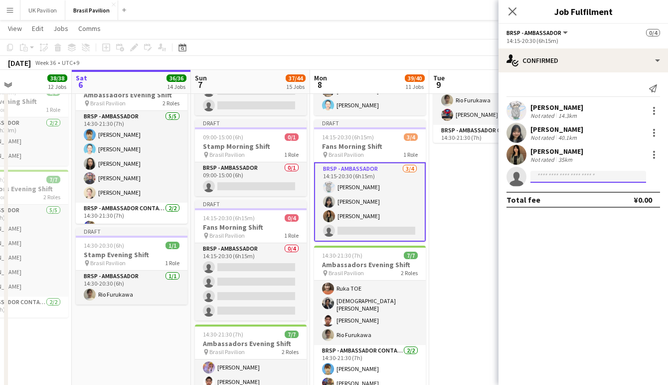
click at [542, 179] on input at bounding box center [589, 177] width 116 height 12
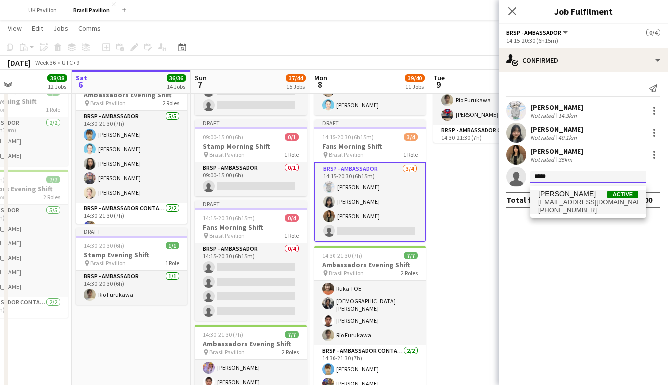
type input "*****"
click at [552, 200] on span "[EMAIL_ADDRESS][DOMAIN_NAME]" at bounding box center [589, 202] width 100 height 8
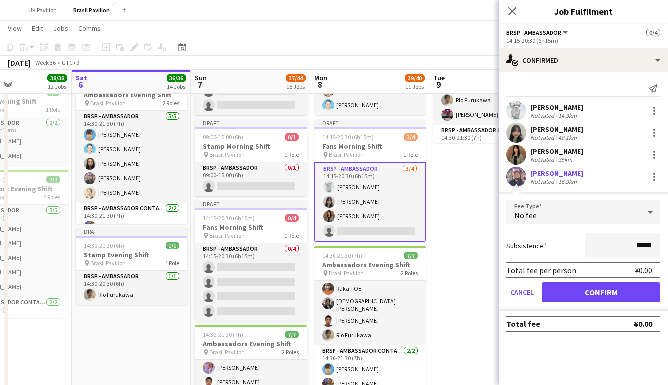
click at [566, 297] on button "Confirm" at bounding box center [601, 292] width 118 height 20
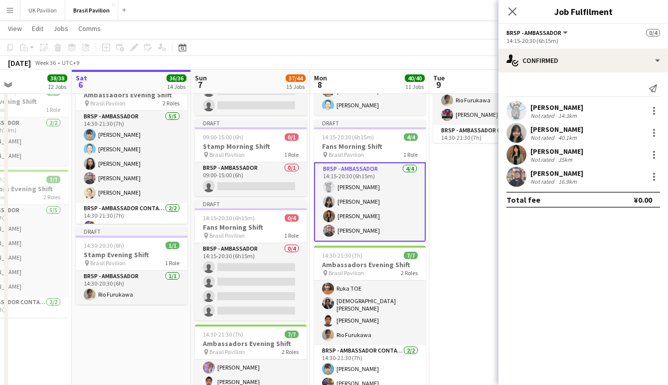
click at [519, 7] on div "Close pop-in" at bounding box center [513, 11] width 28 height 23
click at [510, 11] on icon "Close pop-in" at bounding box center [512, 10] width 9 height 9
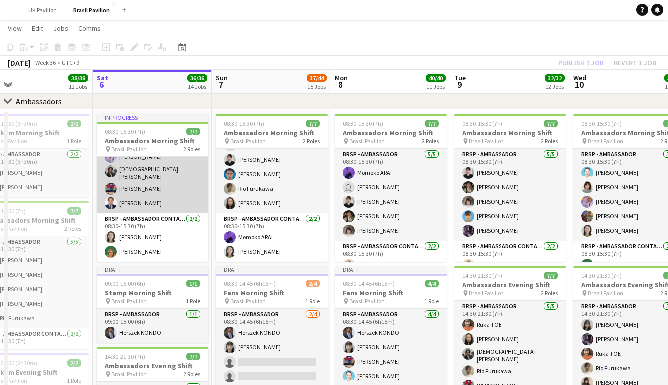
scroll to position [50, 0]
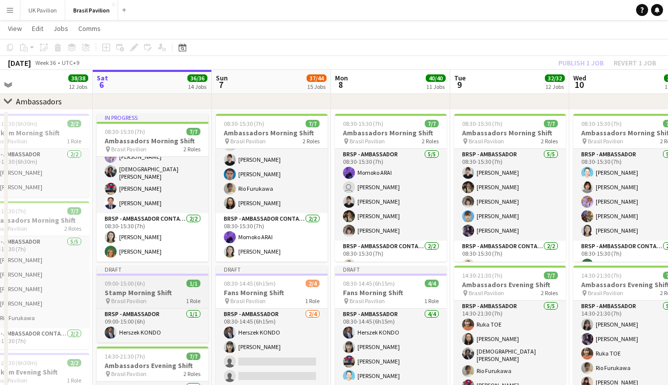
click at [161, 295] on h3 "Stamp Morning Shift" at bounding box center [153, 292] width 112 height 9
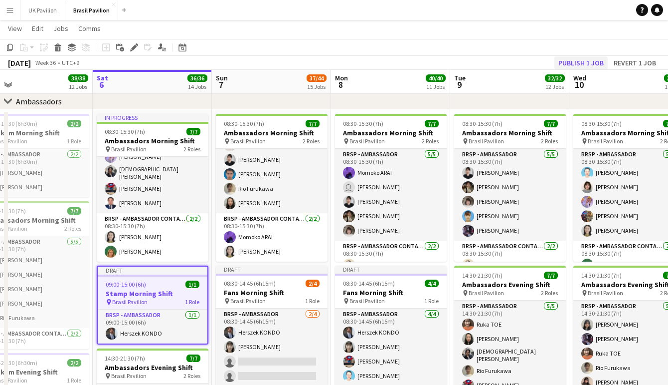
click at [555, 65] on button "Publish 1 job" at bounding box center [581, 62] width 53 height 13
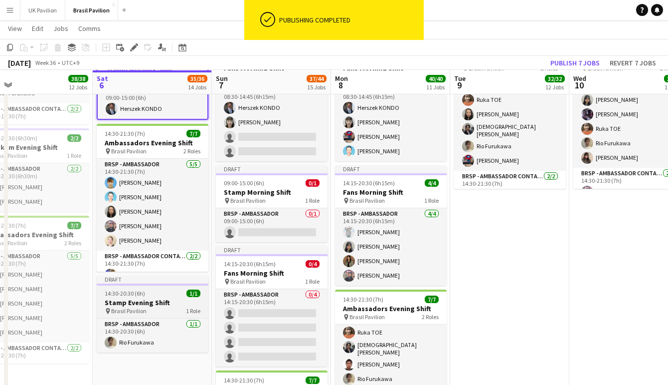
scroll to position [1339, 0]
click at [147, 306] on h3 "Stamp Evening Shift" at bounding box center [153, 301] width 112 height 9
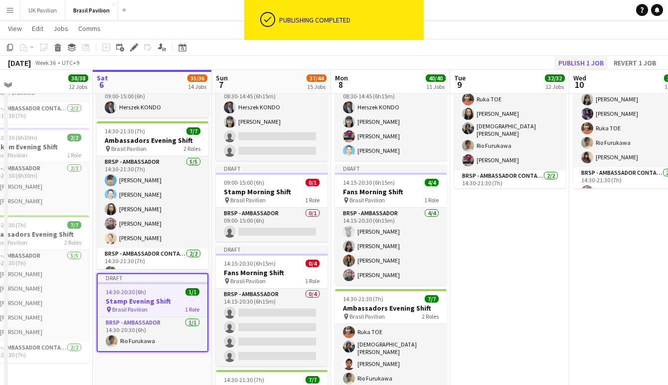
click at [575, 64] on button "Publish 1 job" at bounding box center [581, 62] width 53 height 13
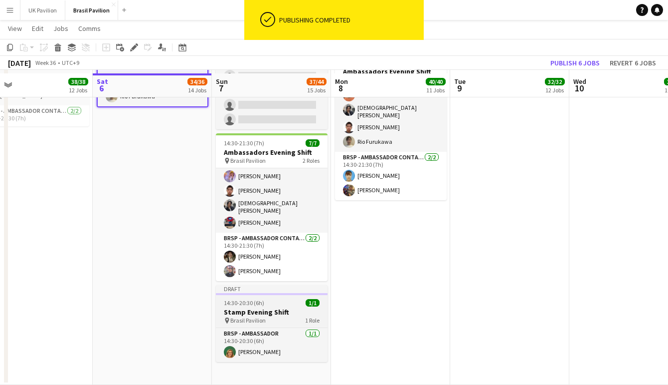
scroll to position [1579, 0]
click at [264, 306] on span "14:30-20:30 (6h)" at bounding box center [244, 302] width 40 height 7
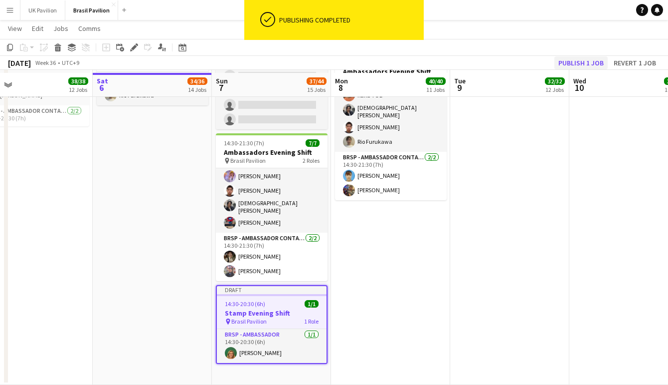
click at [564, 61] on button "Publish 1 job" at bounding box center [581, 62] width 53 height 13
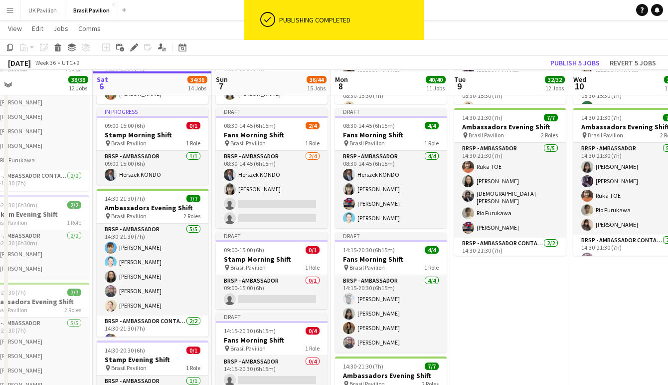
scroll to position [1280, 0]
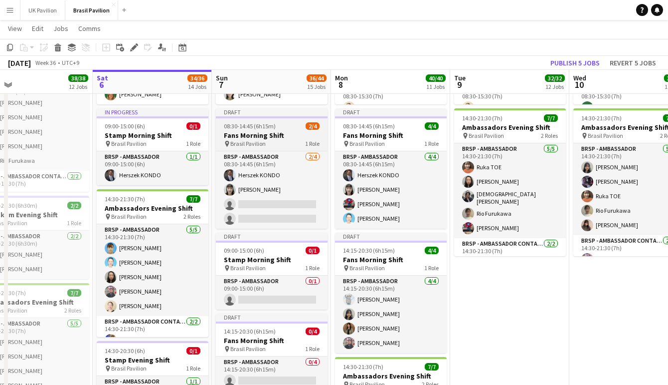
click at [260, 140] on h3 "Fans Morning Shift" at bounding box center [272, 135] width 112 height 9
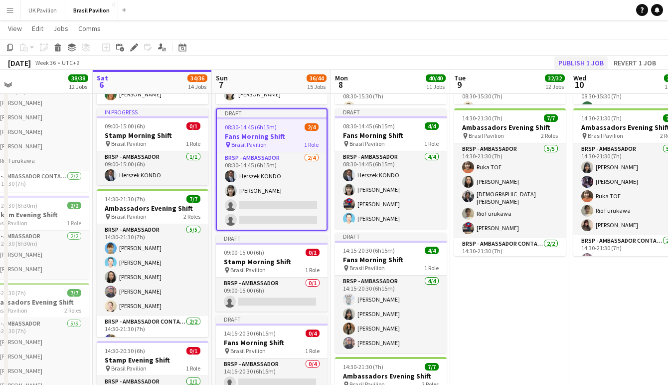
click at [578, 65] on button "Publish 1 job" at bounding box center [581, 62] width 53 height 13
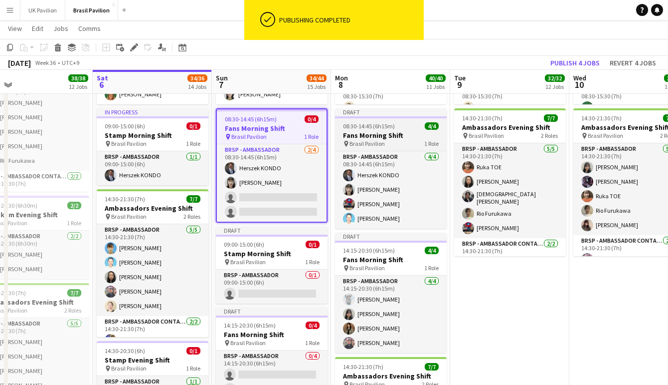
click at [380, 135] on h3 "Fans Morning Shift" at bounding box center [391, 135] width 112 height 9
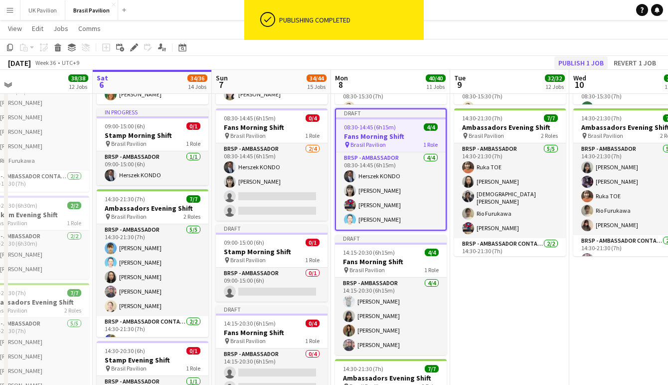
click at [572, 62] on button "Publish 1 job" at bounding box center [581, 62] width 53 height 13
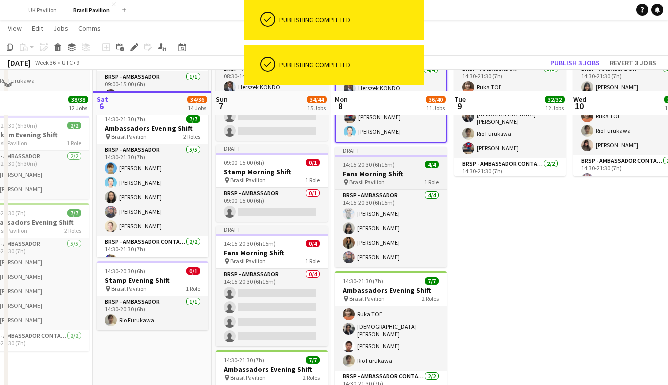
scroll to position [1389, 0]
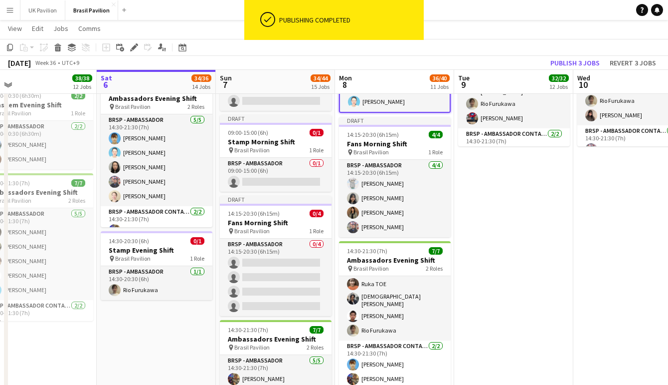
drag, startPoint x: 389, startPoint y: 158, endPoint x: 392, endPoint y: 250, distance: 92.4
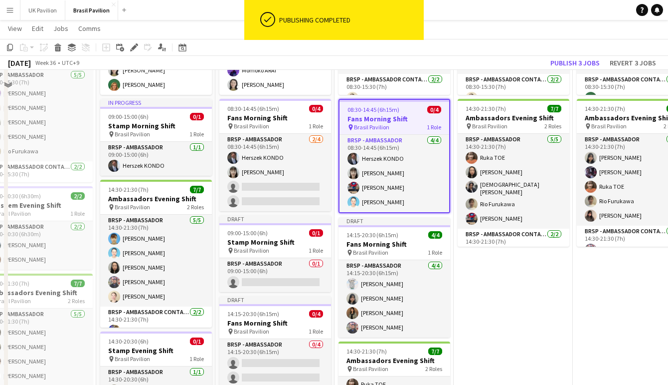
scroll to position [1222, 0]
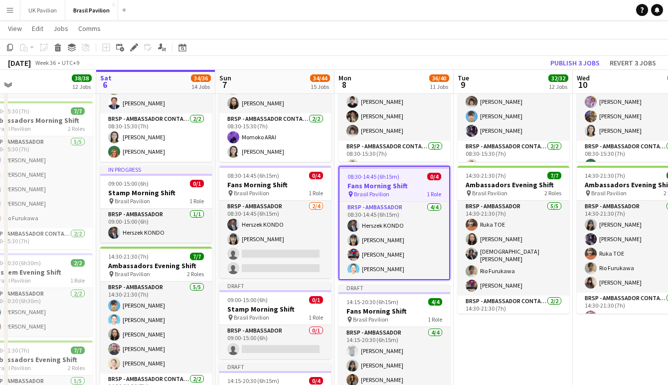
click at [524, 357] on app-date-cell "08:30-15:30 (7h) 7/7 Ambassadors Morning Shift pin Brasil Pavilion 2 Roles BRSP…" at bounding box center [513, 370] width 119 height 720
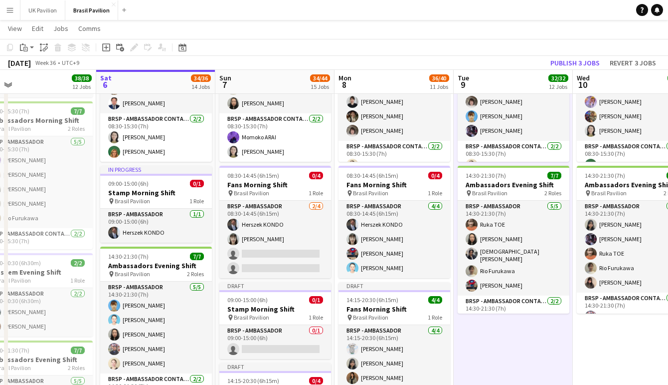
scroll to position [0, 380]
click at [377, 313] on h3 "Fans Morning Shift" at bounding box center [395, 308] width 112 height 9
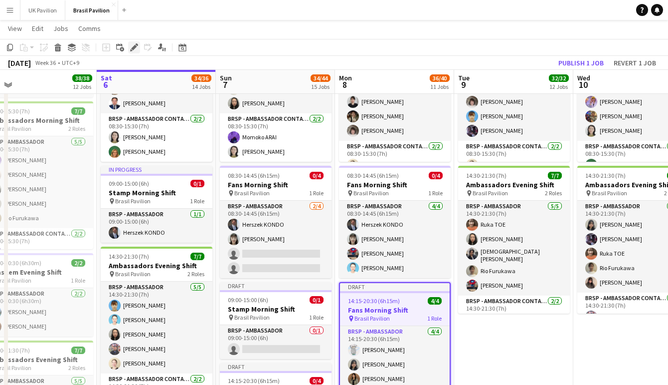
click at [136, 47] on icon at bounding box center [133, 47] width 5 height 5
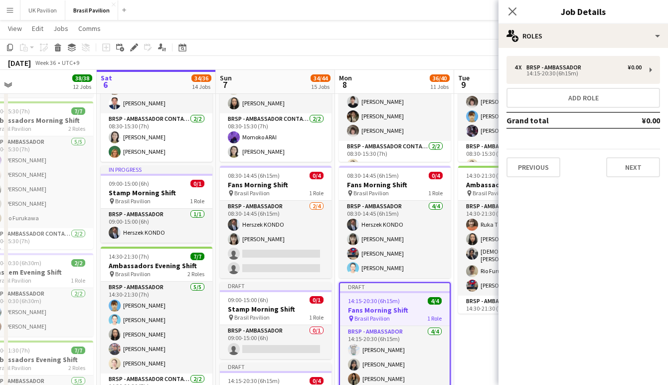
click at [525, 171] on button "Previous" at bounding box center [534, 167] width 54 height 20
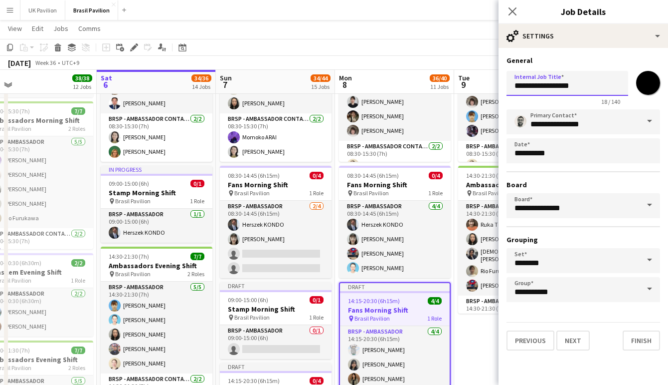
drag, startPoint x: 538, startPoint y: 87, endPoint x: 567, endPoint y: 88, distance: 29.0
click at [567, 88] on input "**********" at bounding box center [568, 83] width 122 height 25
type input "**********"
click at [636, 350] on button "Finish" at bounding box center [641, 340] width 37 height 20
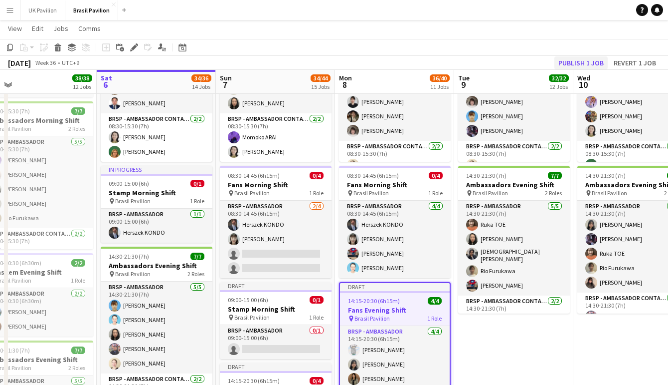
click at [559, 62] on button "Publish 1 job" at bounding box center [581, 62] width 53 height 13
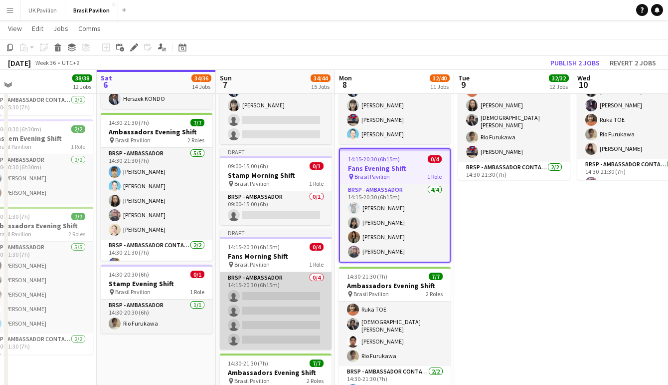
scroll to position [0, 381]
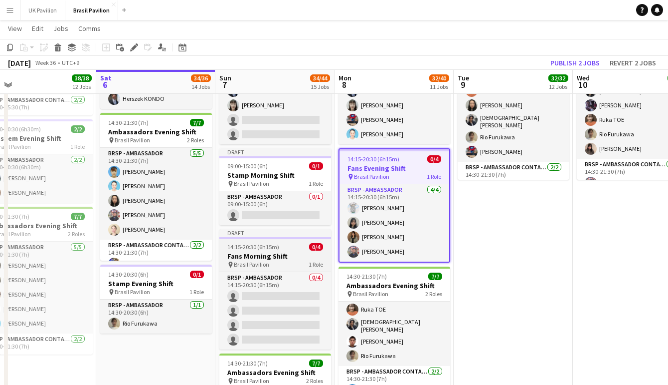
click at [260, 260] on h3 "Fans Morning Shift" at bounding box center [275, 255] width 112 height 9
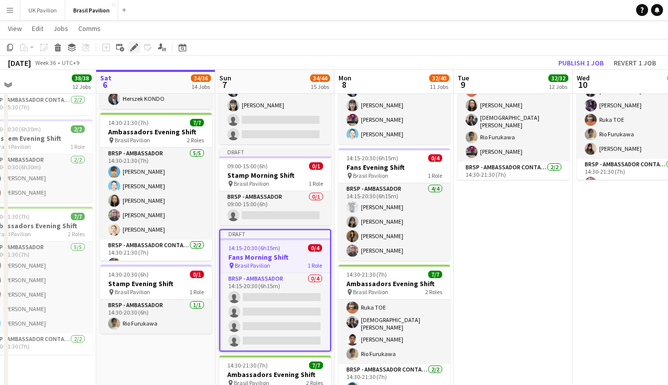
click at [136, 49] on icon "Edit" at bounding box center [134, 47] width 8 height 8
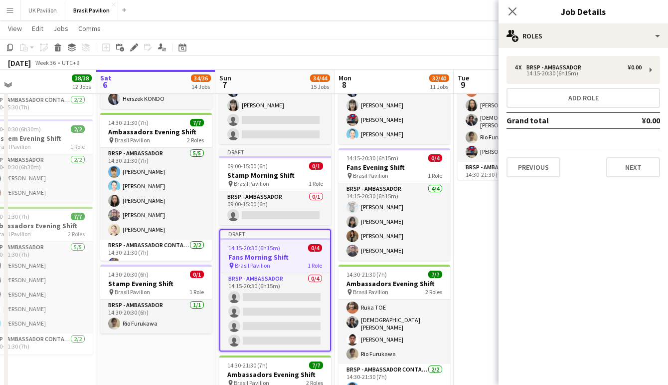
click at [531, 173] on button "Previous" at bounding box center [534, 167] width 54 height 20
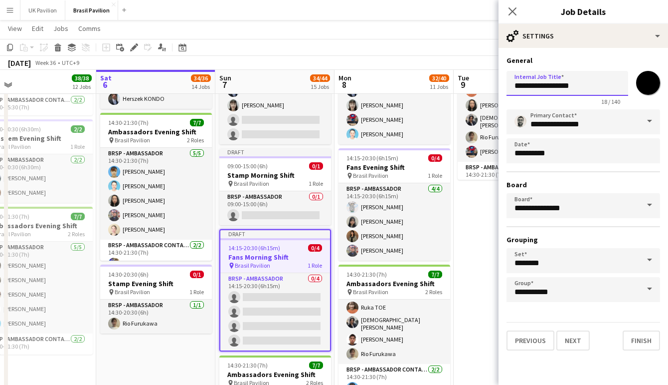
drag, startPoint x: 536, startPoint y: 88, endPoint x: 551, endPoint y: 87, distance: 15.0
click at [551, 87] on input "**********" at bounding box center [568, 83] width 122 height 25
type input "**********"
click at [511, 6] on app-icon "Close pop-in" at bounding box center [513, 11] width 14 height 14
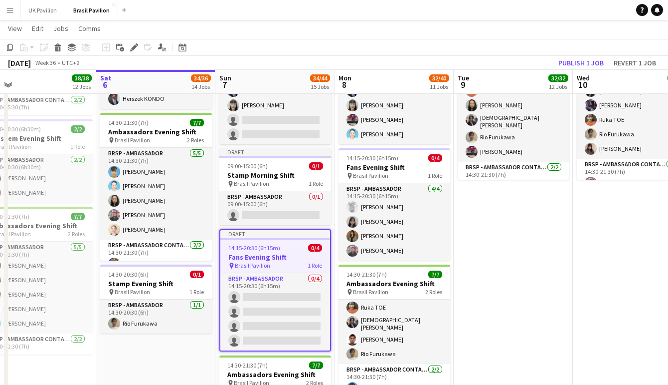
click at [512, 277] on app-date-cell "08:30-15:30 (7h) 7/7 Ambassadors Morning Shift pin Brasil Pavilion 2 Roles BRSP…" at bounding box center [513, 236] width 119 height 720
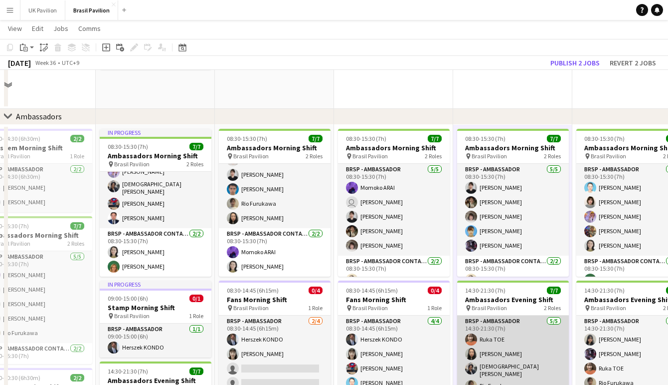
scroll to position [1070, 0]
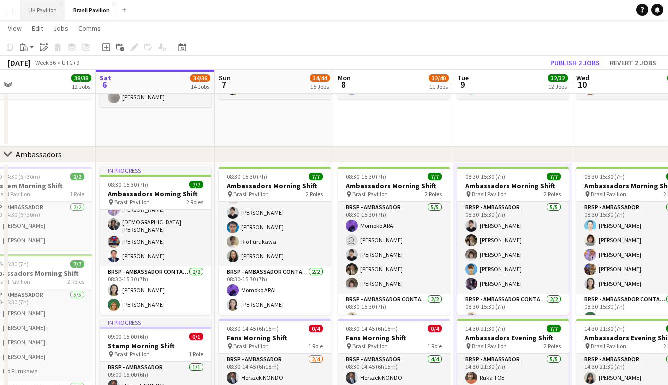
click at [45, 10] on button "UK Pavilion Close" at bounding box center [42, 9] width 45 height 19
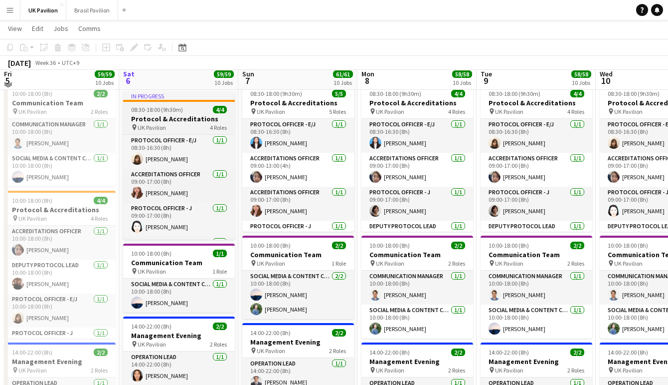
scroll to position [231, 0]
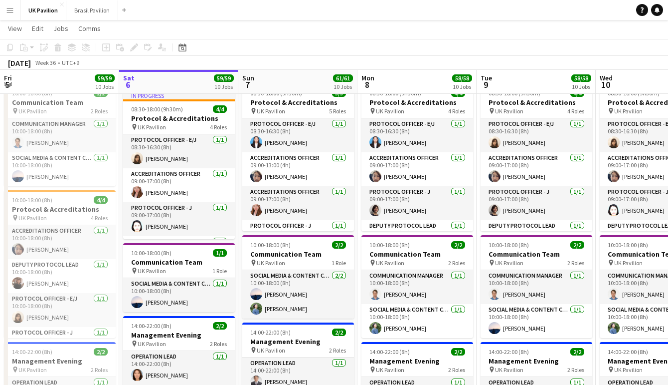
click at [6, 8] on app-icon "Menu" at bounding box center [10, 10] width 8 height 8
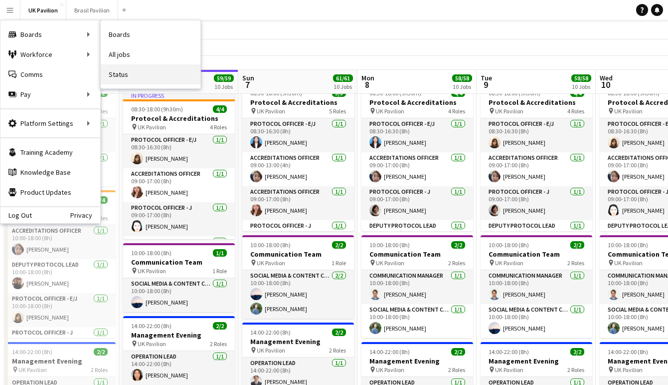
click at [132, 75] on link "Status" at bounding box center [151, 74] width 100 height 20
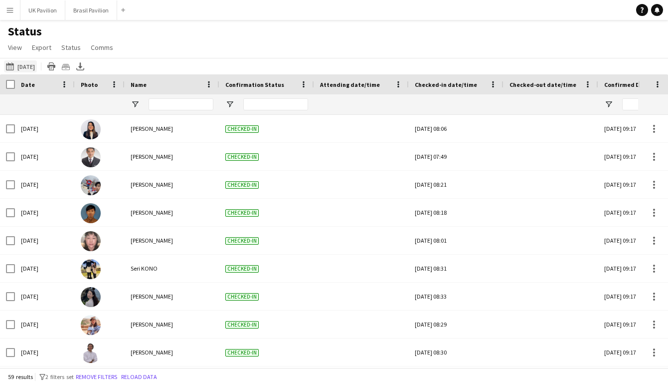
click at [37, 69] on button "[DATE] to [DATE] [DATE]" at bounding box center [20, 66] width 33 height 12
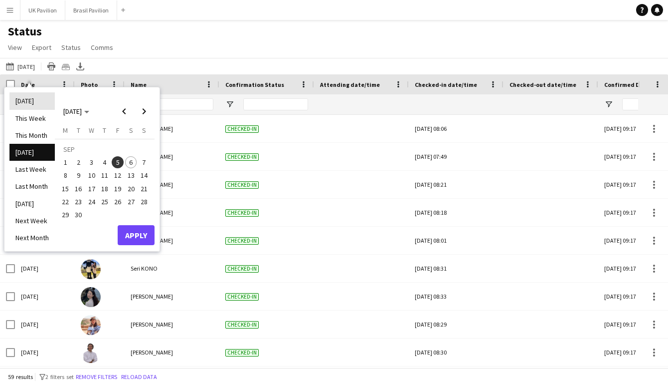
click at [31, 102] on li "[DATE]" at bounding box center [31, 100] width 45 height 17
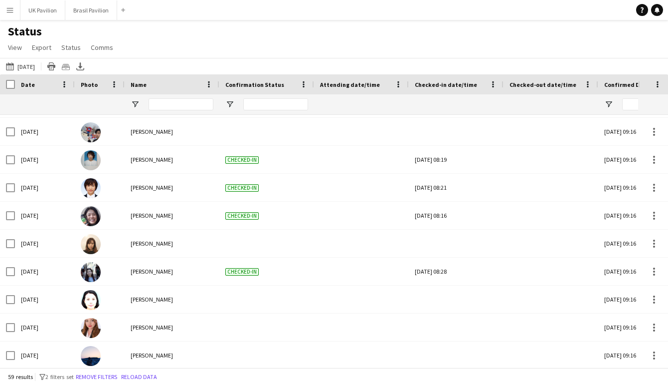
scroll to position [545, 0]
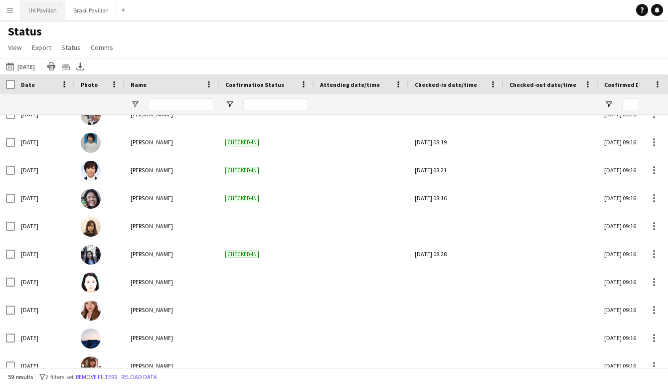
click at [42, 9] on button "UK Pavilion Close" at bounding box center [42, 9] width 45 height 19
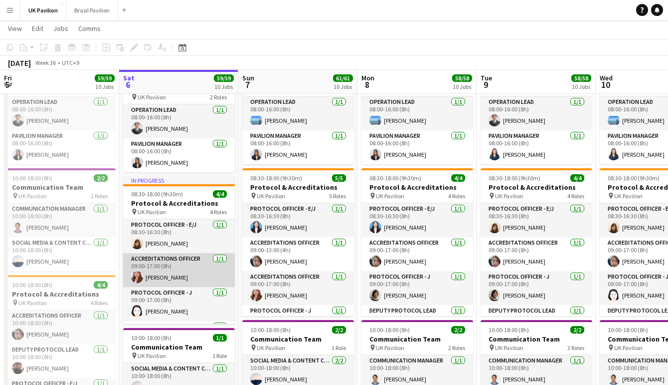
scroll to position [20, 0]
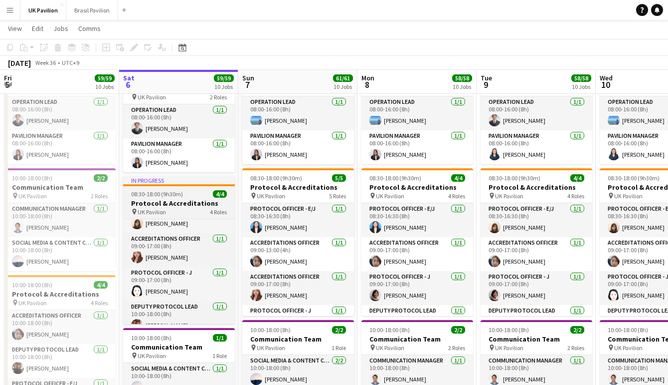
click at [175, 200] on app-job-card "In progress 08:30-18:00 (9h30m) 4/4 Protocol & Accreditations pin UK Pavilion 4…" at bounding box center [179, 250] width 112 height 148
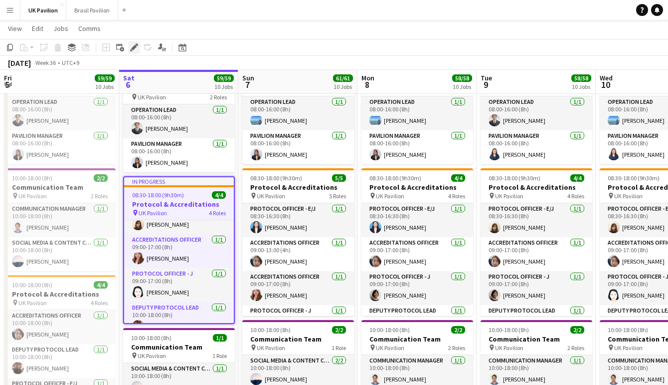
click at [134, 48] on icon at bounding box center [133, 47] width 5 height 5
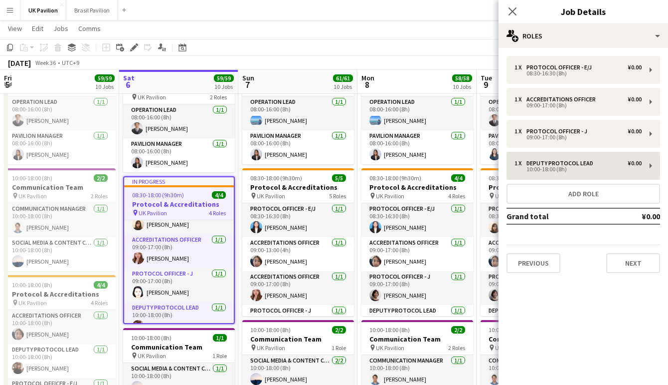
scroll to position [147, 0]
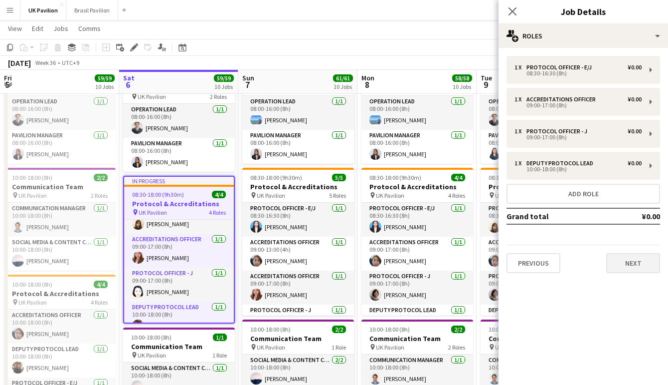
click at [623, 268] on button "Next" at bounding box center [634, 263] width 54 height 20
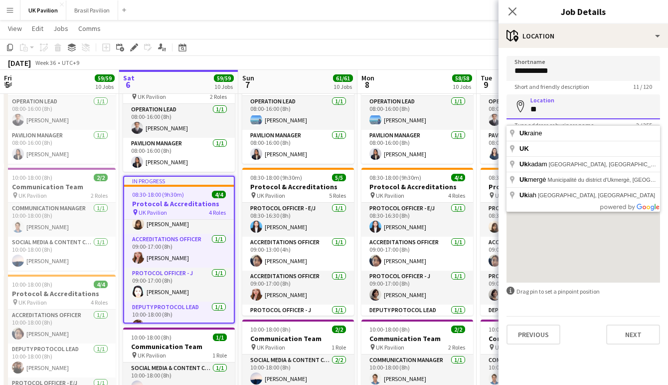
type input "*"
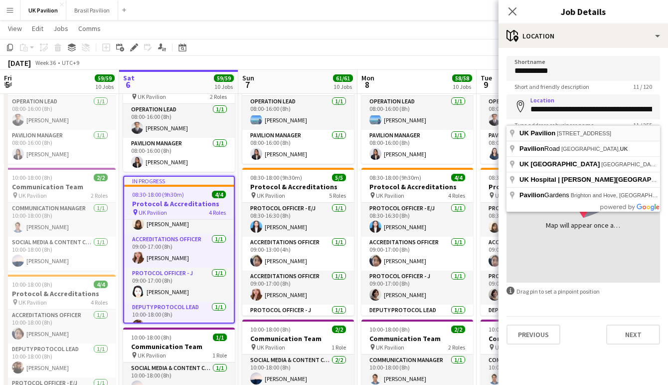
type input "**********"
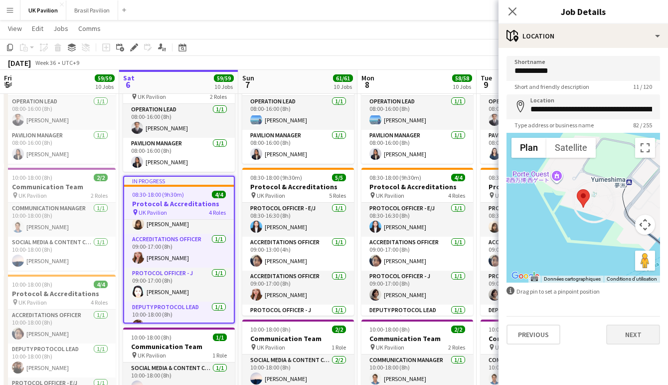
click at [625, 342] on button "Next" at bounding box center [634, 334] width 54 height 20
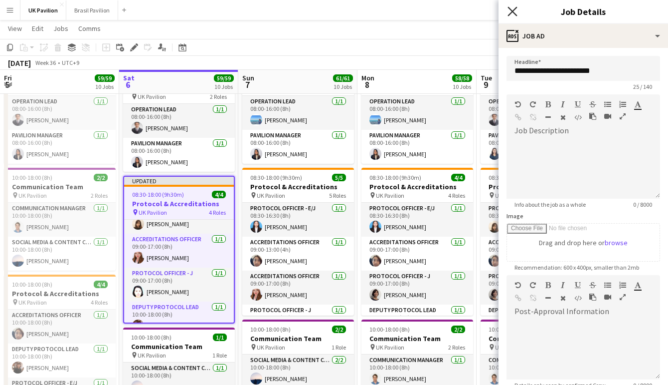
click at [512, 9] on icon "Close pop-in" at bounding box center [512, 10] width 9 height 9
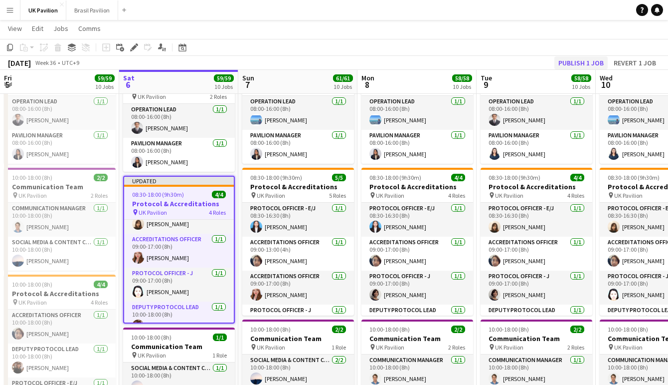
click at [555, 60] on button "Publish 1 job" at bounding box center [581, 62] width 53 height 13
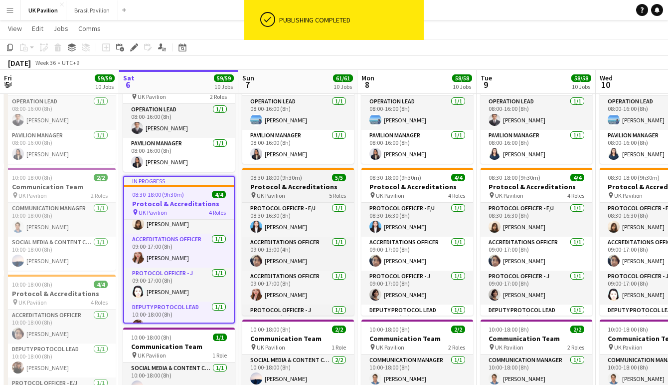
click at [277, 181] on span "08:30-18:00 (9h30m)" at bounding box center [276, 177] width 52 height 7
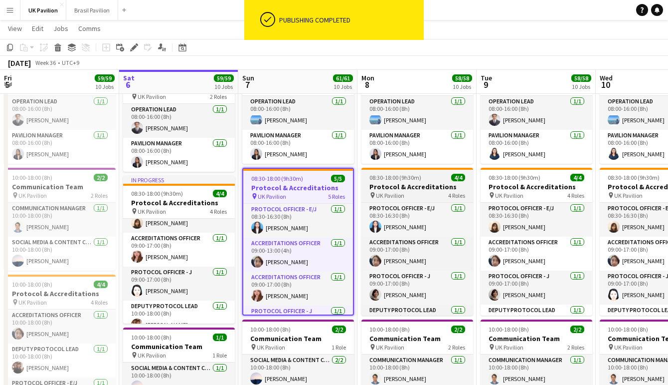
click at [394, 191] on h3 "Protocol & Accreditations" at bounding box center [418, 186] width 112 height 9
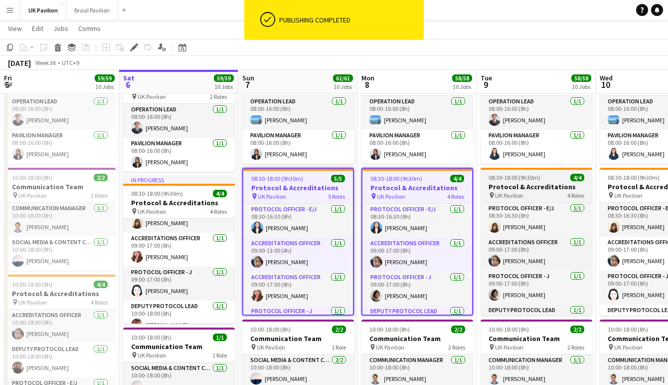
drag, startPoint x: 517, startPoint y: 193, endPoint x: 565, endPoint y: 194, distance: 47.9
click at [518, 192] on app-job-card "08:30-18:00 (9h30m) 4/4 Protocol & Accreditations pin UK Pavilion 4 Roles Proto…" at bounding box center [537, 242] width 112 height 148
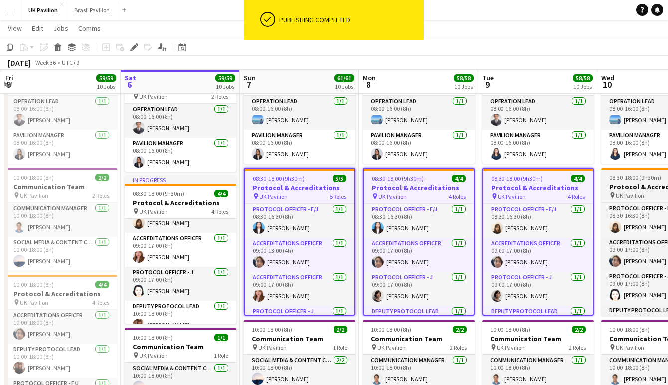
click at [628, 191] on h3 "Protocol & Accreditations" at bounding box center [658, 186] width 112 height 9
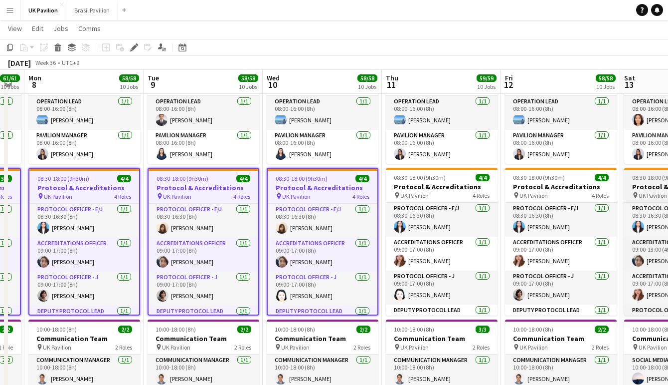
scroll to position [0, 334]
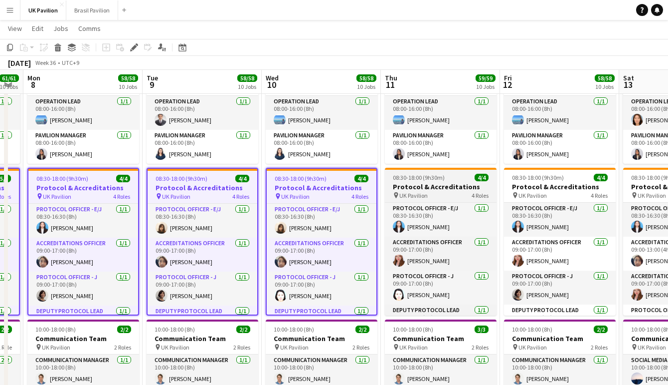
click at [471, 191] on h3 "Protocol & Accreditations" at bounding box center [441, 186] width 112 height 9
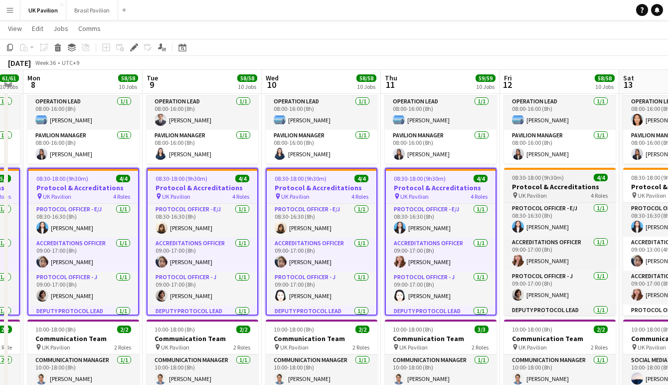
click at [575, 192] on app-job-card "08:30-18:00 (9h30m) 4/4 Protocol & Accreditations pin UK Pavilion 4 Roles Proto…" at bounding box center [560, 242] width 112 height 148
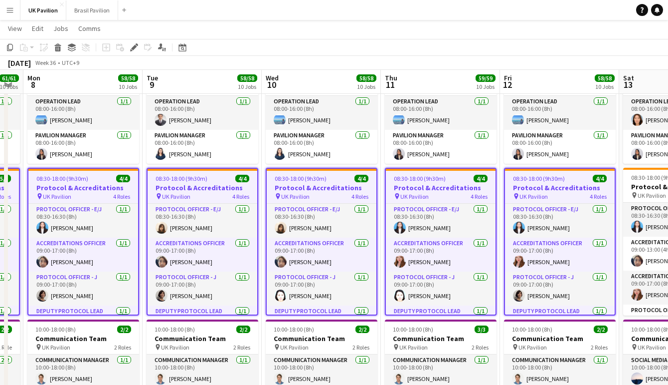
drag, startPoint x: 654, startPoint y: 194, endPoint x: 580, endPoint y: 199, distance: 74.5
click at [654, 191] on h3 "Protocol & Accreditations" at bounding box center [680, 186] width 112 height 9
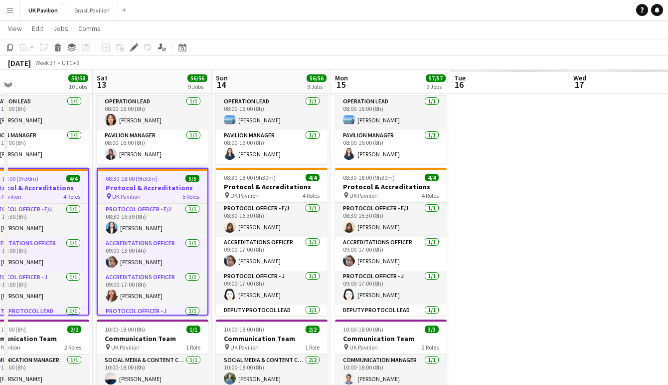
scroll to position [0, 288]
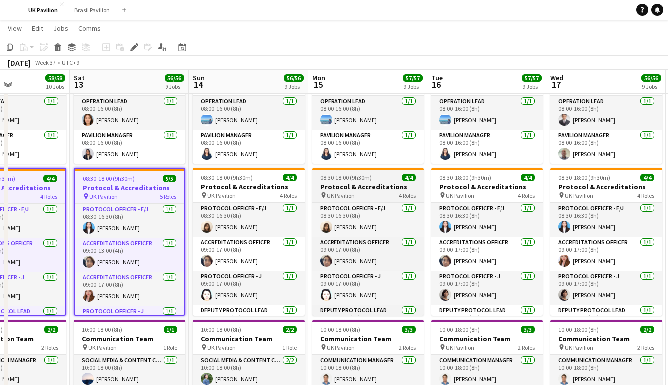
drag, startPoint x: 239, startPoint y: 197, endPoint x: 336, endPoint y: 197, distance: 96.3
click at [239, 191] on h3 "Protocol & Accreditations" at bounding box center [249, 186] width 112 height 9
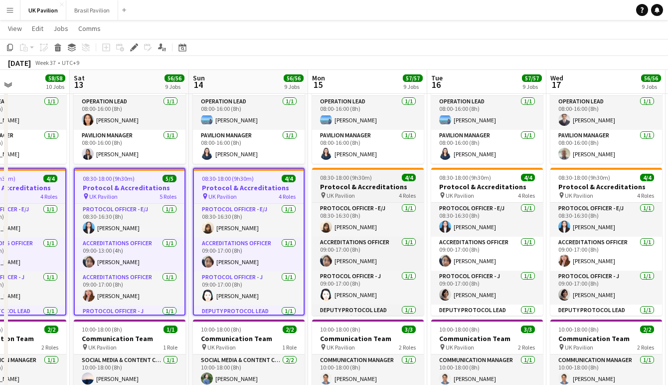
drag, startPoint x: 372, startPoint y: 197, endPoint x: 377, endPoint y: 197, distance: 5.0
click at [372, 191] on h3 "Protocol & Accreditations" at bounding box center [368, 186] width 112 height 9
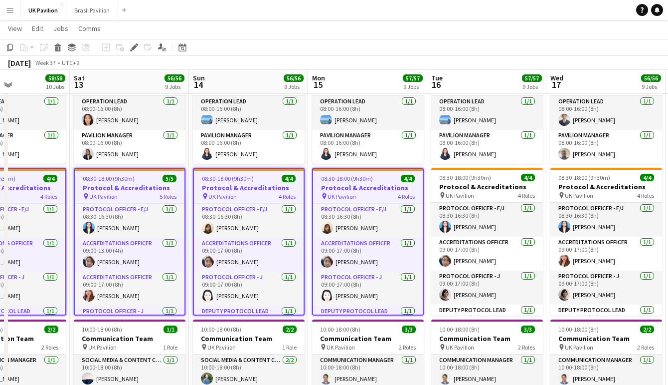
drag, startPoint x: 482, startPoint y: 196, endPoint x: 547, endPoint y: 204, distance: 65.4
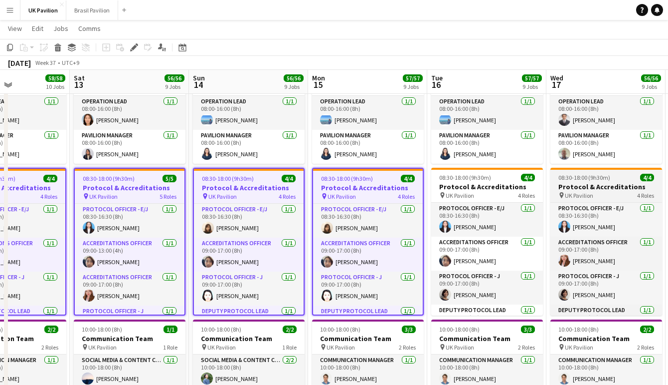
scroll to position [0, 285]
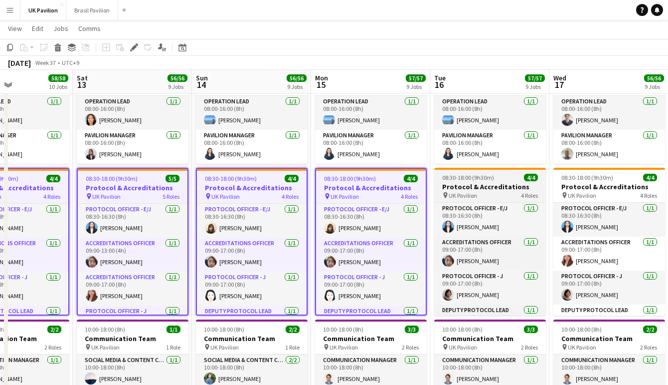
click at [463, 199] on span "UK Pavilion" at bounding box center [463, 195] width 28 height 7
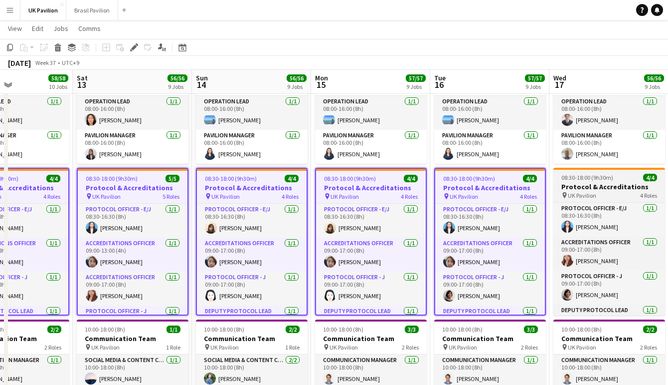
click at [580, 191] on h3 "Protocol & Accreditations" at bounding box center [610, 186] width 112 height 9
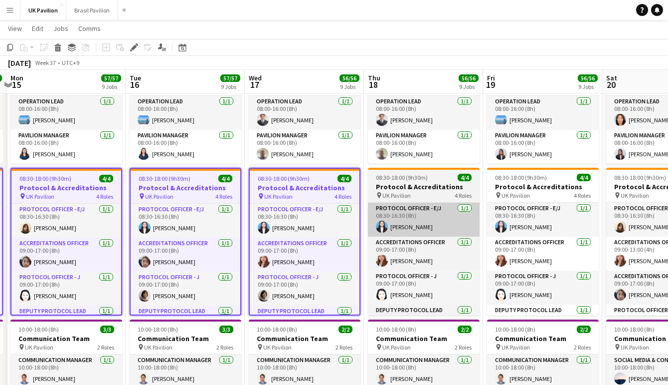
scroll to position [0, 352]
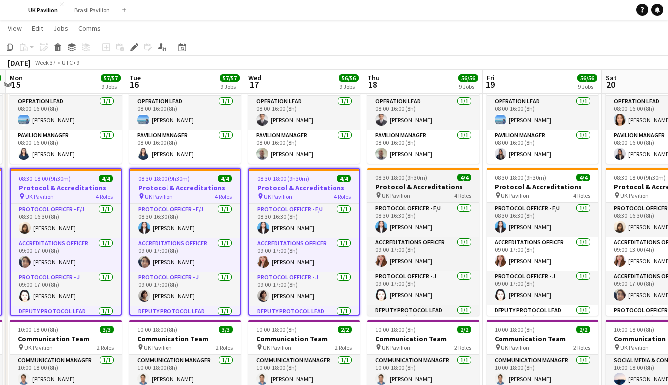
drag, startPoint x: 426, startPoint y: 196, endPoint x: 431, endPoint y: 197, distance: 5.1
click at [426, 191] on h3 "Protocol & Accreditations" at bounding box center [424, 186] width 112 height 9
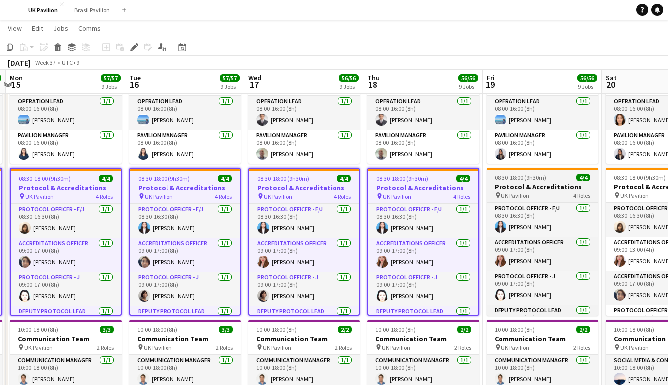
click at [530, 191] on h3 "Protocol & Accreditations" at bounding box center [543, 186] width 112 height 9
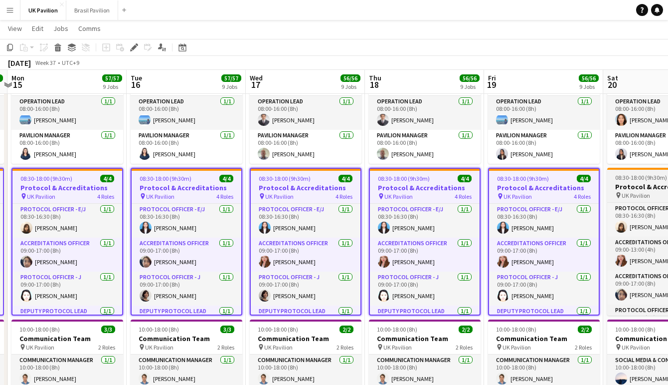
click at [627, 191] on h3 "Protocol & Accreditations" at bounding box center [664, 186] width 112 height 9
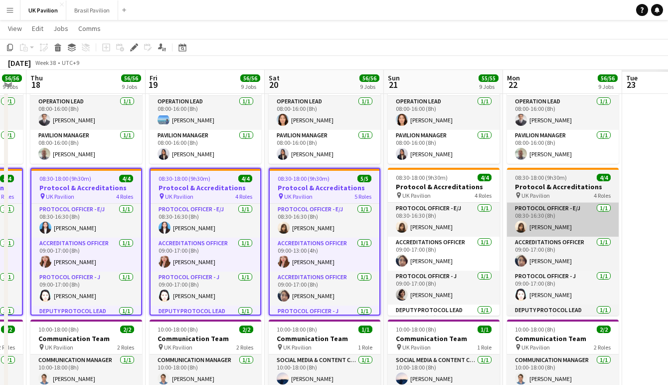
scroll to position [0, 341]
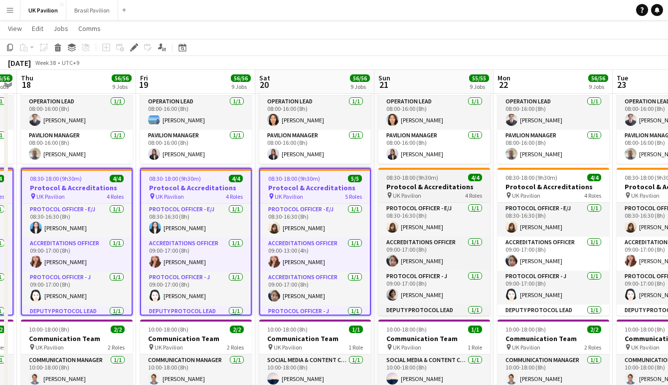
click at [428, 181] on span "08:30-18:00 (9h30m)" at bounding box center [413, 177] width 52 height 7
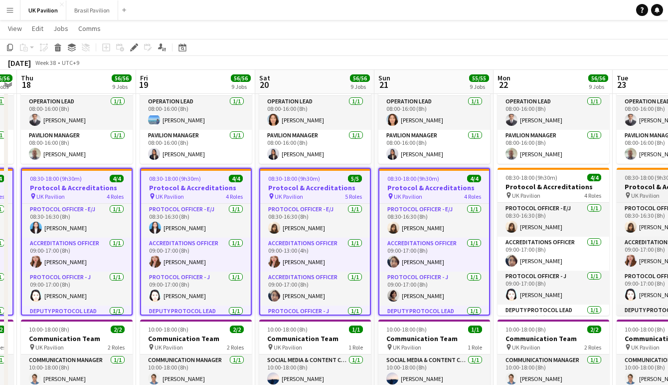
drag, startPoint x: 545, startPoint y: 192, endPoint x: 656, endPoint y: 197, distance: 111.8
click at [546, 192] on app-job-card "08:30-18:00 (9h30m) 4/4 Protocol & Accreditations pin UK Pavilion 4 Roles Proto…" at bounding box center [554, 242] width 112 height 148
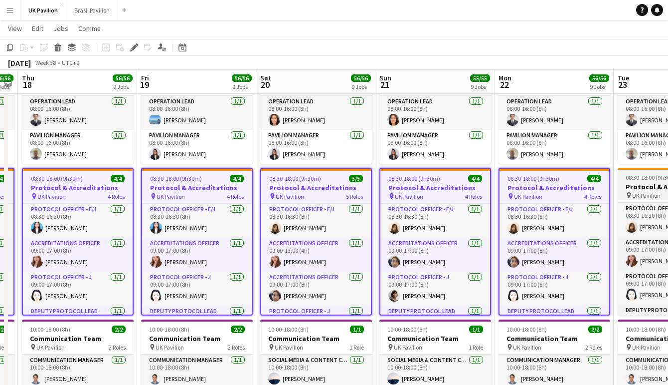
drag, startPoint x: 658, startPoint y: 196, endPoint x: 647, endPoint y: 197, distance: 10.5
click at [656, 191] on h3 "Protocol & Accreditations" at bounding box center [674, 186] width 112 height 9
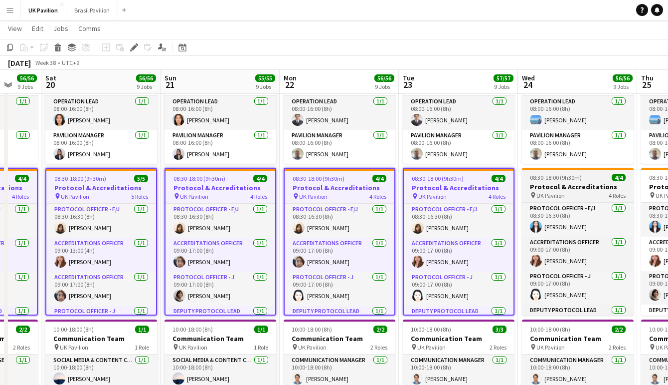
scroll to position [0, 437]
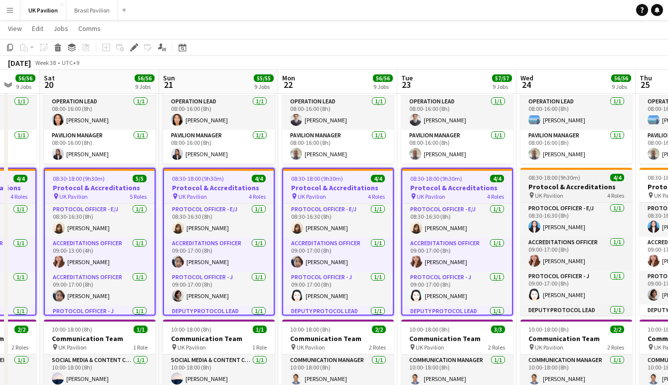
click at [567, 191] on h3 "Protocol & Accreditations" at bounding box center [577, 186] width 112 height 9
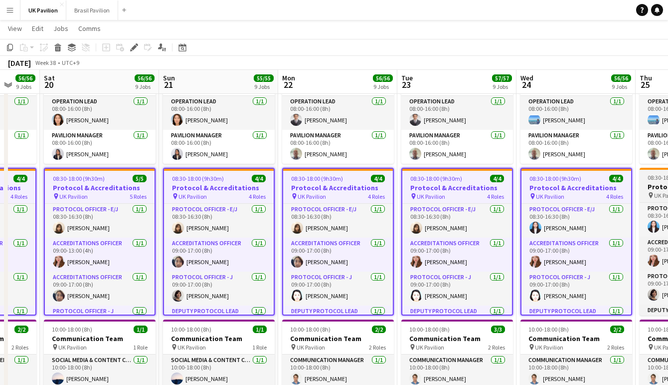
click at [653, 181] on span "08:30-18:00 (9h30m)" at bounding box center [674, 177] width 52 height 7
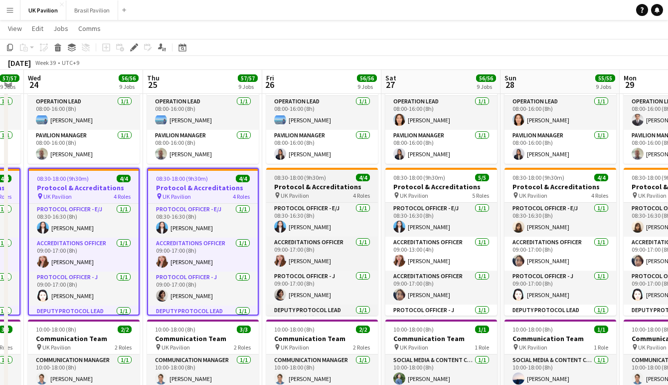
scroll to position [0, 276]
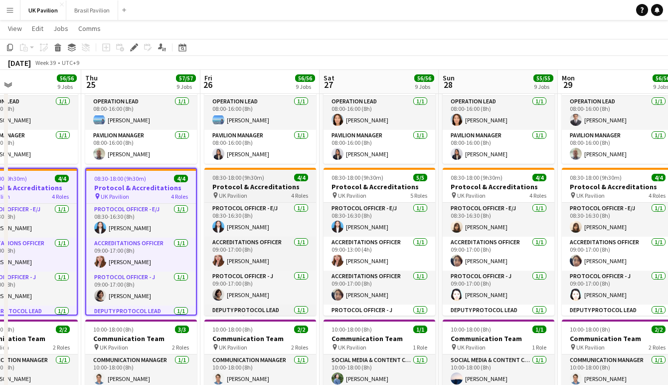
drag, startPoint x: 251, startPoint y: 193, endPoint x: 299, endPoint y: 198, distance: 48.1
click at [251, 191] on h3 "Protocol & Accreditations" at bounding box center [261, 186] width 112 height 9
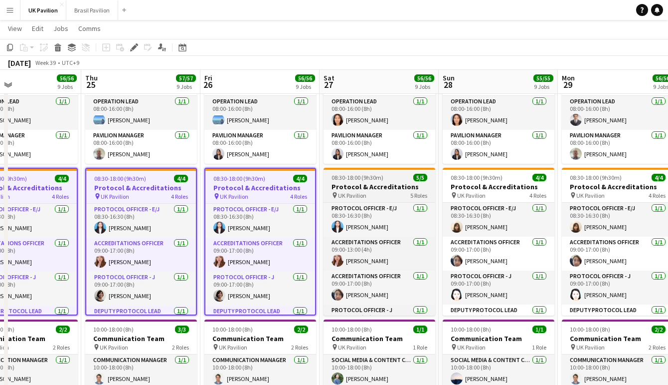
drag, startPoint x: 343, startPoint y: 196, endPoint x: 418, endPoint y: 203, distance: 75.6
click at [344, 191] on h3 "Protocol & Accreditations" at bounding box center [380, 186] width 112 height 9
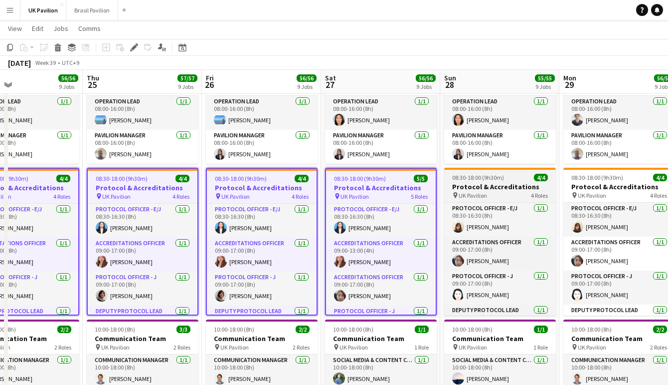
drag, startPoint x: 473, startPoint y: 201, endPoint x: 527, endPoint y: 200, distance: 54.4
click at [473, 191] on h3 "Protocol & Accreditations" at bounding box center [500, 186] width 112 height 9
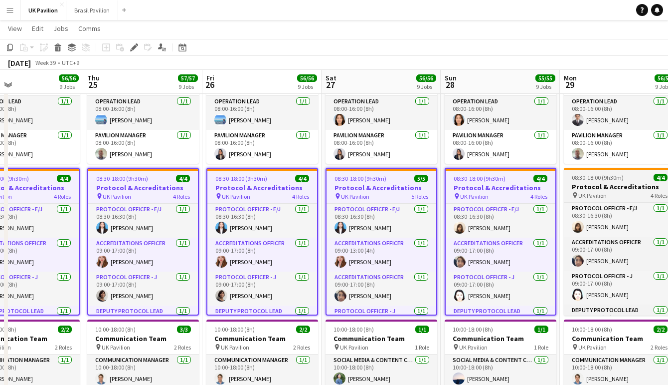
click at [604, 191] on h3 "Protocol & Accreditations" at bounding box center [620, 186] width 112 height 9
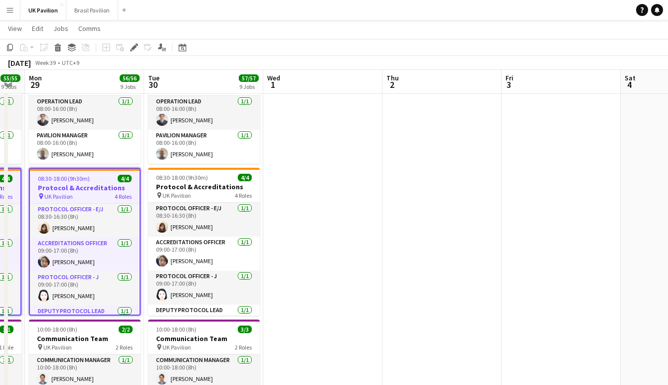
scroll to position [0, 256]
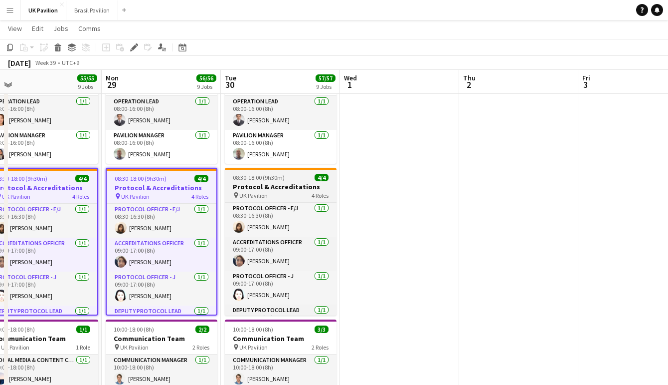
click at [269, 181] on span "08:30-18:00 (9h30m)" at bounding box center [259, 177] width 52 height 7
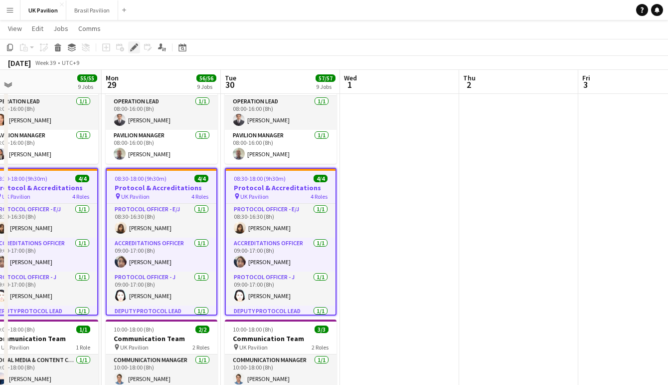
click at [131, 48] on icon "Edit" at bounding box center [134, 47] width 8 height 8
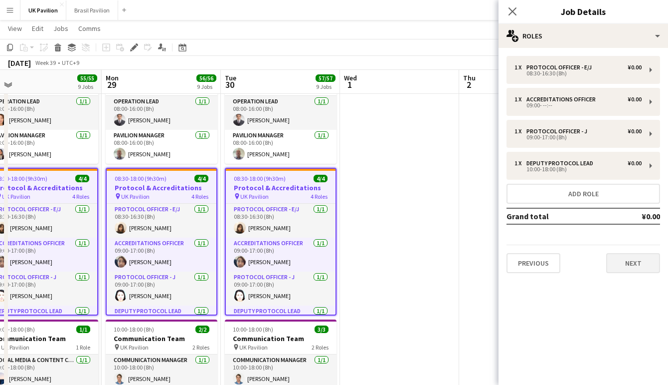
click at [622, 269] on button "Next" at bounding box center [634, 263] width 54 height 20
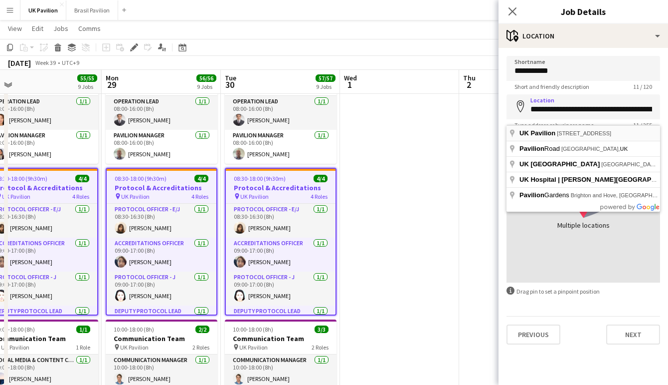
type input "**********"
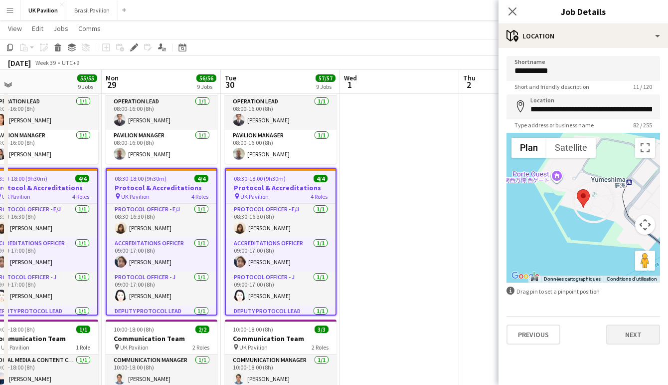
click at [620, 341] on button "Next" at bounding box center [634, 334] width 54 height 20
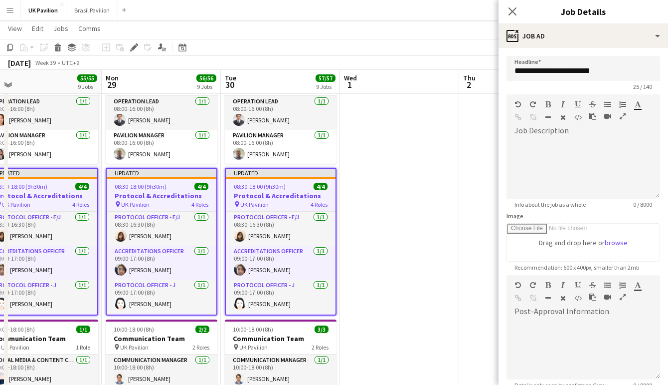
drag, startPoint x: 509, startPoint y: 9, endPoint x: 517, endPoint y: 13, distance: 8.5
click at [509, 9] on icon "Close pop-in" at bounding box center [513, 11] width 8 height 8
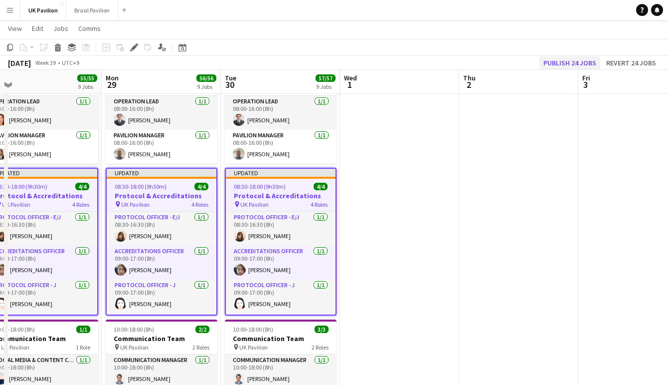
click at [560, 66] on button "Publish 24 jobs" at bounding box center [570, 62] width 61 height 13
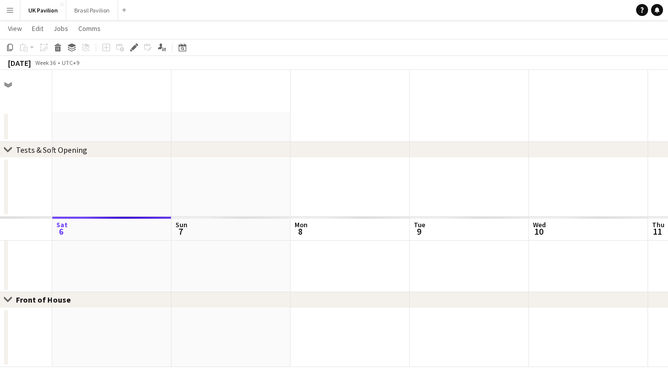
scroll to position [0, 0]
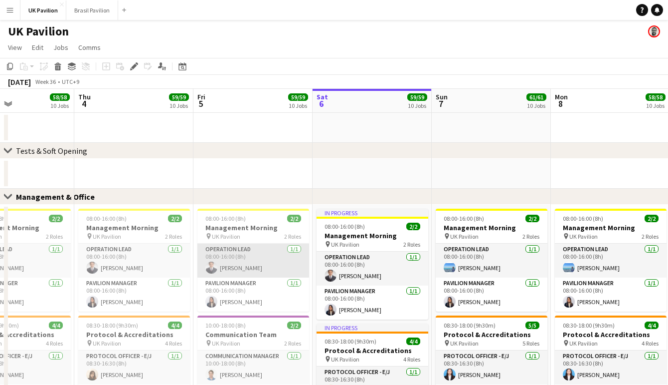
scroll to position [0, 283]
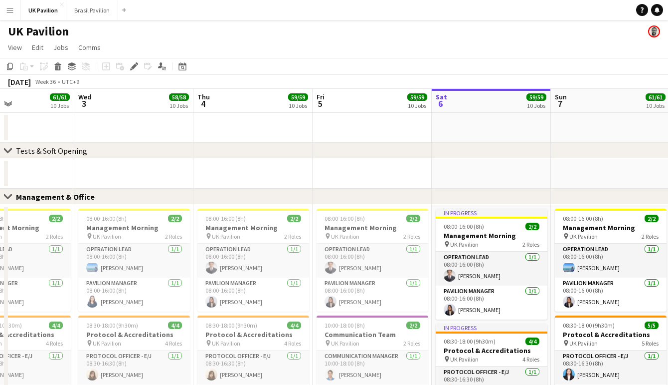
click at [8, 15] on button "Menu" at bounding box center [10, 10] width 20 height 20
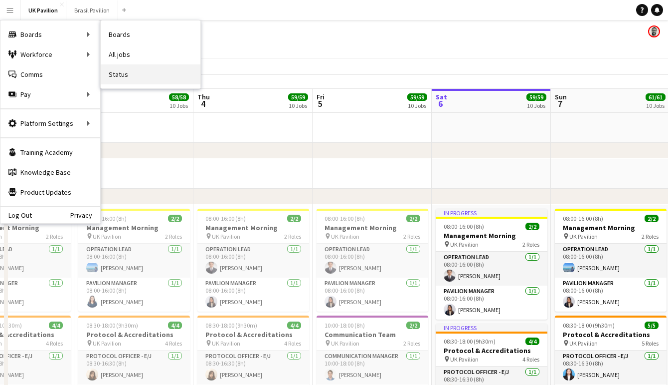
click at [116, 78] on link "Status" at bounding box center [151, 74] width 100 height 20
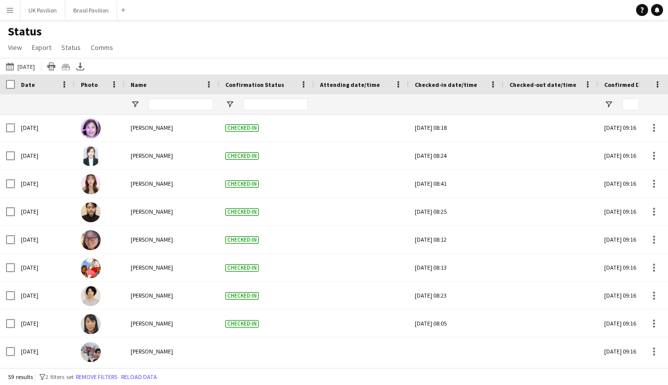
scroll to position [310, 0]
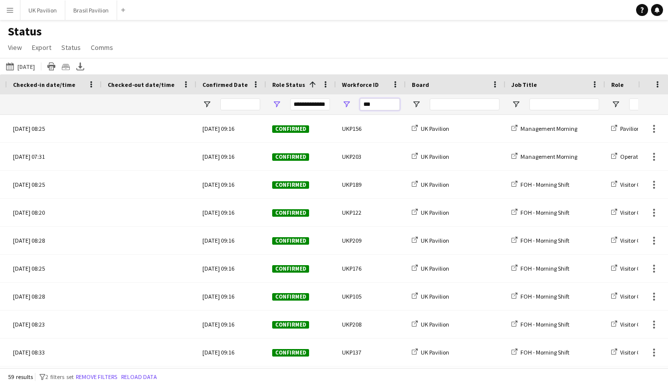
drag, startPoint x: 388, startPoint y: 108, endPoint x: 354, endPoint y: 107, distance: 33.9
click at [354, 107] on div "***" at bounding box center [371, 104] width 70 height 20
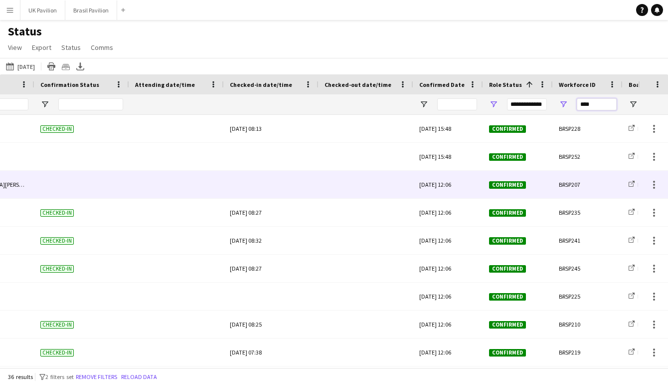
scroll to position [0, 65]
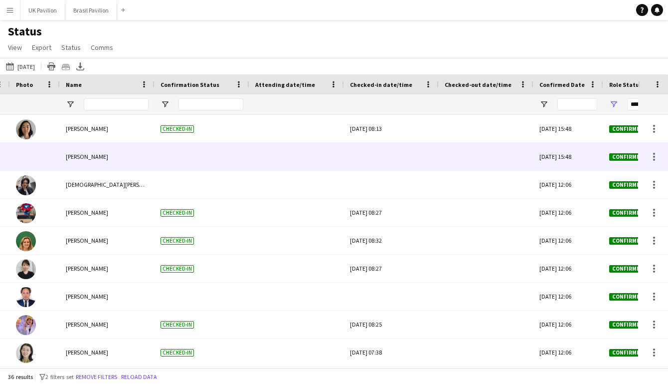
type input "****"
click at [386, 165] on div at bounding box center [391, 156] width 83 height 27
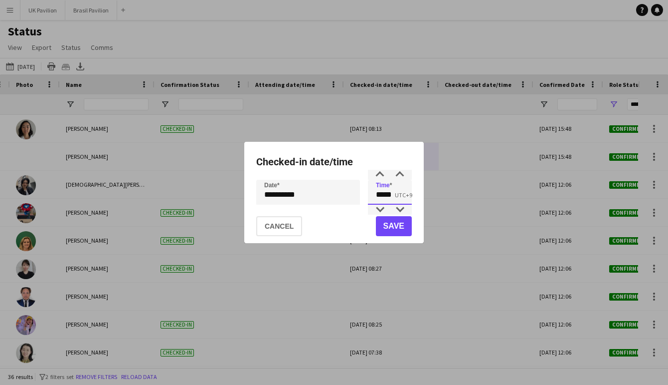
click at [400, 198] on input "*****" at bounding box center [390, 192] width 44 height 25
type input "*****"
click at [404, 228] on button "Save" at bounding box center [394, 226] width 36 height 20
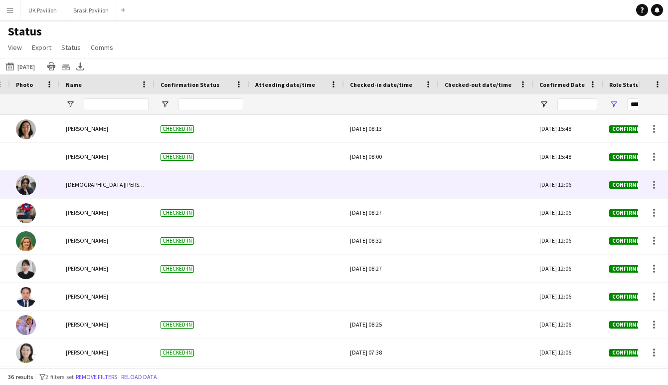
click at [396, 196] on div at bounding box center [391, 184] width 83 height 27
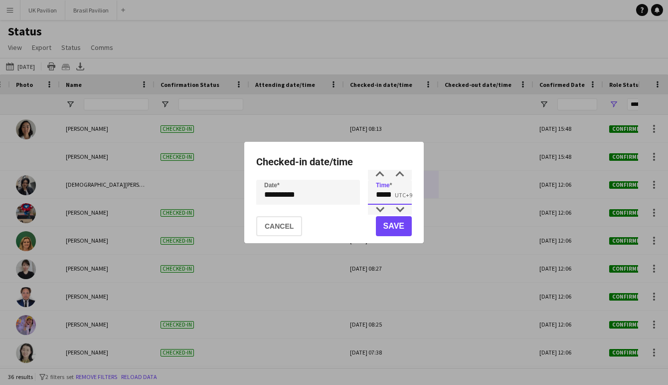
drag, startPoint x: 397, startPoint y: 198, endPoint x: 368, endPoint y: 202, distance: 29.2
click at [368, 202] on div "**********" at bounding box center [334, 192] width 156 height 25
type input "*****"
click at [398, 231] on button "Save" at bounding box center [394, 226] width 36 height 20
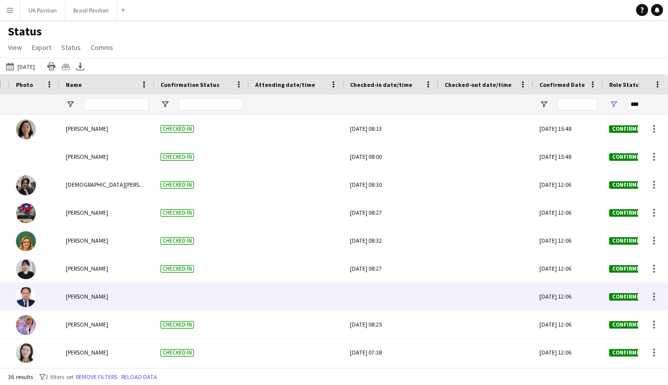
click at [399, 310] on div at bounding box center [391, 295] width 83 height 27
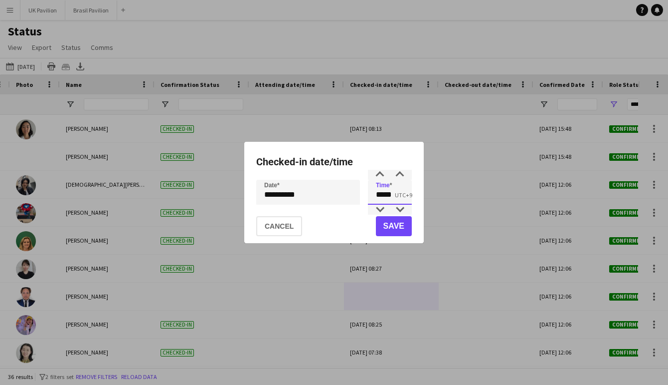
click at [399, 197] on input "*****" at bounding box center [390, 192] width 44 height 25
type input "*****"
click at [396, 234] on button "Save" at bounding box center [394, 226] width 36 height 20
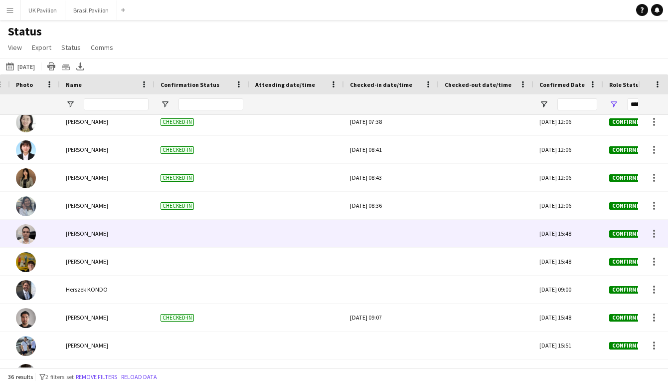
scroll to position [226, 0]
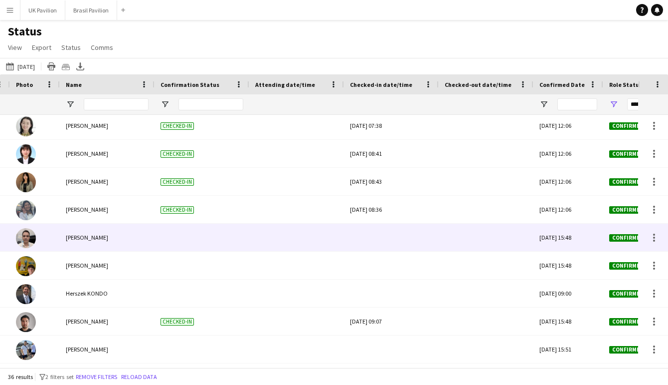
click at [391, 240] on div at bounding box center [391, 236] width 83 height 27
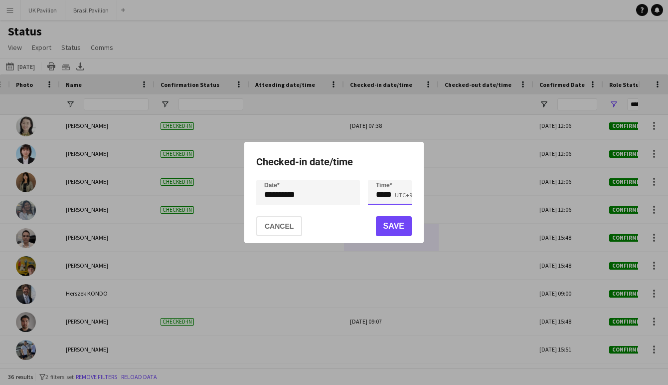
click at [397, 197] on input "*****" at bounding box center [390, 192] width 44 height 25
type input "*****"
click at [397, 225] on button "Save" at bounding box center [394, 226] width 36 height 20
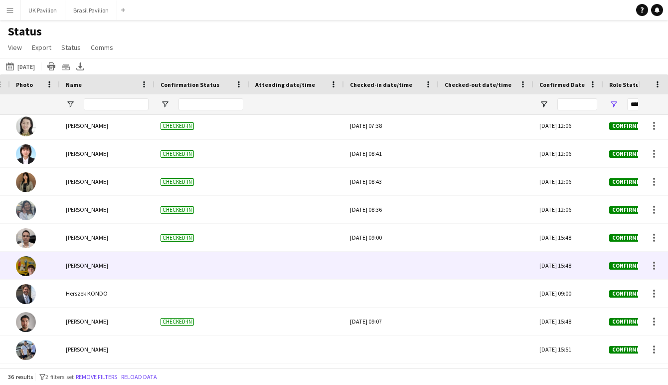
click at [398, 266] on div at bounding box center [391, 264] width 83 height 27
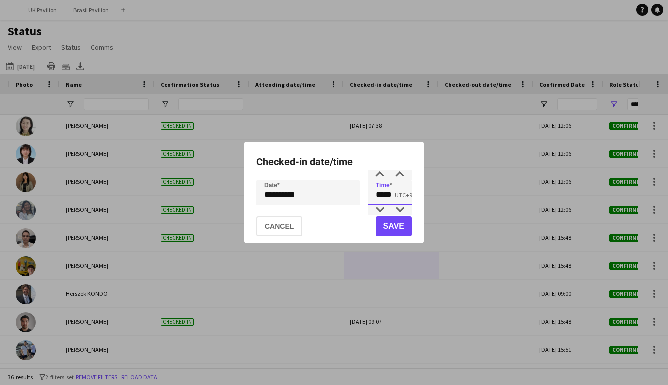
drag, startPoint x: 397, startPoint y: 195, endPoint x: 388, endPoint y: 195, distance: 8.5
click at [388, 195] on input "*****" at bounding box center [390, 192] width 44 height 25
type input "*****"
click at [384, 227] on button "Save" at bounding box center [394, 226] width 36 height 20
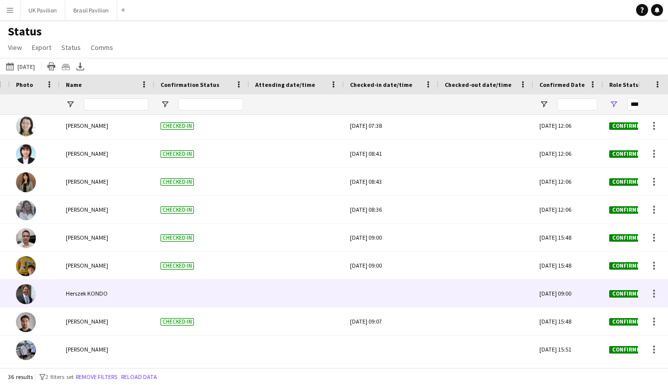
click at [386, 300] on div at bounding box center [391, 292] width 83 height 27
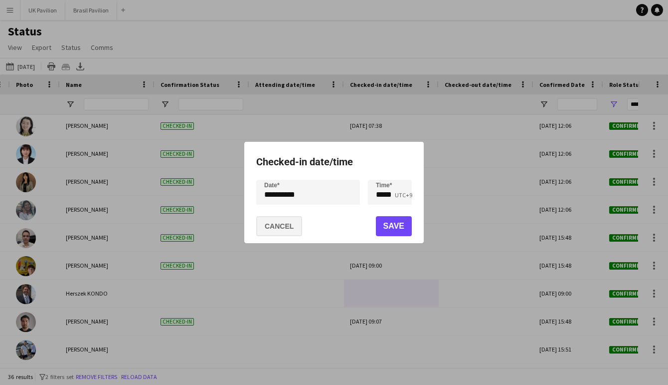
click at [286, 230] on button "Cancel" at bounding box center [279, 226] width 46 height 20
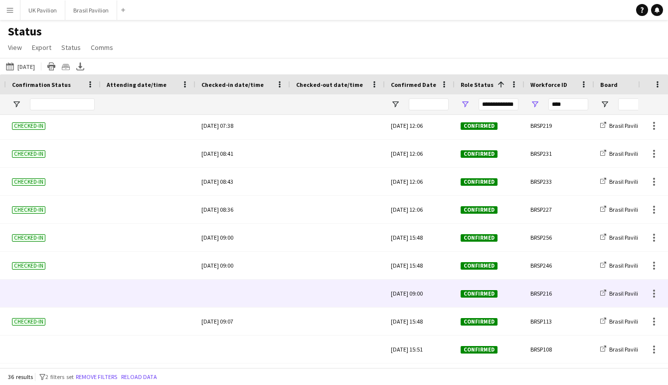
scroll to position [0, 239]
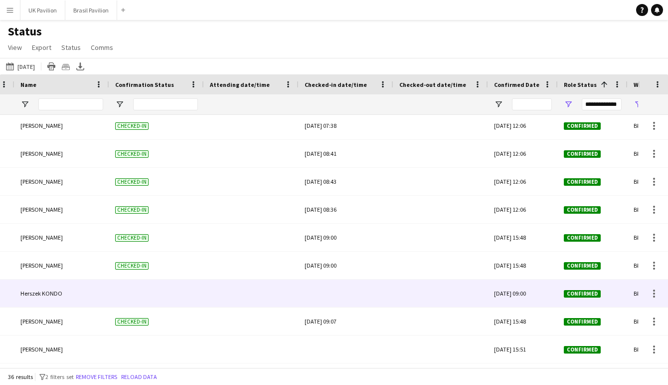
click at [347, 303] on div at bounding box center [346, 292] width 83 height 27
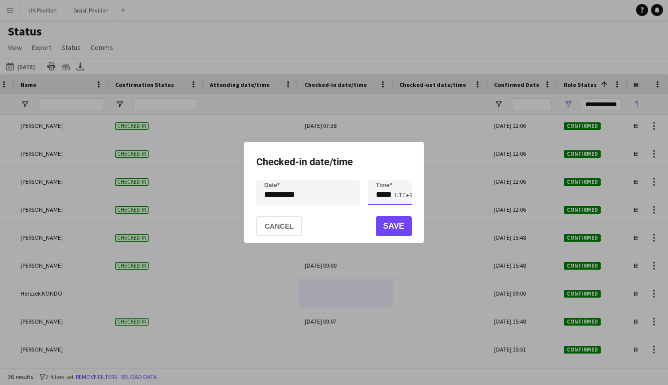
click at [399, 198] on input "*****" at bounding box center [390, 192] width 44 height 25
type input "*****"
click at [404, 225] on button "Save" at bounding box center [394, 226] width 36 height 20
